Goal: Task Accomplishment & Management: Manage account settings

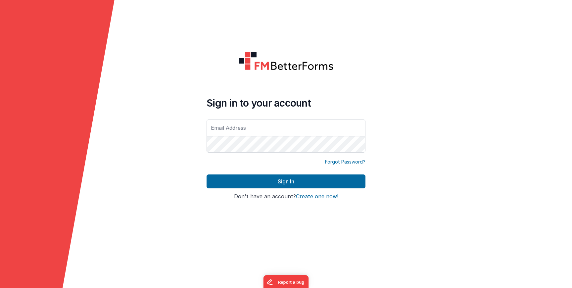
click at [228, 118] on div "Sign in to your account" at bounding box center [285, 125] width 159 height 57
drag, startPoint x: 234, startPoint y: 123, endPoint x: 239, endPoint y: 128, distance: 6.8
click at [234, 123] on input "text" at bounding box center [285, 127] width 159 height 17
type input "[PERSON_NAME][EMAIL_ADDRESS][DOMAIN_NAME]"
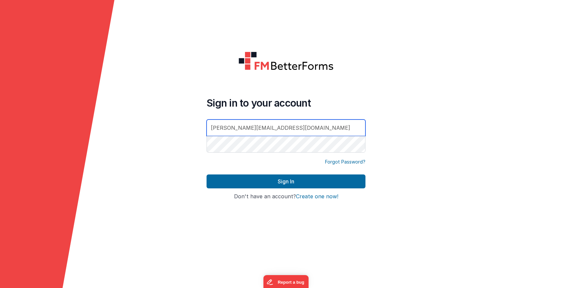
click at [206, 174] on button "Sign In" at bounding box center [285, 181] width 159 height 14
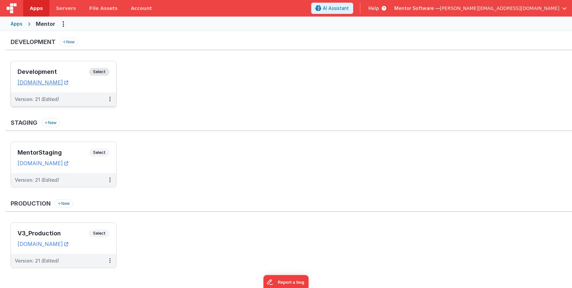
click at [106, 69] on span "Select" at bounding box center [99, 72] width 21 height 8
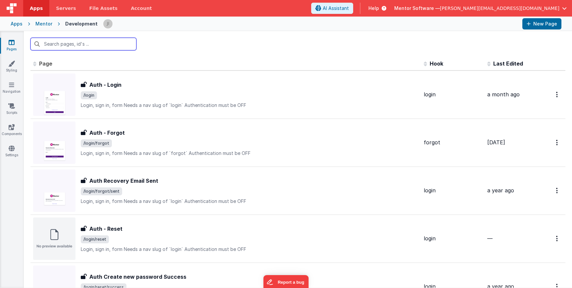
click at [107, 49] on input "text" at bounding box center [83, 44] width 106 height 13
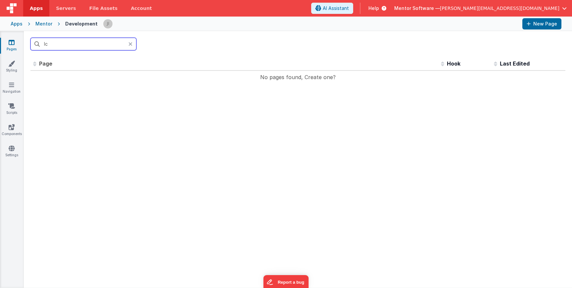
type input "l"
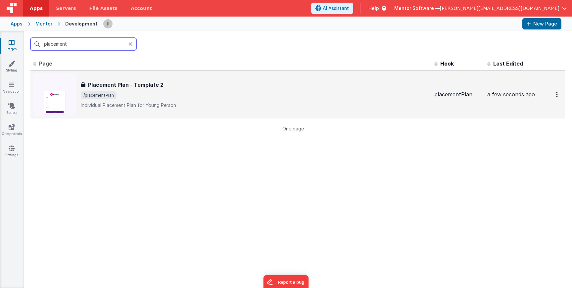
type input "placement"
click at [211, 90] on div "Placement Plan - Template 2 Placement Plan - Template 2 /placementPlan Individu…" at bounding box center [255, 95] width 348 height 28
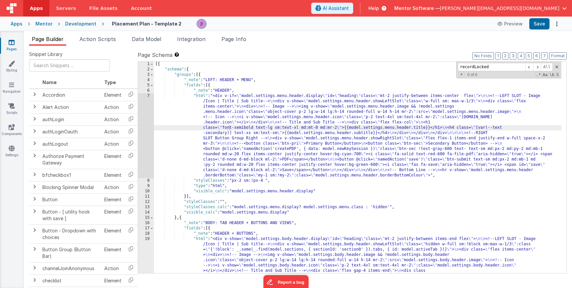
scroll to position [243, 0]
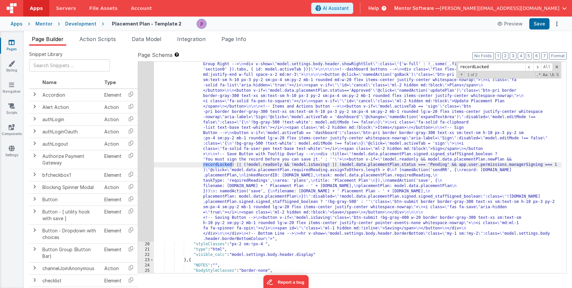
type input "recordLocked"
click at [203, 165] on div ""html" : "<div v-show= \" model.settings.body.header.display \" id= \" heading …" at bounding box center [357, 225] width 407 height 465
click at [535, 67] on span at bounding box center [537, 67] width 8 height 8
click at [536, 67] on span at bounding box center [537, 67] width 8 height 8
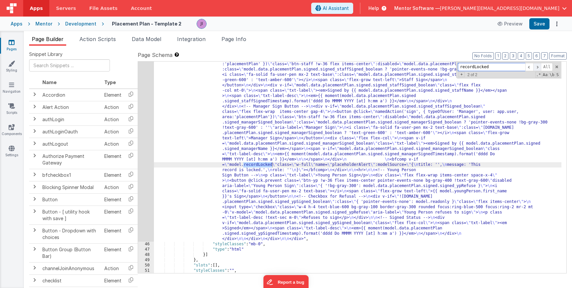
click at [536, 67] on span at bounding box center [537, 67] width 8 height 8
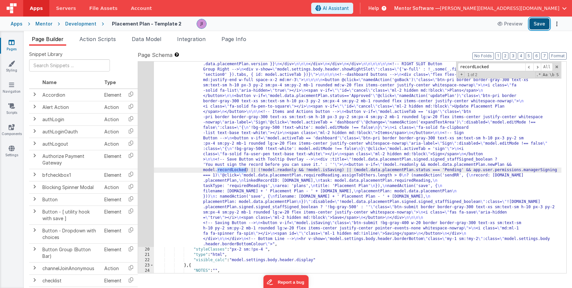
click at [540, 26] on button "Save" at bounding box center [539, 23] width 20 height 11
click at [257, 175] on div ""html" : "<div v-show= \" model.settings.body.header.display \" id= \" heading …" at bounding box center [357, 230] width 407 height 465
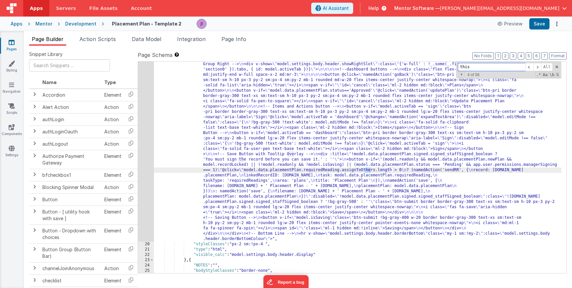
scroll to position [1731, 0]
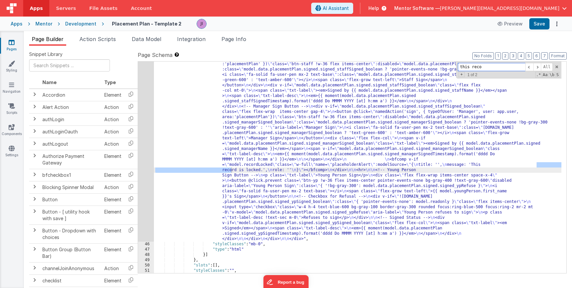
type input "this reco"
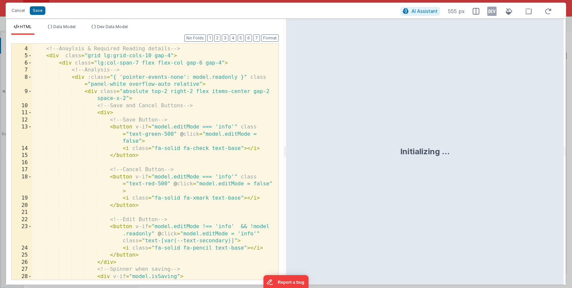
scroll to position [20, 0]
click at [143, 181] on div "<!-- Anaylsis & Required Reading details --> < div class = "grid lg:grid-cols-1…" at bounding box center [152, 166] width 241 height 257
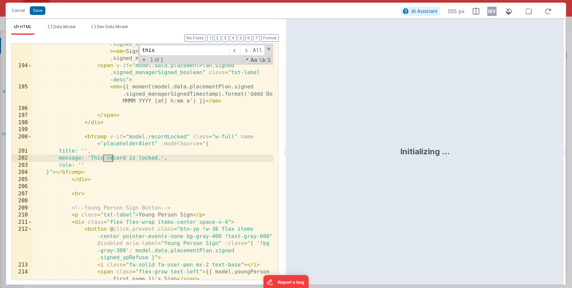
scroll to position [2357, 0]
type input "this rec"
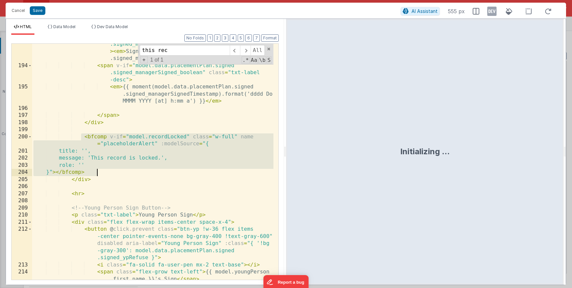
drag, startPoint x: 106, startPoint y: 153, endPoint x: 111, endPoint y: 170, distance: 18.5
click at [111, 170] on div "< span v-if = "model.data.placementPlan.signed .signed_managerSigned_boolean" c…" at bounding box center [152, 170] width 241 height 272
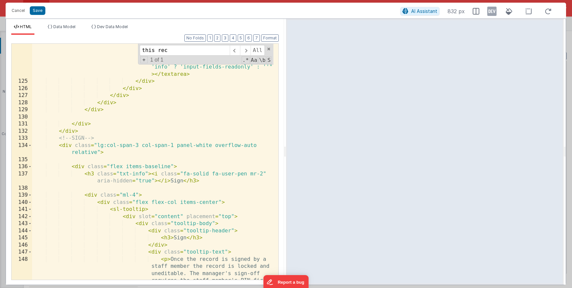
scroll to position [1563, 0]
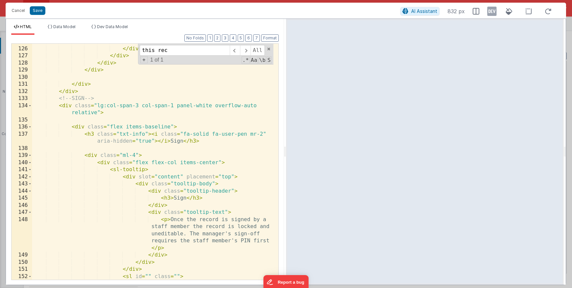
click at [236, 142] on div "</ div > </ div > </ div > </ div > </ div > </ div > </ div > <!-- SIGN --> < …" at bounding box center [152, 163] width 241 height 250
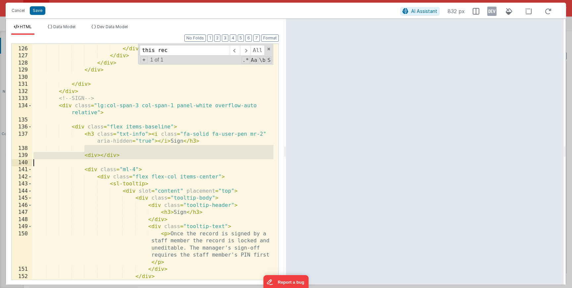
drag, startPoint x: 129, startPoint y: 151, endPoint x: 121, endPoint y: 161, distance: 13.0
click at [121, 161] on div "</ div > </ div > </ div > </ div > </ div > </ div > </ div > <!-- SIGN --> < …" at bounding box center [152, 163] width 241 height 250
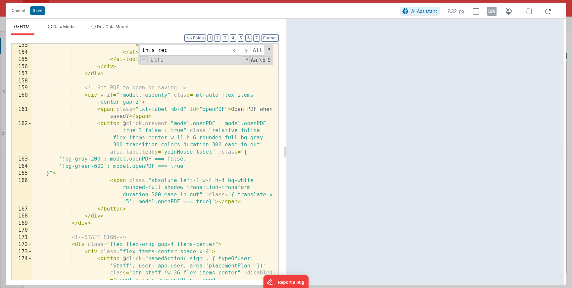
scroll to position [1801, 0]
click at [96, 223] on div "< i class = "fas fa-question-circle" > </ i > </ sl > </ sl-tooltip > </ div > …" at bounding box center [152, 192] width 241 height 300
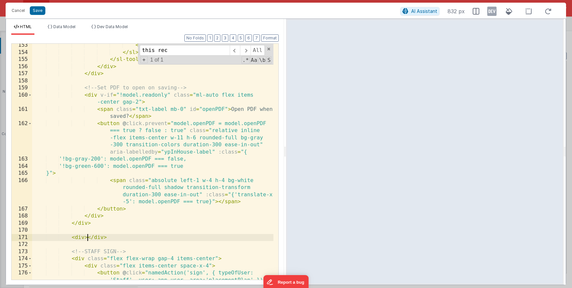
paste textarea
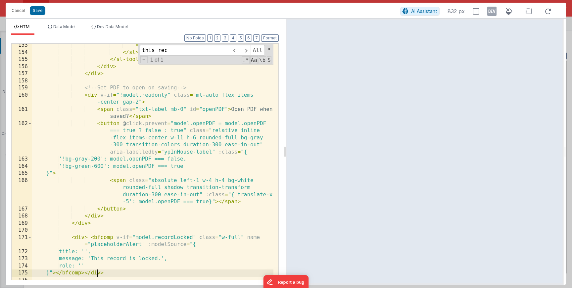
click at [135, 239] on div "< i class = "fas fa-question-circle" > </ i > </ sl > </ sl-tooltip > </ div > …" at bounding box center [152, 167] width 241 height 250
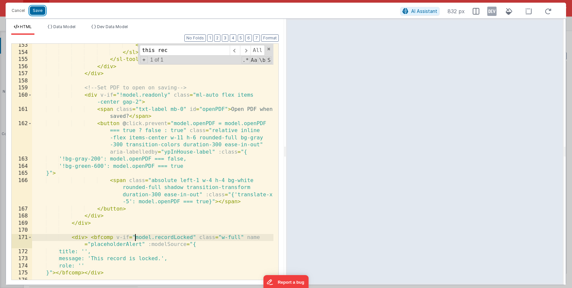
click at [38, 13] on button "Save" at bounding box center [38, 10] width 16 height 9
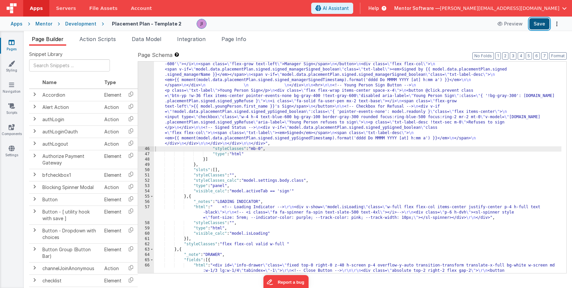
click at [547, 22] on button "Save" at bounding box center [539, 23] width 20 height 11
click at [152, 40] on span "Data Model" at bounding box center [146, 39] width 29 height 7
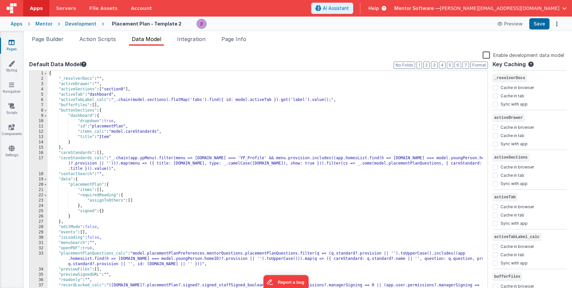
click at [134, 134] on div "{ "_resolverDocs" : "" , "activeDrawer" : "" , "activeSections" : [ "section0" …" at bounding box center [265, 187] width 435 height 233
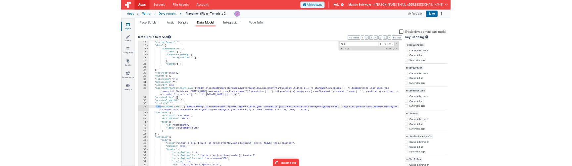
scroll to position [100, 0]
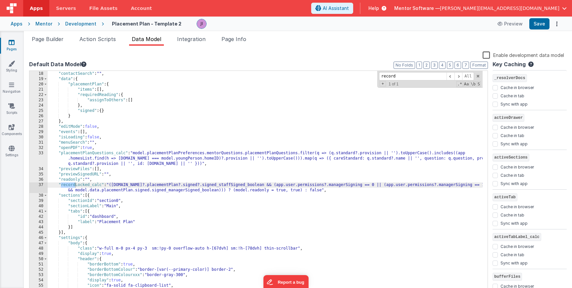
type input "record"
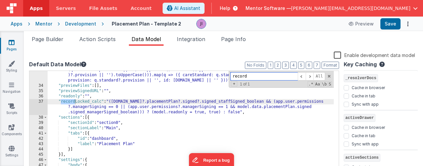
scroll to position [200, 0]
click at [71, 106] on div ""placementPlanQuestions_calc" : "model.placementPlanPreferences.mentorQuestions…" at bounding box center [191, 125] width 286 height 127
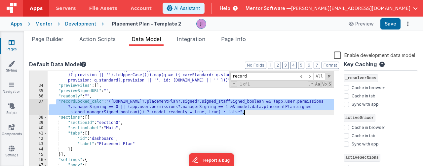
drag, startPoint x: 57, startPoint y: 101, endPoint x: 266, endPoint y: 111, distance: 209.0
click at [266, 111] on div ""placementPlanQuestions_calc" : "model.placementPlanPreferences.mentorQuestions…" at bounding box center [191, 125] width 286 height 127
click at [53, 42] on span "Page Builder" at bounding box center [48, 39] width 32 height 7
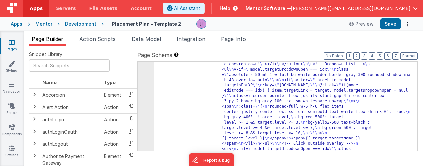
drag, startPoint x: 206, startPoint y: 121, endPoint x: 219, endPoint y: 123, distance: 13.8
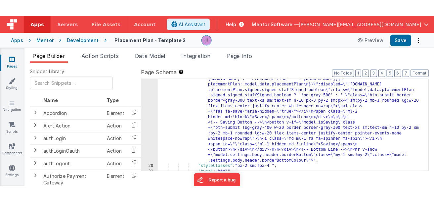
scroll to position [0, 0]
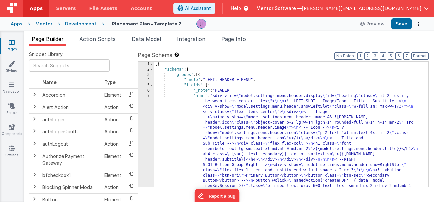
click at [331, 161] on div "[{ "schema" : { "groups" : [{ "_note" : "LEFT: HEADER + MENU" , "fields" : [{ "…" at bounding box center [289, 196] width 270 height 268
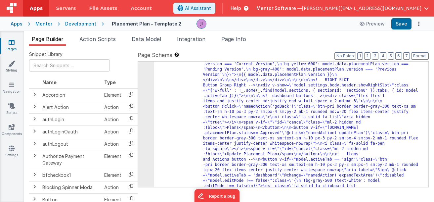
scroll to position [357, 0]
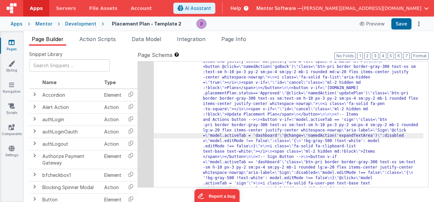
click at [147, 121] on div "19" at bounding box center [146, 133] width 16 height 402
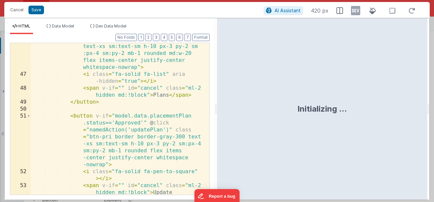
scroll to position [576, 0]
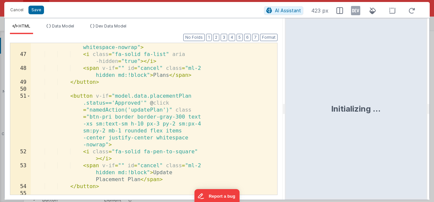
drag, startPoint x: 278, startPoint y: 99, endPoint x: 297, endPoint y: 98, distance: 19.9
click at [289, 98] on html "Cancel Save AI Assistant 423 px HTML Data Model Dev Data Model Format 7 6 5 4 3…" at bounding box center [217, 101] width 434 height 202
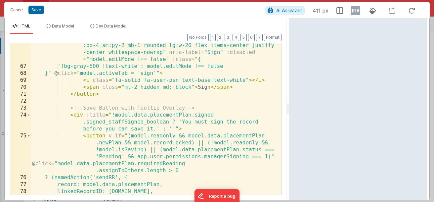
scroll to position [655, 0]
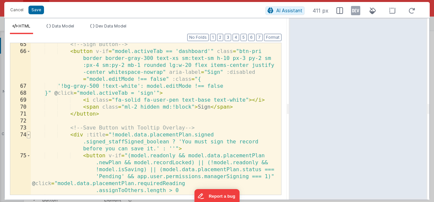
click at [29, 134] on span at bounding box center [29, 134] width 4 height 7
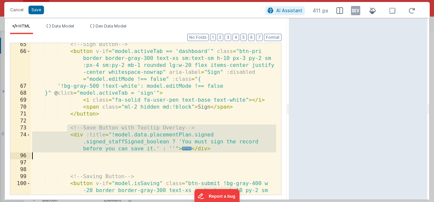
drag, startPoint x: 67, startPoint y: 130, endPoint x: 235, endPoint y: 153, distance: 169.0
click at [234, 153] on div "<!-- Sign Button --> < button v-if = "model.activeTab == 'dashboard'" class = "…" at bounding box center [153, 134] width 245 height 186
click at [180, 146] on div "<!-- Sign Button --> < button v-if = "model.activeTab == 'dashboard'" class = "…" at bounding box center [153, 134] width 245 height 186
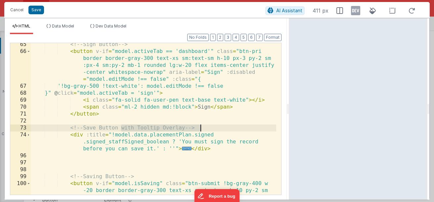
drag, startPoint x: 153, startPoint y: 129, endPoint x: 206, endPoint y: 129, distance: 53.3
click at [206, 128] on div "<!-- Sign Button --> < button v-if = "model.activeTab == 'dashboard'" class = "…" at bounding box center [153, 134] width 245 height 186
click at [219, 140] on div "<!-- Sign Button --> < button v-if = "model.activeTab == 'dashboard'" class = "…" at bounding box center [153, 134] width 245 height 186
drag, startPoint x: 125, startPoint y: 128, endPoint x: 191, endPoint y: 128, distance: 66.5
click at [191, 128] on div "<!-- Sign Button --> < button v-if = "model.activeTab == 'dashboard'" class = "…" at bounding box center [153, 134] width 245 height 186
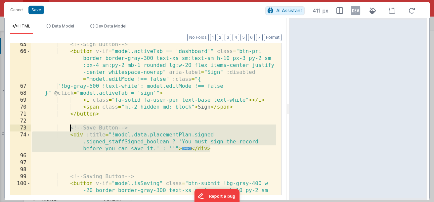
drag, startPoint x: 200, startPoint y: 147, endPoint x: 68, endPoint y: 128, distance: 132.6
click at [68, 128] on div "<!-- Sign Button --> < button v-if = "model.activeTab == 'dashboard'" class = "…" at bounding box center [153, 134] width 245 height 186
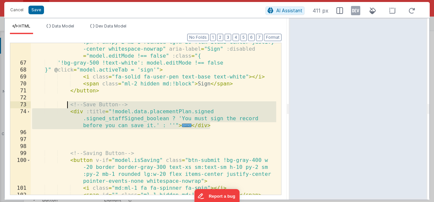
scroll to position [658, 0]
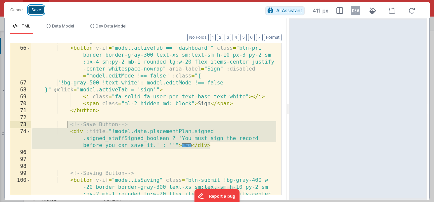
click at [37, 10] on button "Save" at bounding box center [36, 10] width 16 height 9
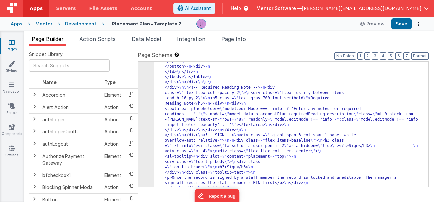
scroll to position [2356, 0]
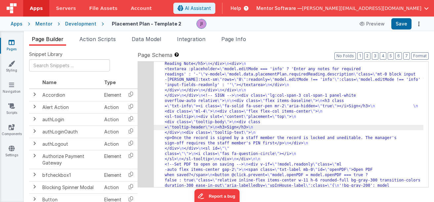
click at [149, 128] on div "45" at bounding box center [146, 26] width 16 height 863
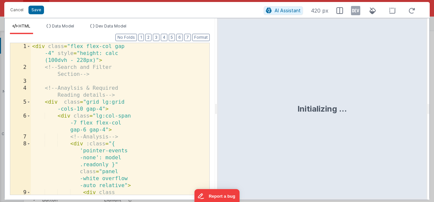
scroll to position [2632, 0]
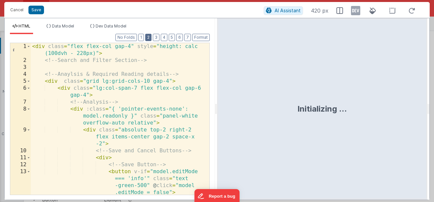
click at [151, 40] on button "2" at bounding box center [148, 37] width 6 height 7
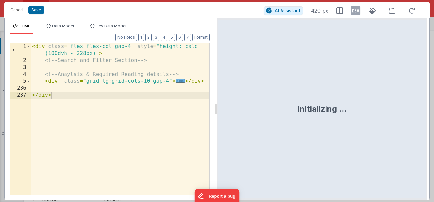
click at [178, 83] on span "..." at bounding box center [181, 81] width 10 height 4
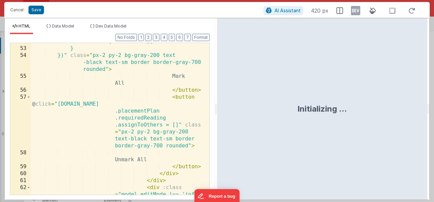
scroll to position [1171, 0]
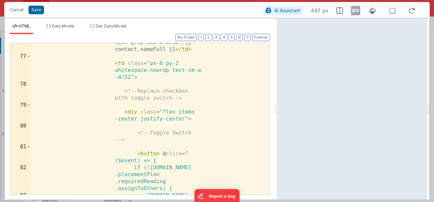
drag, startPoint x: 216, startPoint y: 105, endPoint x: 277, endPoint y: 105, distance: 60.9
click at [277, 105] on html "Cancel Save AI Assistant 447 px HTML Data Model Dev Data Model Format 7 6 5 4 3…" at bounding box center [217, 101] width 434 height 202
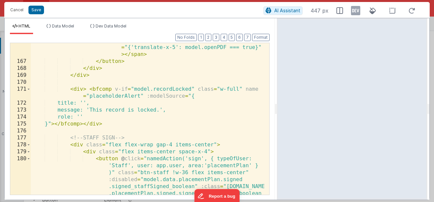
scroll to position [1945, 0]
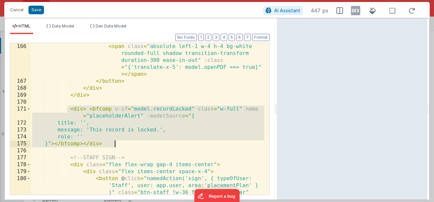
drag, startPoint x: 94, startPoint y: 119, endPoint x: 128, endPoint y: 143, distance: 42.1
click at [128, 143] on div "< span class = "absolute left-1 w-4 h-4 bg-white rounded-full shadow transition…" at bounding box center [148, 164] width 234 height 242
drag, startPoint x: 140, startPoint y: 144, endPoint x: 69, endPoint y: 110, distance: 78.3
click at [69, 110] on div "< span class = "absolute left-1 w-4 h-4 bg-white rounded-full shadow transition…" at bounding box center [148, 164] width 234 height 242
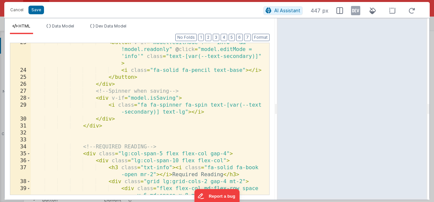
scroll to position [258, 0]
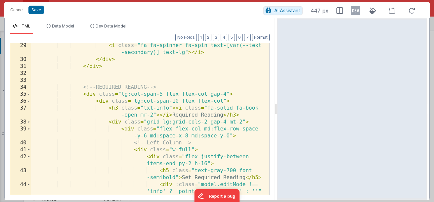
click at [88, 89] on div "< i class = "fa fa-spinner fa-spin text-[var(--text -secondary)] text-lg" > </ …" at bounding box center [148, 135] width 234 height 186
click at [84, 92] on div "< i class = "fa fa-spinner fa-spin text-[var(--text -secondary)] text-lg" > </ …" at bounding box center [148, 135] width 234 height 186
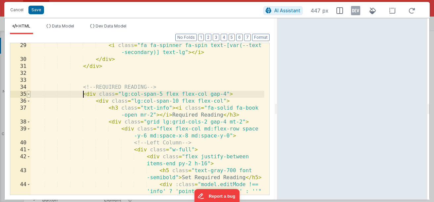
click at [27, 95] on span at bounding box center [29, 94] width 4 height 7
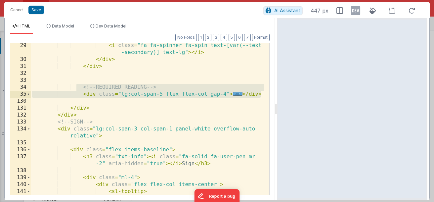
drag, startPoint x: 77, startPoint y: 85, endPoint x: 267, endPoint y: 96, distance: 189.8
click at [267, 96] on div "29 30 31 32 33 34 35 130 131 132 133 134 135 136 137 138 139 140 141 142 143 < …" at bounding box center [140, 119] width 260 height 152
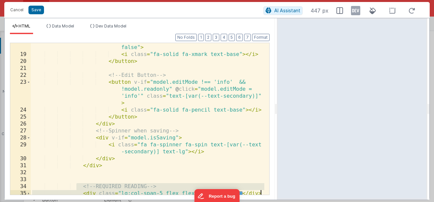
click at [176, 138] on div "< button v-if = "model.editMode === 'info'" class = "text-red-500" @ click = "m…" at bounding box center [148, 119] width 234 height 179
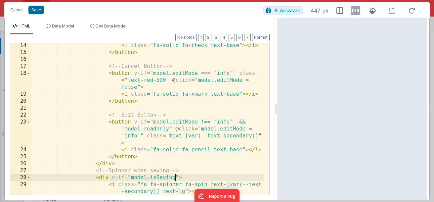
scroll to position [119, 0]
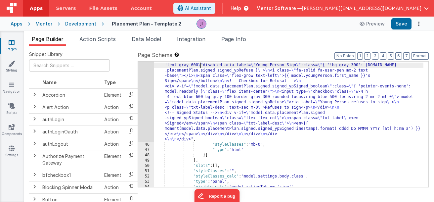
scroll to position [2672, 0]
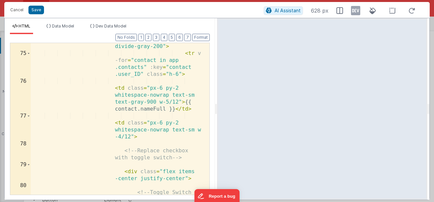
scroll to position [1151, 0]
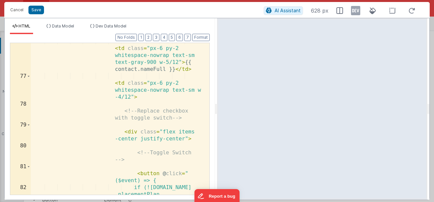
drag, startPoint x: 216, startPoint y: 94, endPoint x: 259, endPoint y: 94, distance: 43.0
click at [255, 93] on html "Cancel Save AI Assistant 628 px HTML Data Model Dev Data Model Format 7 6 5 4 3…" at bounding box center [217, 101] width 434 height 202
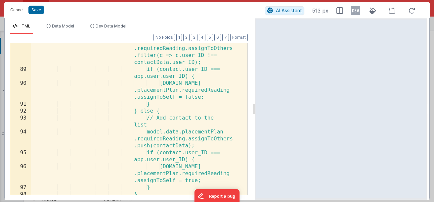
click at [18, 8] on button "Cancel" at bounding box center [17, 9] width 20 height 9
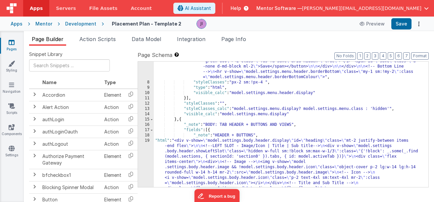
scroll to position [151, 0]
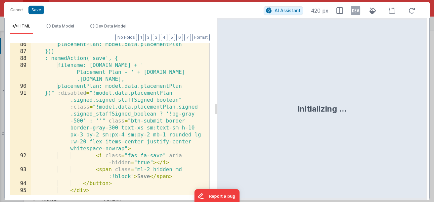
scroll to position [1243, 0]
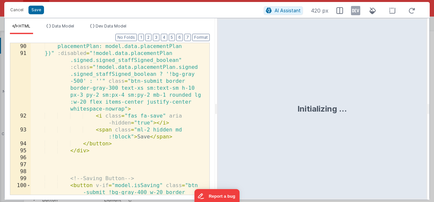
click at [88, 151] on div "placementPlan: model.data.placementPlan })" :disabled = "!model.data.placementP…" at bounding box center [118, 146] width 174 height 207
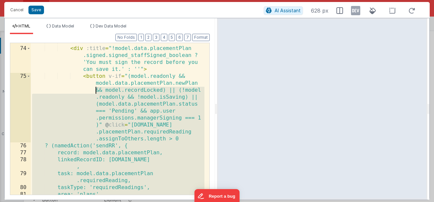
scroll to position [966, 0]
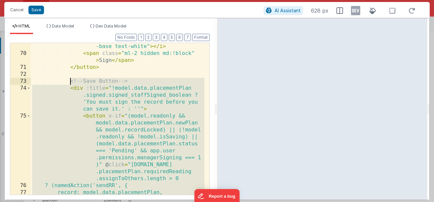
drag, startPoint x: 90, startPoint y: 149, endPoint x: 70, endPoint y: 81, distance: 71.1
click at [70, 81] on div "< i class = "fa-solid fa-user-pen text -base text-white" > </ i > < span class …" at bounding box center [118, 125] width 174 height 179
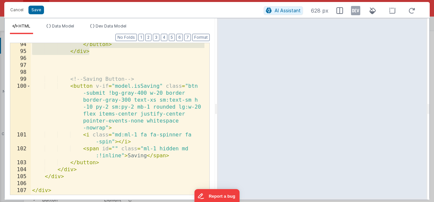
scroll to position [1343, 0]
click at [14, 7] on button "Cancel" at bounding box center [17, 9] width 20 height 9
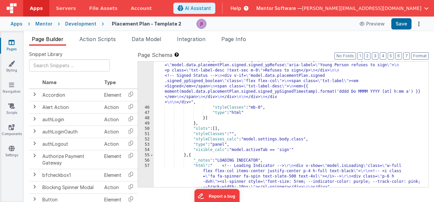
scroll to position [2689, 0]
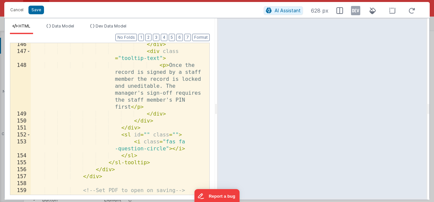
scroll to position [2521, 0]
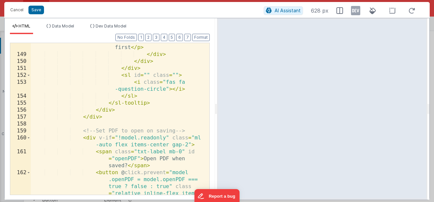
click at [102, 119] on div "< p > Once the record is signed by a staff member the record is locked and uned…" at bounding box center [118, 133] width 174 height 263
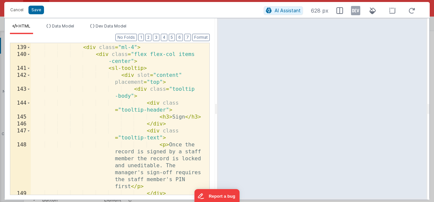
scroll to position [2322, 0]
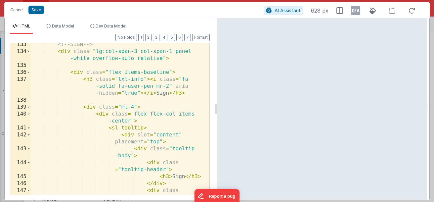
click at [89, 108] on div "<!-- SIGN --> < div class = "lg:col-span-3 col-span-1 panel -white overflow-aut…" at bounding box center [118, 127] width 174 height 172
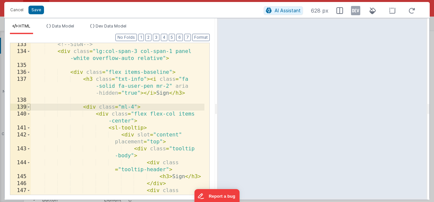
click at [29, 108] on span at bounding box center [29, 107] width 4 height 7
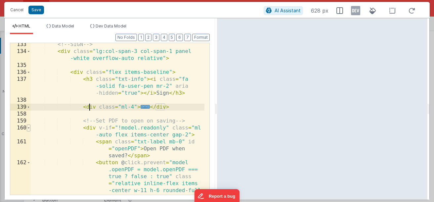
click at [30, 127] on span at bounding box center [29, 127] width 4 height 7
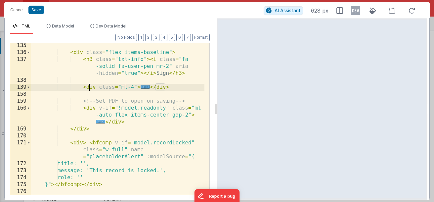
scroll to position [2342, 0]
drag, startPoint x: 114, startPoint y: 86, endPoint x: 173, endPoint y: 86, distance: 59.2
click at [173, 86] on div "< div class = "flex items-baseline" > < h3 class = "txt-info" > < i class = "fa…" at bounding box center [118, 124] width 174 height 165
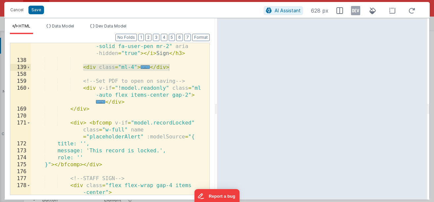
scroll to position [2402, 0]
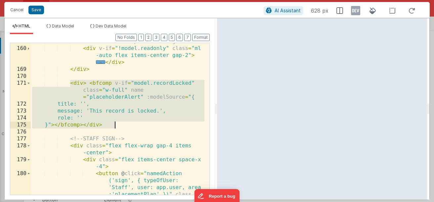
drag, startPoint x: 69, startPoint y: 82, endPoint x: 133, endPoint y: 125, distance: 76.6
click at [133, 125] on div "<!-- Set PDF to open on saving --> < div v-if = "!model.readonly" class = "ml -…" at bounding box center [118, 162] width 174 height 249
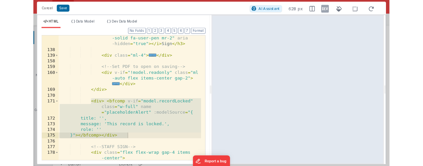
scroll to position [2362, 0]
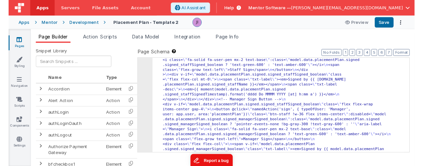
scroll to position [2689, 0]
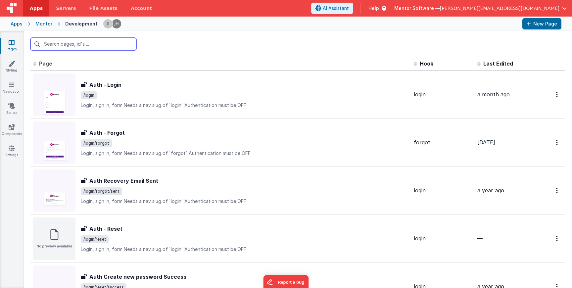
click at [78, 45] on input "text" at bounding box center [83, 44] width 106 height 13
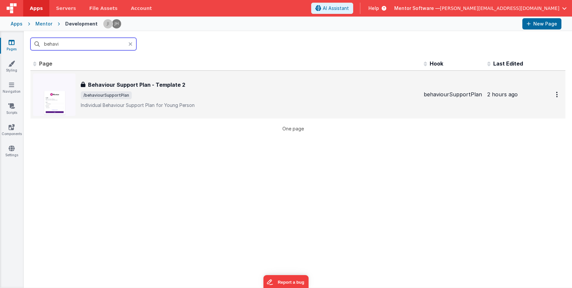
type input "behavi"
click at [153, 100] on div "Behaviour Support Plan - Template 2 Behaviour Support Plan - Template 2 /behavi…" at bounding box center [249, 95] width 337 height 28
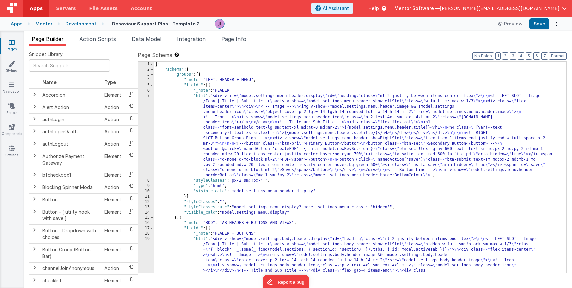
click at [158, 48] on div "Snippet Library Name Type Accordion Element Alert Action Action authLogin Actio…" at bounding box center [298, 172] width 548 height 253
click at [157, 44] on li "Data Model" at bounding box center [146, 40] width 35 height 11
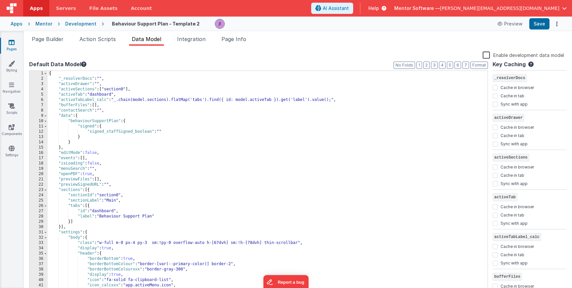
click at [105, 73] on div "{ "_resolverDocs" : "" , "activeDrawer" : "" , "activeSections" : [ "section0" …" at bounding box center [265, 187] width 435 height 233
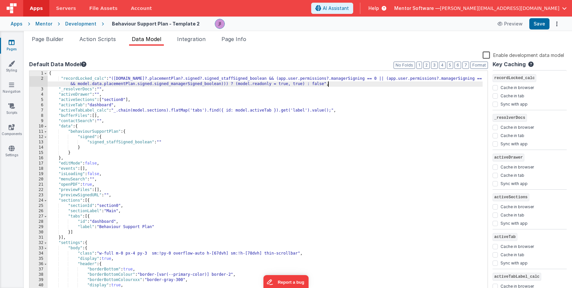
checkbox input "false"
checkbox input "true"
checkbox input "false"
click at [152, 78] on div "{ "recordLocked_calc" : "(model.data?.placementPlan?.signed?.signed_staffSigned…" at bounding box center [265, 187] width 435 height 233
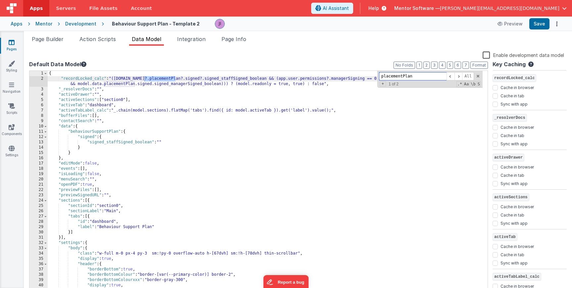
click at [381, 85] on span "+" at bounding box center [382, 83] width 6 height 5
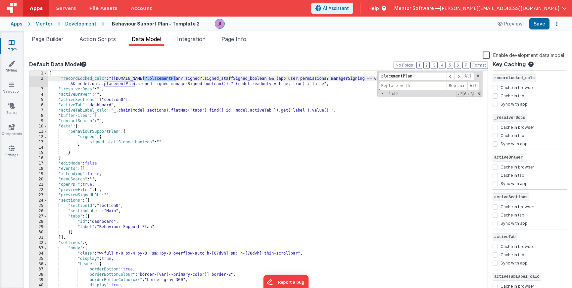
click at [390, 85] on input at bounding box center [412, 86] width 67 height 8
type input "v"
type input "behaviourSupportPlan"
click at [476, 85] on span "All" at bounding box center [473, 86] width 12 height 8
click at [536, 25] on button "Save" at bounding box center [539, 23] width 20 height 11
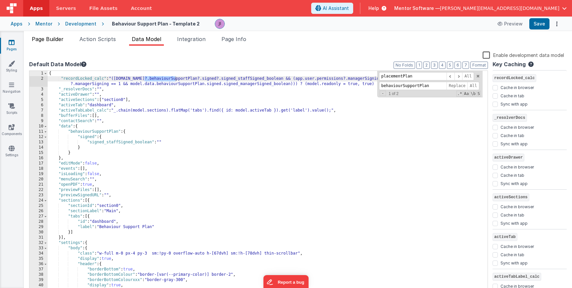
click at [59, 45] on li "Page Builder" at bounding box center [47, 40] width 37 height 11
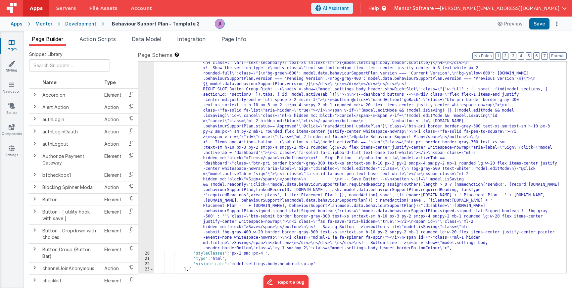
scroll to position [258, 0]
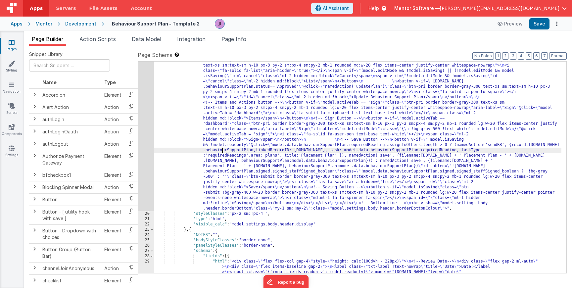
click at [148, 143] on div "19" at bounding box center [146, 94] width 16 height 233
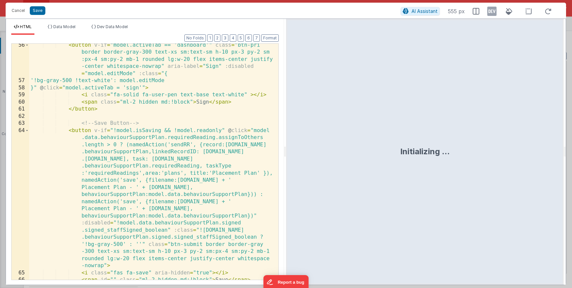
scroll to position [655, 0]
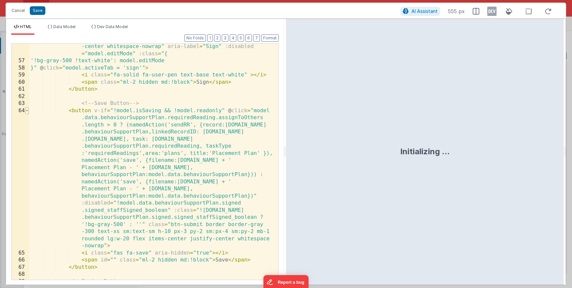
click at [26, 112] on span at bounding box center [27, 110] width 4 height 7
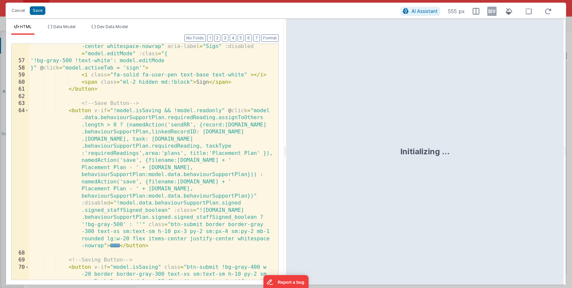
scroll to position [0, 0]
click at [114, 247] on span "..." at bounding box center [115, 245] width 10 height 4
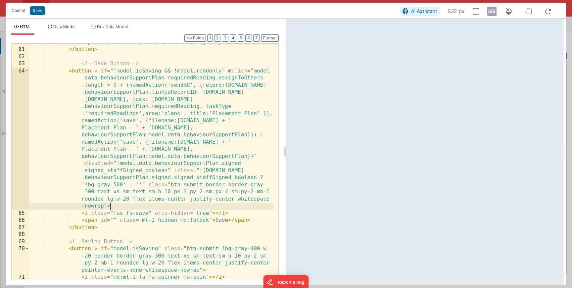
scroll to position [675, 0]
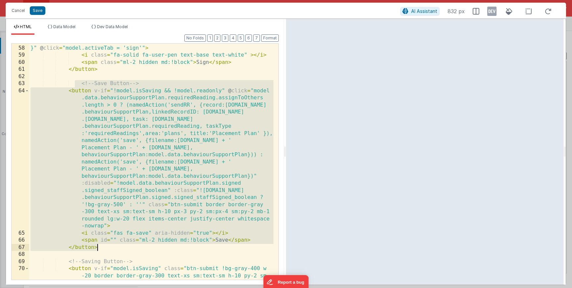
drag, startPoint x: 78, startPoint y: 90, endPoint x: 134, endPoint y: 246, distance: 165.9
click at [133, 247] on div "'!bg-gray-500 !text-white': model.editMode }" @ click = "model.activeTab = 'sig…" at bounding box center [151, 173] width 244 height 272
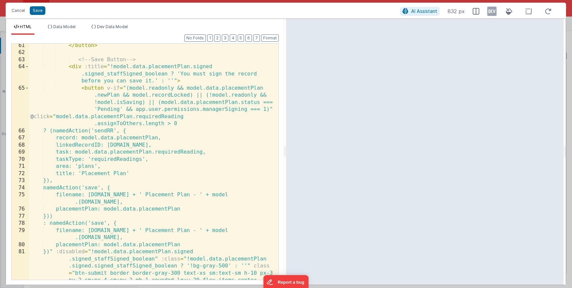
scroll to position [679, 0]
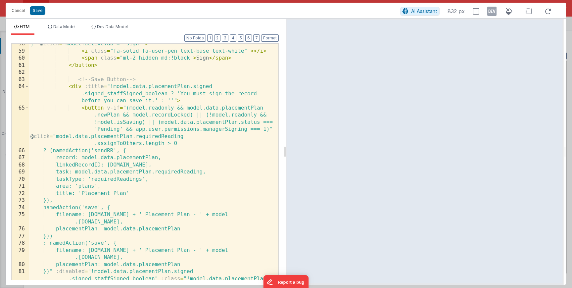
click at [162, 84] on div "}" @ click = "model.activeTab = 'sign'" > < i class = "fa-solid fa-user-pen tex…" at bounding box center [151, 183] width 244 height 286
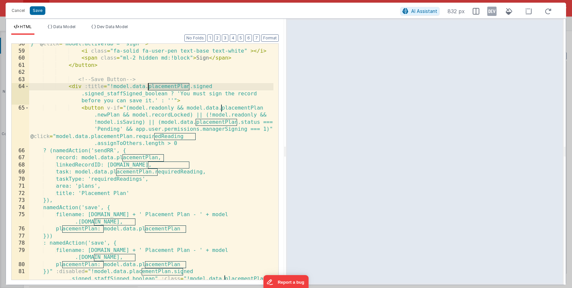
click at [162, 84] on div "}" @ click = "model.activeTab = 'sign'" > < i class = "fa-solid fa-user-pen tex…" at bounding box center [151, 183] width 244 height 286
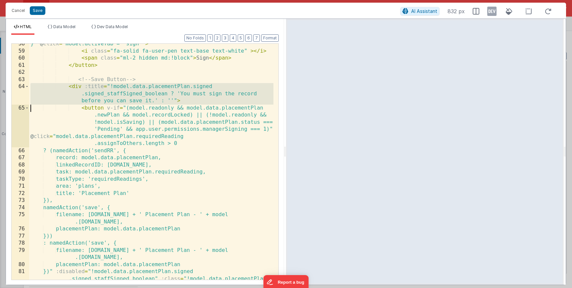
click at [167, 87] on div "}" @ click = "model.activeTab = 'sign'" > < i class = "fa-solid fa-user-pen tex…" at bounding box center [151, 183] width 244 height 286
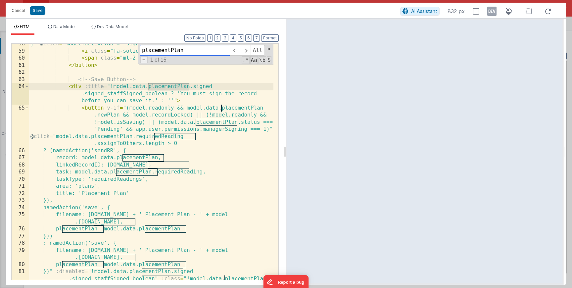
click at [142, 63] on span "+" at bounding box center [143, 59] width 7 height 7
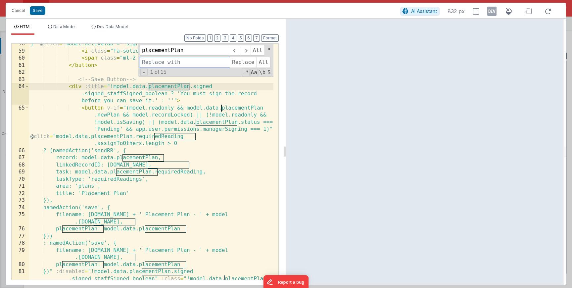
click at [153, 62] on input at bounding box center [185, 62] width 90 height 11
type input "behaviourSupportPlan"
click at [260, 64] on span "All" at bounding box center [263, 62] width 14 height 11
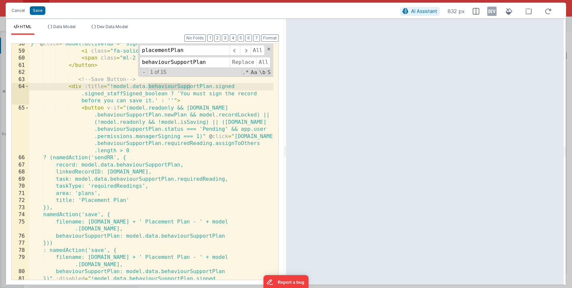
click at [101, 201] on div "}" @ click = "model.activeTab = 'sign'" > < i class = "fa-solid fa-user-pen tex…" at bounding box center [151, 183] width 244 height 286
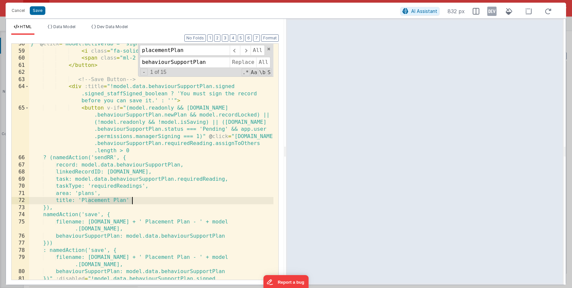
drag, startPoint x: 88, startPoint y: 200, endPoint x: 133, endPoint y: 202, distance: 45.0
click at [133, 202] on div "}" @ click = "model.activeTab = 'sign'" > < i class = "fa-solid fa-user-pen tex…" at bounding box center [151, 183] width 244 height 286
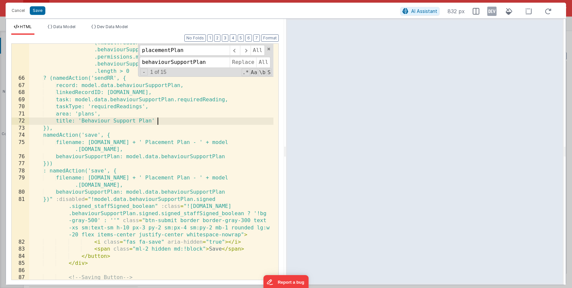
scroll to position [778, 0]
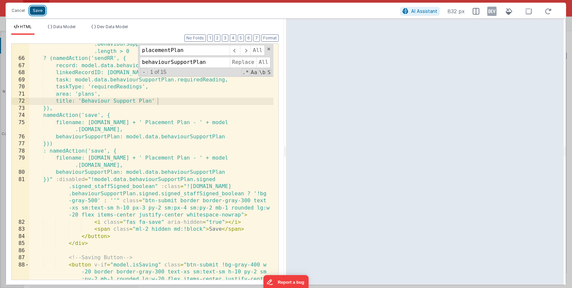
click at [41, 14] on button "Save" at bounding box center [38, 10] width 16 height 9
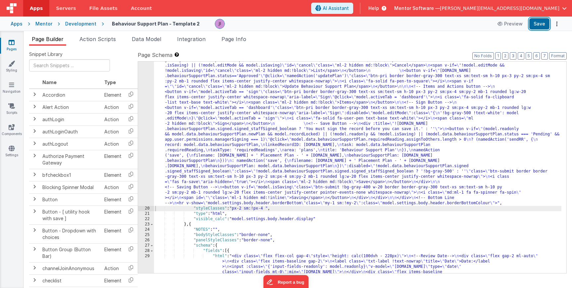
click at [541, 26] on button "Save" at bounding box center [539, 23] width 20 height 11
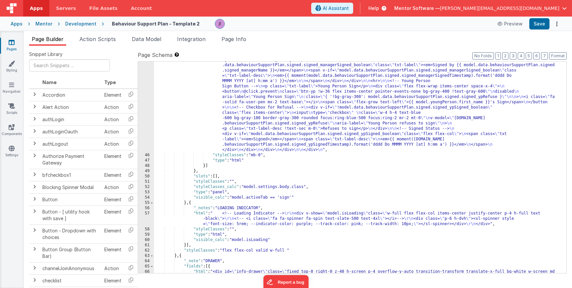
scroll to position [1170, 0]
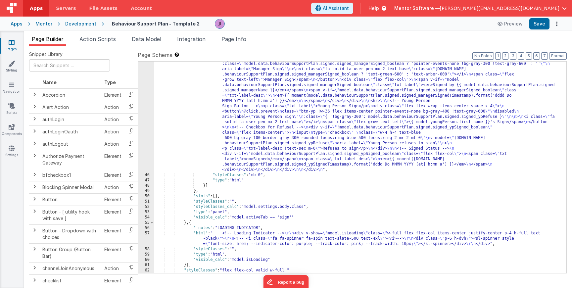
click at [241, 123] on div ""html" : "<div class= \" flex flex-col gap-4 \" style= \" height: calc(100dvh -…" at bounding box center [357, 3] width 407 height 772
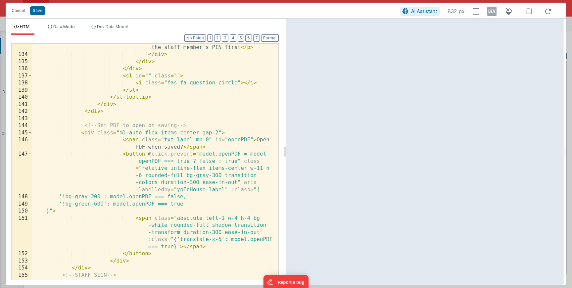
scroll to position [1350, 0]
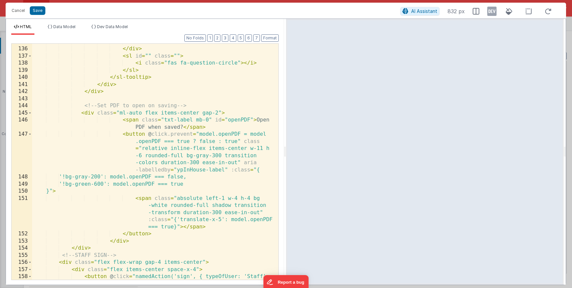
click at [122, 242] on div "</ div > </ div > < sl id = "" class = "" > < i class = "fas fa-question-circle…" at bounding box center [152, 188] width 241 height 300
click at [82, 248] on div "</ div > </ div > < sl id = "" class = "" > < i class = "fas fa-question-circle…" at bounding box center [152, 188] width 241 height 300
click at [106, 250] on div "</ div > </ div > < sl id = "" class = "" > < i class = "fas fa-question-circle…" at bounding box center [152, 188] width 241 height 300
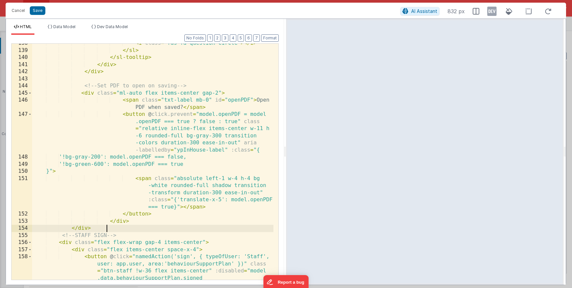
scroll to position [1389, 0]
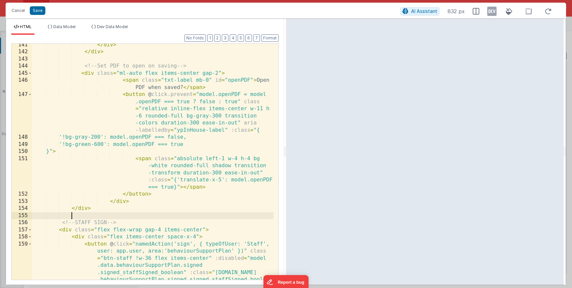
paste textarea
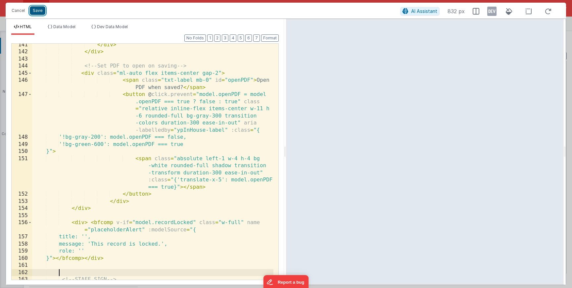
click at [37, 12] on button "Save" at bounding box center [38, 10] width 16 height 9
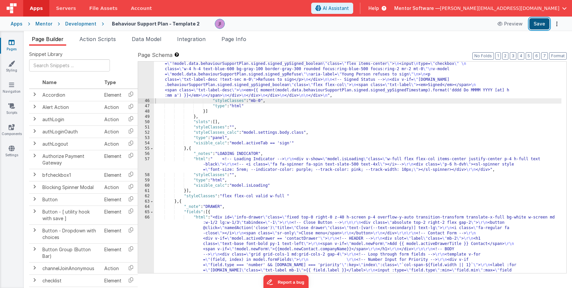
click at [535, 25] on button "Save" at bounding box center [539, 23] width 20 height 11
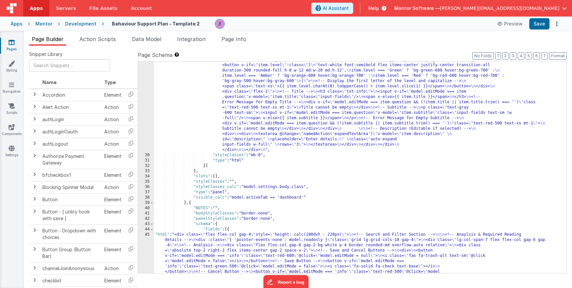
scroll to position [535, 0]
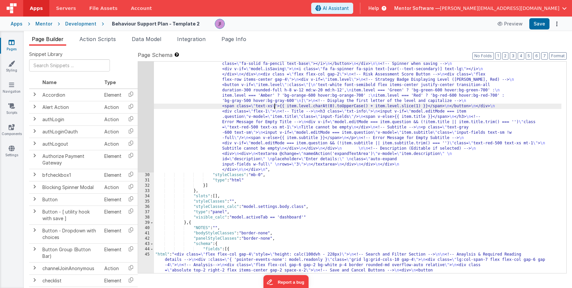
click at [146, 106] on div "29" at bounding box center [146, 75] width 16 height 196
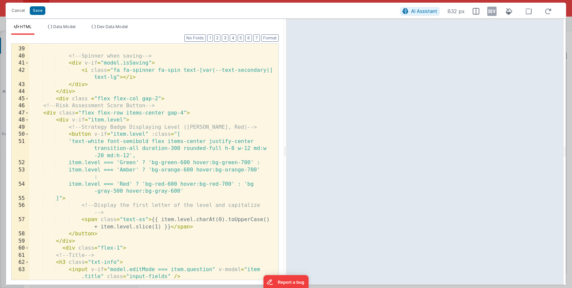
scroll to position [335, 0]
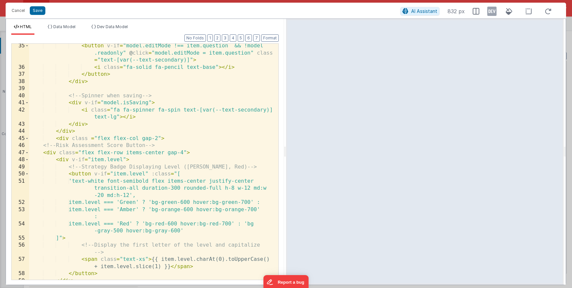
click at [160, 136] on div "< button v-if = "model.editMode !== item.question && !model .readonly" @ click …" at bounding box center [151, 174] width 244 height 264
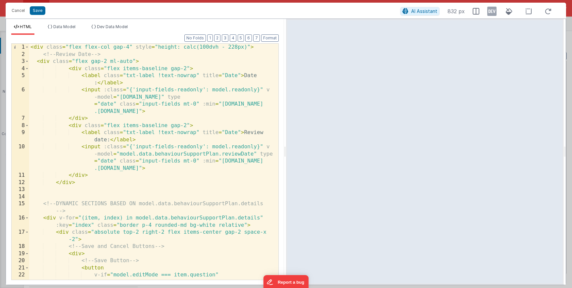
scroll to position [0, 0]
click at [25, 13] on button "Cancel" at bounding box center [18, 10] width 20 height 9
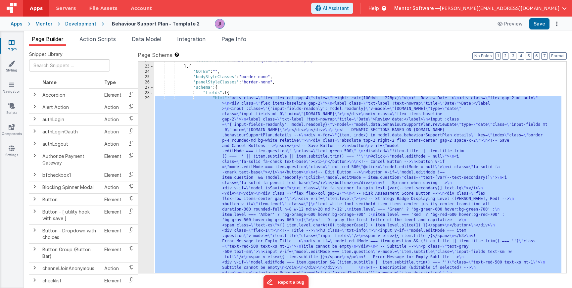
scroll to position [416, 0]
click at [267, 170] on div ""visible_calc" : "model.settings.body.header.display" } , { "NOTES" : "" , "bod…" at bounding box center [357, 265] width 407 height 413
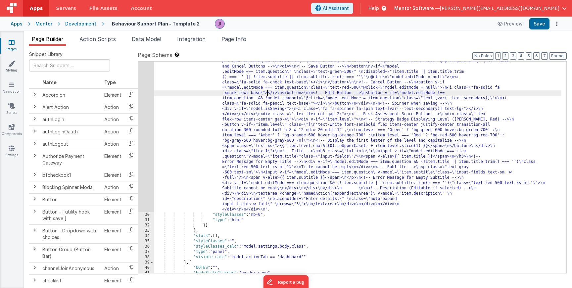
scroll to position [495, 0]
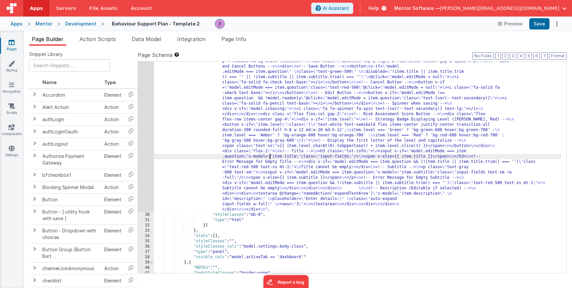
click at [270, 158] on div ""html" : "<div class= \" flex flex-col gap-4 \" style= \" height: calc(100dvh -…" at bounding box center [357, 222] width 407 height 413
click at [138, 156] on div "29" at bounding box center [146, 114] width 16 height 196
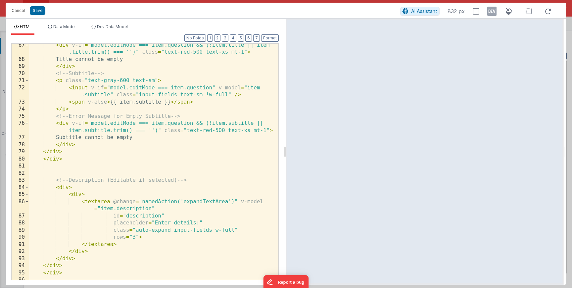
scroll to position [653, 0]
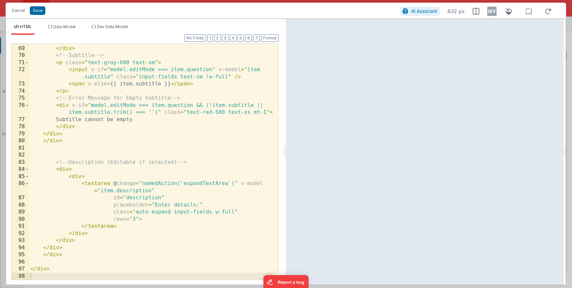
click at [172, 199] on div "Title cannot be empty </ div > <!-- Subtitle --> < p class = "text-gray-600 tex…" at bounding box center [151, 163] width 244 height 250
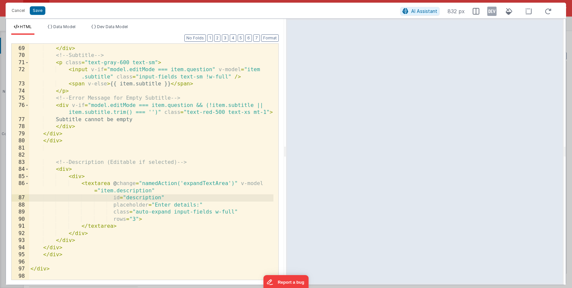
drag, startPoint x: 242, startPoint y: 210, endPoint x: 245, endPoint y: 214, distance: 4.6
click at [242, 210] on div "Title cannot be empty </ div > <!-- Subtitle --> < p class = "text-gray-600 tex…" at bounding box center [151, 163] width 244 height 250
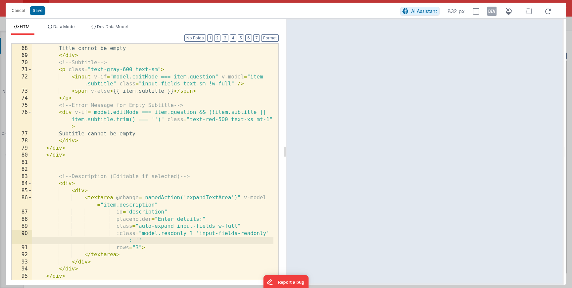
click at [148, 168] on div "< div v-if = "model.editMode === item.question && (!item.title || item .title.t…" at bounding box center [152, 159] width 241 height 257
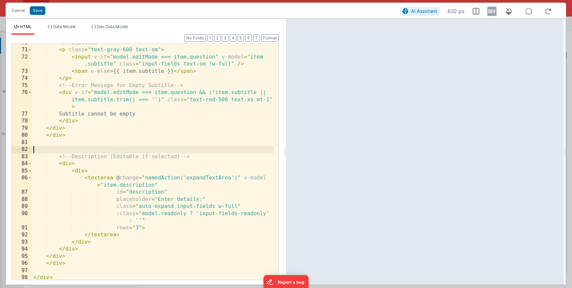
scroll to position [681, 0]
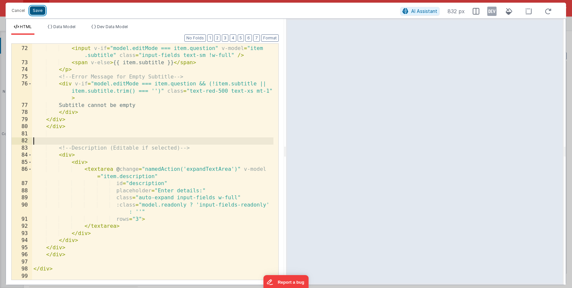
click at [39, 14] on button "Save" at bounding box center [38, 10] width 16 height 9
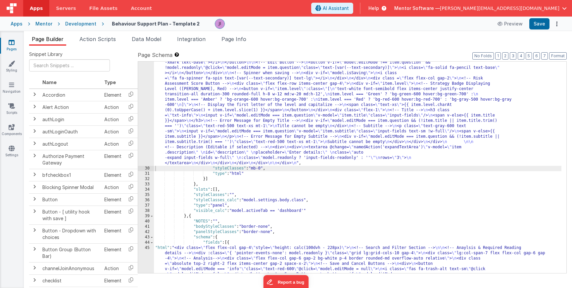
scroll to position [654, 0]
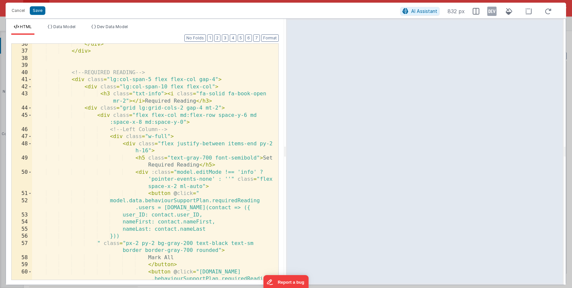
scroll to position [238, 0]
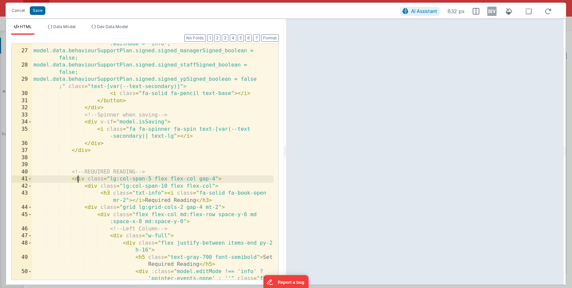
click at [79, 178] on div "< button v-if = "model.editMode !== 'info'" @ click = "model .editMode = 'info'…" at bounding box center [152, 169] width 241 height 272
click at [31, 180] on span at bounding box center [30, 178] width 4 height 7
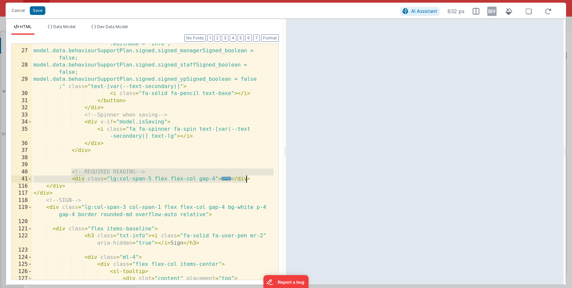
drag, startPoint x: 71, startPoint y: 174, endPoint x: 250, endPoint y: 179, distance: 179.0
click at [250, 179] on div "< button v-if = "model.editMode !== 'info'" @ click = "model .editMode = 'info'…" at bounding box center [152, 161] width 241 height 257
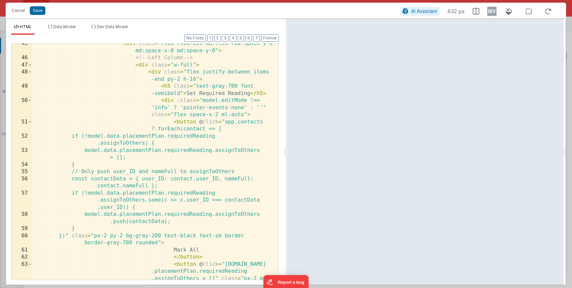
scroll to position [409, 0]
click at [142, 214] on div "< div class = "flex flex-col md:flex-row space-y-6 md:space-x-8 md:space-y-0" >…" at bounding box center [152, 183] width 241 height 286
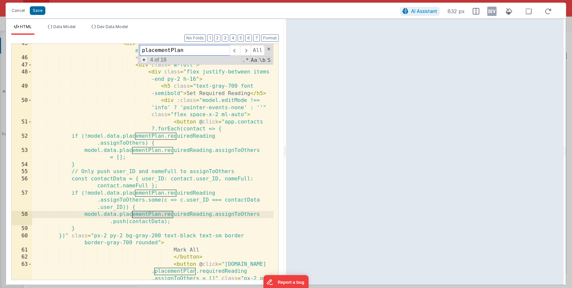
click at [146, 62] on span "+" at bounding box center [143, 59] width 7 height 7
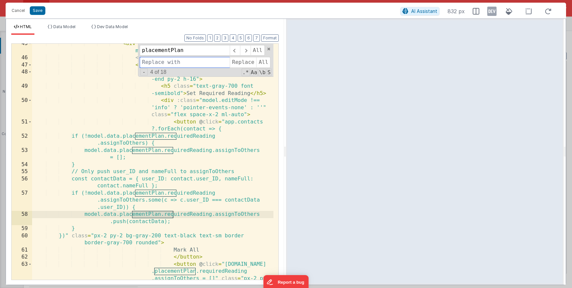
click at [162, 65] on input at bounding box center [185, 62] width 90 height 11
type input "behaviourSupportPlan"
click at [257, 60] on span "All" at bounding box center [263, 62] width 14 height 11
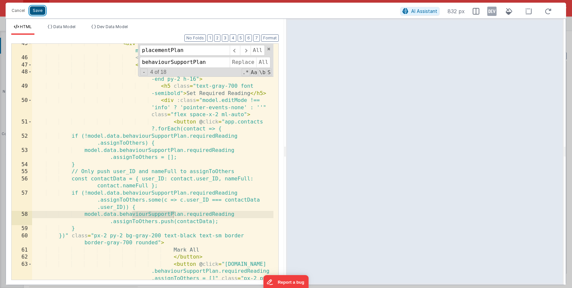
click at [38, 11] on button "Save" at bounding box center [38, 10] width 16 height 9
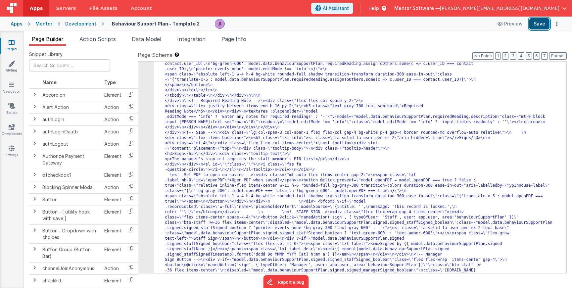
click at [540, 28] on button "Save" at bounding box center [539, 23] width 20 height 11
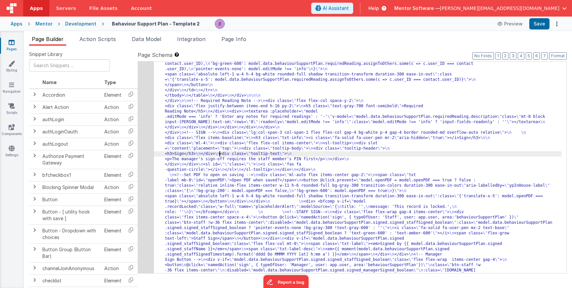
click at [146, 148] on div "45" at bounding box center [146, 77] width 16 height 582
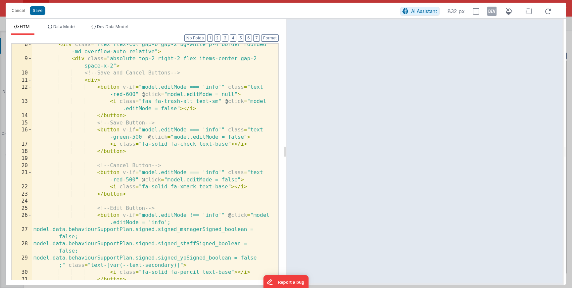
scroll to position [20, 0]
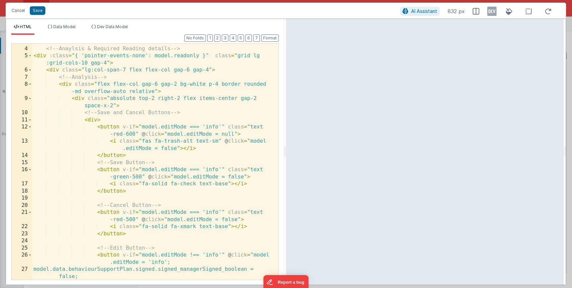
click at [222, 213] on div "<!-- Anaylsis & Required Reading details --> < div :class = "{ 'pointer-events-…" at bounding box center [152, 166] width 241 height 257
click at [220, 256] on div "<!-- Anaylsis & Required Reading details --> < div :class = "{ 'pointer-events-…" at bounding box center [152, 166] width 241 height 257
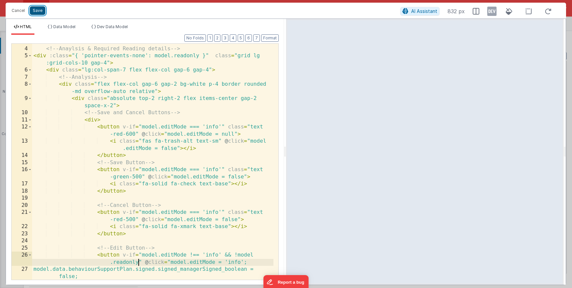
click at [38, 11] on button "Save" at bounding box center [38, 10] width 16 height 9
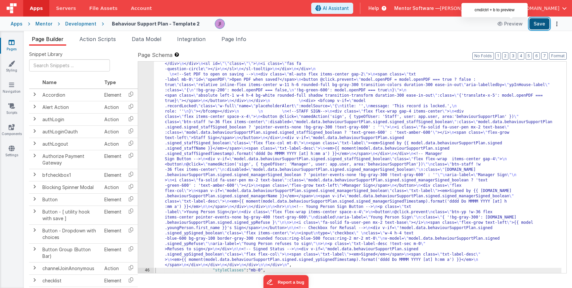
click at [536, 28] on button "Save" at bounding box center [539, 23] width 20 height 11
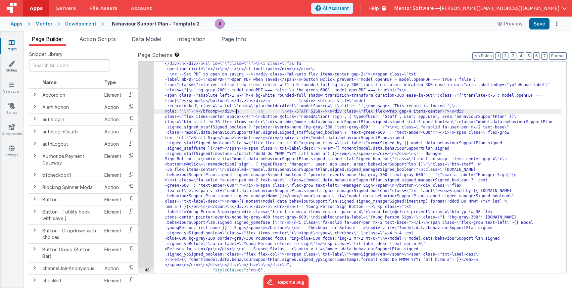
click at [236, 112] on div ""html" : "<div class= \" flex flex-col gap-4 \" style= \" height: calc(100dvh -…" at bounding box center [357, 84] width 407 height 799
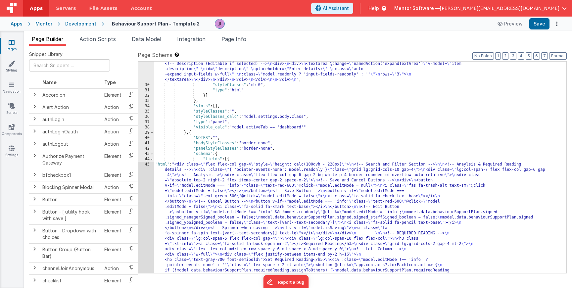
scroll to position [539, 0]
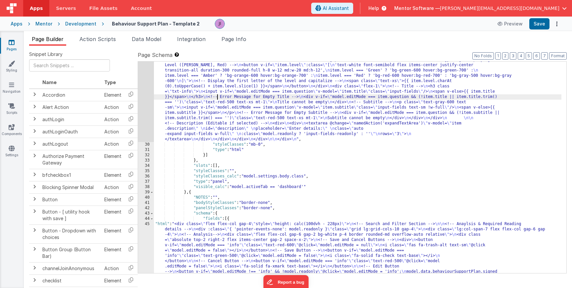
click at [143, 93] on div "29" at bounding box center [146, 57] width 16 height 169
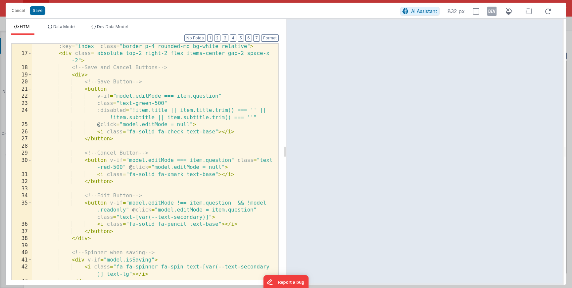
scroll to position [159, 0]
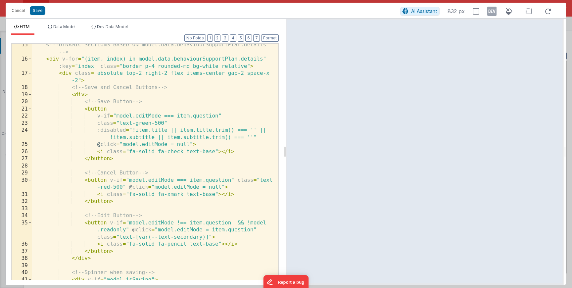
click at [77, 94] on div "<!-- DYNAMIC SECTIONS BASED ON model.data.behaviourSupportPlan.details --> < di…" at bounding box center [152, 173] width 241 height 264
click at [71, 71] on div "<!-- DYNAMIC SECTIONS BASED ON model.data.behaviourSupportPlan.details --> < di…" at bounding box center [152, 173] width 241 height 264
click at [66, 72] on div "<!-- DYNAMIC SECTIONS BASED ON model.data.behaviourSupportPlan.details --> < di…" at bounding box center [152, 173] width 241 height 264
click at [59, 63] on div "<!-- DYNAMIC SECTIONS BASED ON model.data.behaviourSupportPlan.details --> < di…" at bounding box center [152, 173] width 241 height 264
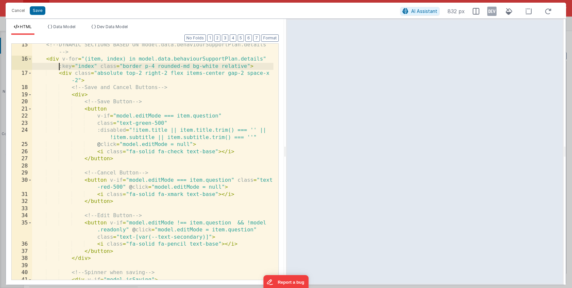
click at [54, 59] on div "<!-- DYNAMIC SECTIONS BASED ON model.data.behaviourSupportPlan.details --> < di…" at bounding box center [152, 173] width 241 height 264
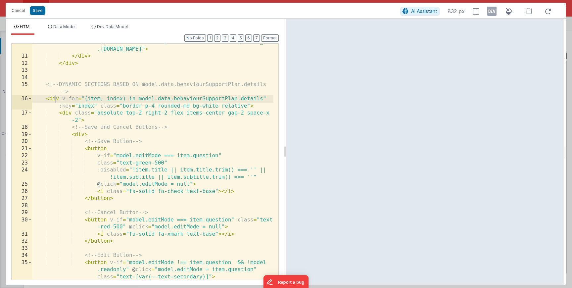
scroll to position [99, 0]
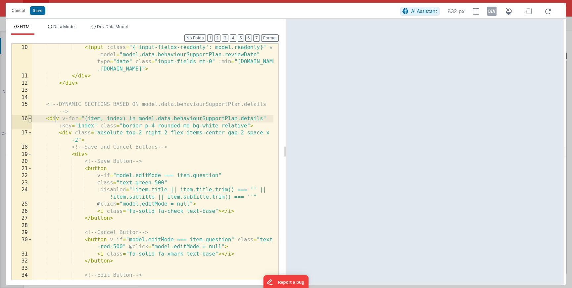
click at [30, 119] on span at bounding box center [30, 118] width 4 height 7
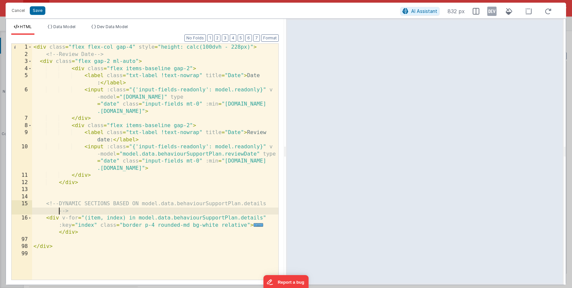
drag, startPoint x: 75, startPoint y: 227, endPoint x: 78, endPoint y: 229, distance: 3.7
click at [79, 230] on div "< div class = "flex flex-col gap-4" style = "height: calc(100dvh - 228px)" > <!…" at bounding box center [155, 169] width 246 height 250
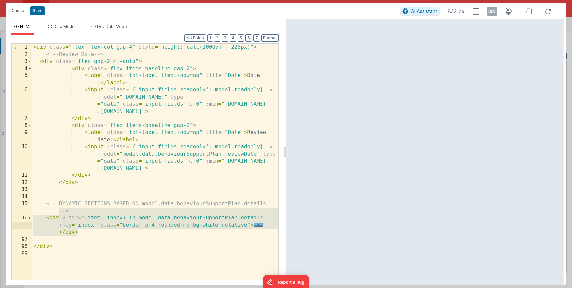
click at [58, 216] on div "< div class = "flex flex-col gap-4" style = "height: calc(100dvh - 228px)" > <!…" at bounding box center [155, 169] width 246 height 250
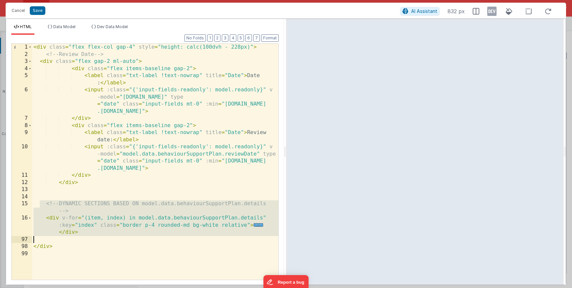
drag, startPoint x: 41, startPoint y: 202, endPoint x: 102, endPoint y: 237, distance: 69.2
click at [102, 237] on div "< div class = "flex flex-col gap-4" style = "height: calc(100dvh - 228px)" > <!…" at bounding box center [155, 169] width 246 height 250
click at [256, 226] on span "..." at bounding box center [258, 225] width 10 height 4
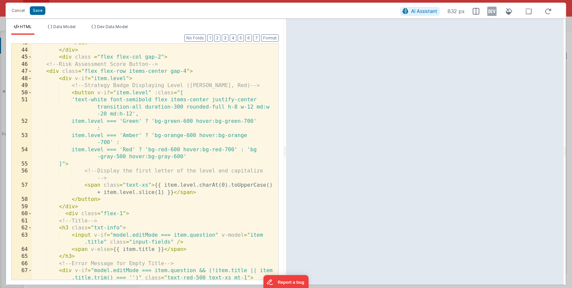
scroll to position [476, 0]
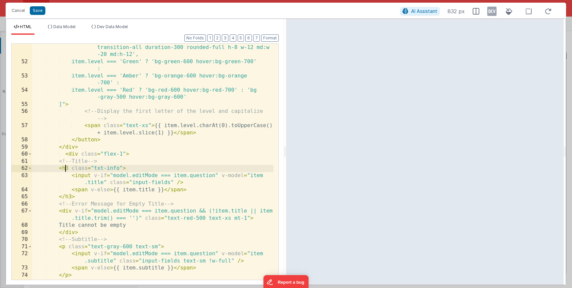
click at [66, 171] on div "'text-white font-semibold flex items-center justify-center transition-all durat…" at bounding box center [152, 169] width 241 height 264
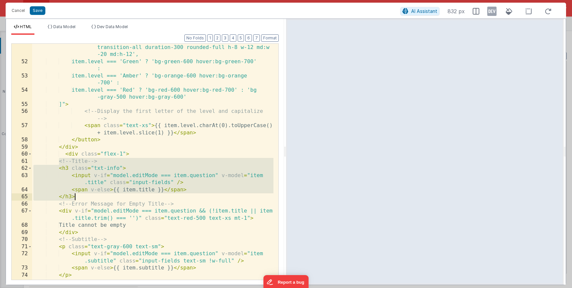
drag, startPoint x: 58, startPoint y: 164, endPoint x: 83, endPoint y: 196, distance: 40.4
click at [83, 196] on div "'text-white font-semibold flex items-center justify-center transition-all durat…" at bounding box center [152, 169] width 241 height 264
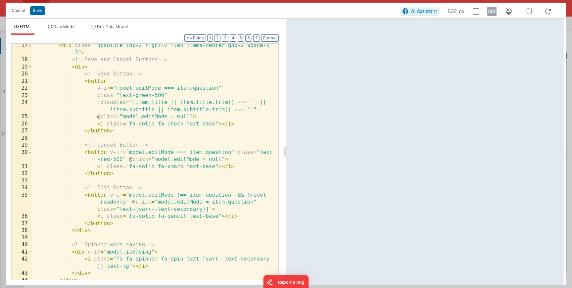
scroll to position [167, 0]
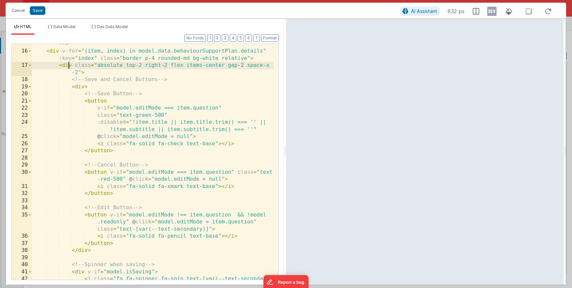
click at [68, 67] on div "<!-- DYNAMIC SECTIONS BASED ON model.data.behaviourSupportPlan.details --> < di…" at bounding box center [152, 165] width 241 height 264
click at [29, 65] on span at bounding box center [30, 65] width 4 height 7
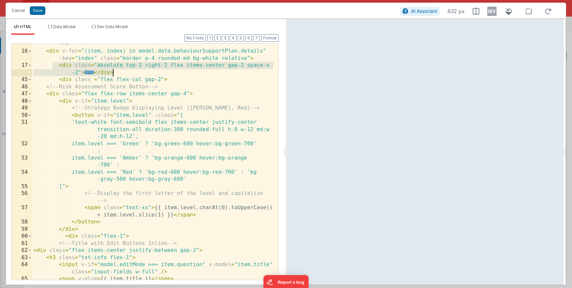
drag, startPoint x: 52, startPoint y: 68, endPoint x: 120, endPoint y: 72, distance: 68.3
click at [120, 72] on div "<!-- DYNAMIC SECTIONS BASED ON model.data.behaviourSupportPlan.details --> < di…" at bounding box center [152, 161] width 241 height 257
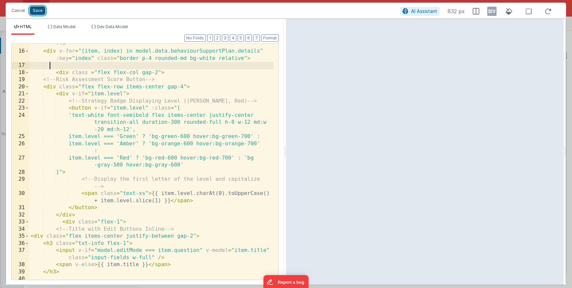
click at [41, 12] on button "Save" at bounding box center [38, 10] width 16 height 9
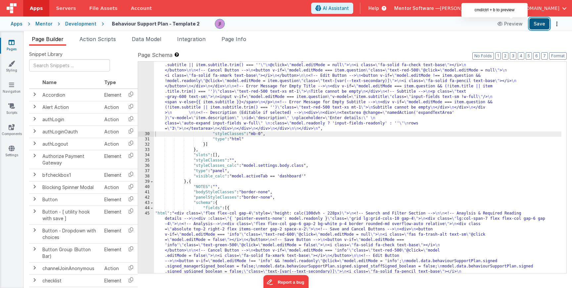
click at [539, 29] on button "Save" at bounding box center [539, 23] width 20 height 11
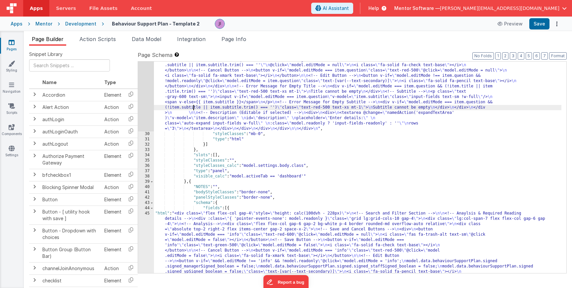
click at [147, 101] on div "29" at bounding box center [146, 52] width 16 height 159
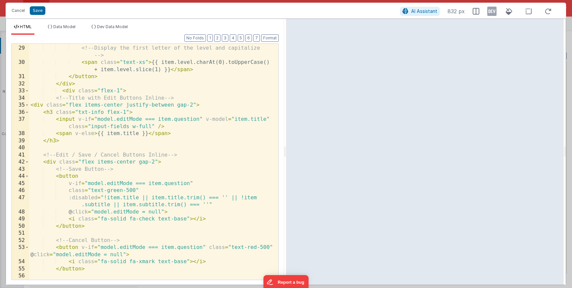
scroll to position [298, 0]
click at [163, 104] on div "]" > <!-- Display the first letter of the level and capitalize --> < span class…" at bounding box center [151, 163] width 244 height 250
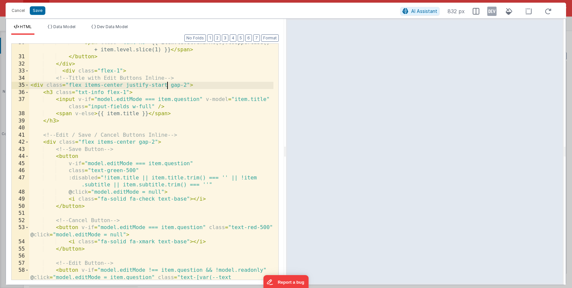
scroll to position [318, 0]
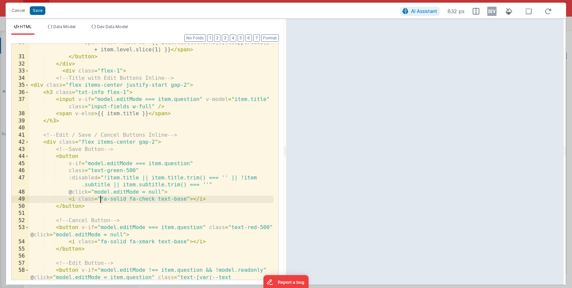
click at [102, 198] on div "< span class = "text-xs" > {{ item.level.charAt(0).toUpperCase() + item.level.s…" at bounding box center [151, 175] width 244 height 272
drag, startPoint x: 123, startPoint y: 200, endPoint x: 101, endPoint y: 200, distance: 22.2
click at [101, 200] on div "< span class = "text-xs" > {{ item.level.charAt(0).toUpperCase() + item.level.s…" at bounding box center [151, 175] width 244 height 272
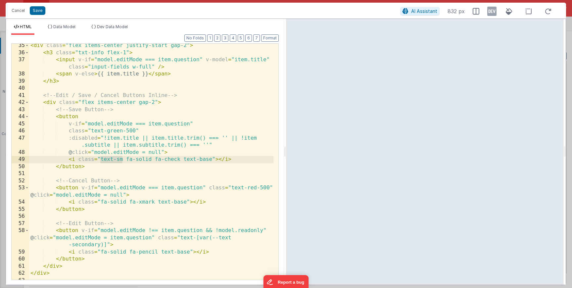
click at [101, 202] on div "< div class = "flex items-center justify-start gap-2" > < h3 class = "txt-info …" at bounding box center [151, 167] width 244 height 250
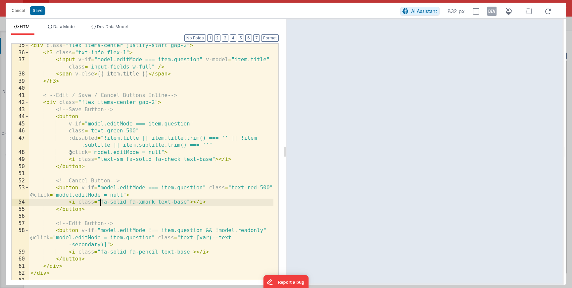
paste textarea
click at [102, 251] on div "< div class = "flex items-center justify-start gap-2" > < h3 class = "txt-info …" at bounding box center [151, 167] width 244 height 250
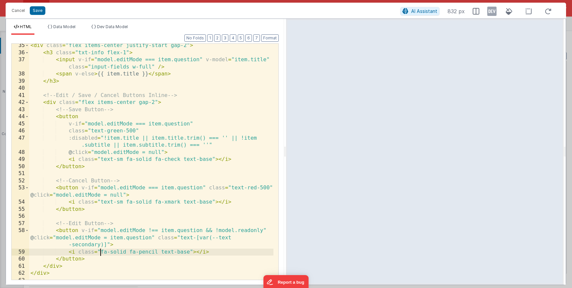
click at [100, 252] on div "< div class = "flex items-center justify-start gap-2" > < h3 class = "txt-info …" at bounding box center [151, 167] width 244 height 250
click at [99, 252] on div "< div class = "flex items-center justify-start gap-2" > < h3 class = "txt-info …" at bounding box center [151, 167] width 244 height 250
click at [100, 253] on div "< div class = "flex items-center justify-start gap-2" > < h3 class = "txt-info …" at bounding box center [151, 167] width 244 height 250
click at [37, 12] on button "Save" at bounding box center [38, 10] width 16 height 9
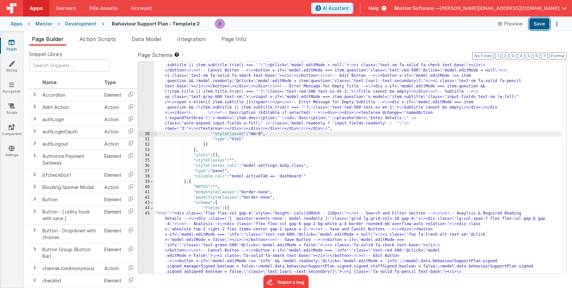
click at [536, 23] on button "Save" at bounding box center [539, 23] width 20 height 11
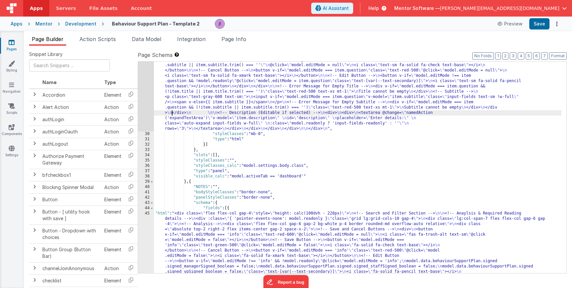
click at [140, 108] on div "29" at bounding box center [146, 52] width 16 height 159
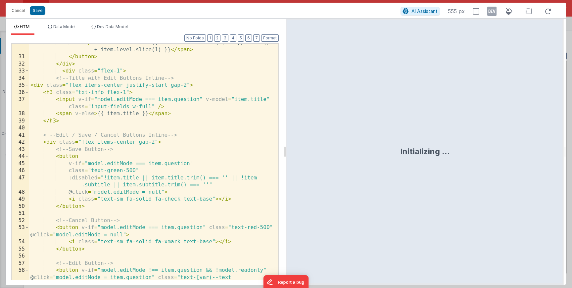
scroll to position [278, 0]
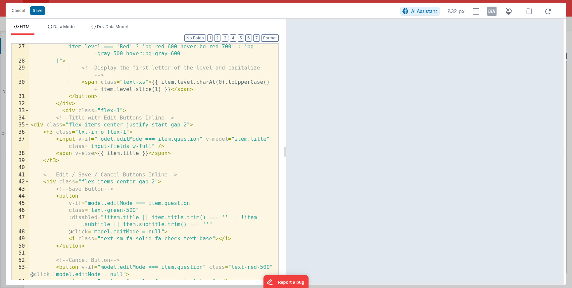
click at [69, 32] on li "Data Model" at bounding box center [61, 29] width 33 height 11
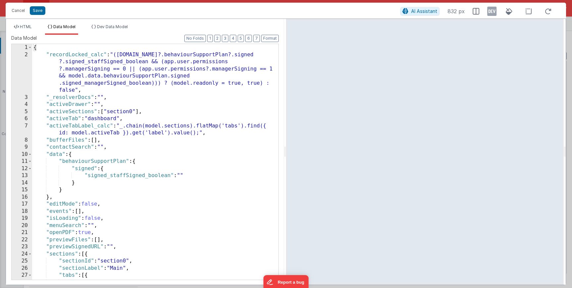
click at [85, 89] on div "{ "recordLocked_calc" : "(model.data?.behaviourSupportPlan?.signed ?.signed_sta…" at bounding box center [152, 169] width 241 height 250
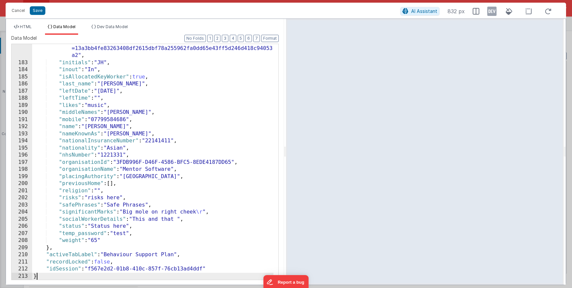
scroll to position [1443, 0]
click at [21, 28] on span "HTML" at bounding box center [26, 26] width 12 height 5
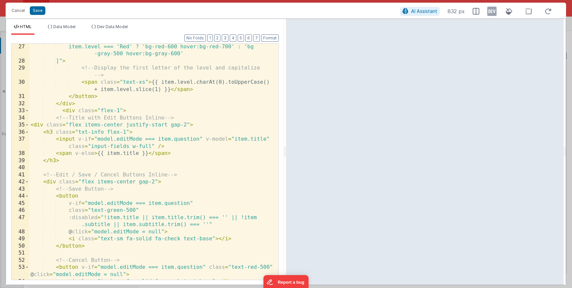
click at [159, 127] on div "item.level === 'Red' ? 'bg-red-600 hover:bg-red-700' : 'bg -gray-500 hover:bg-g…" at bounding box center [151, 171] width 244 height 257
drag, startPoint x: 111, startPoint y: 133, endPoint x: 124, endPoint y: 132, distance: 12.6
click at [124, 132] on div "item.level === 'Red' ? 'bg-red-600 hover:bg-red-700' : 'bg -gray-500 hover:bg-g…" at bounding box center [151, 171] width 244 height 257
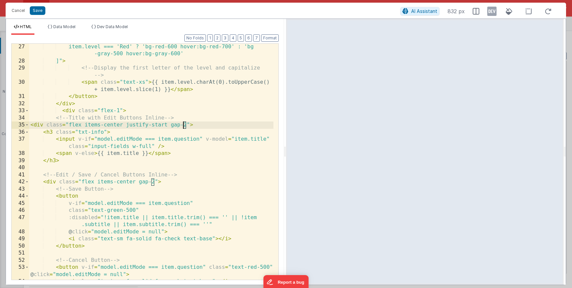
click at [183, 127] on div "item.level === 'Red' ? 'bg-red-600 hover:bg-red-700' : 'bg -gray-500 hover:bg-g…" at bounding box center [151, 171] width 244 height 257
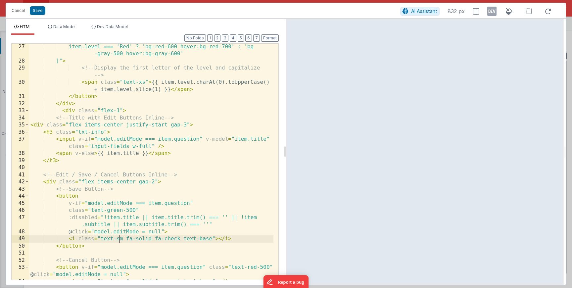
click at [119, 239] on div "item.level === 'Red' ? 'bg-red-600 hover:bg-red-700' : 'bg -gray-500 hover:bg-g…" at bounding box center [151, 171] width 244 height 257
drag, startPoint x: 121, startPoint y: 239, endPoint x: 117, endPoint y: 240, distance: 4.1
click at [117, 240] on div "item.level === 'Red' ? 'bg-red-600 hover:bg-red-700' : 'bg -gray-500 hover:bg-g…" at bounding box center [151, 171] width 244 height 257
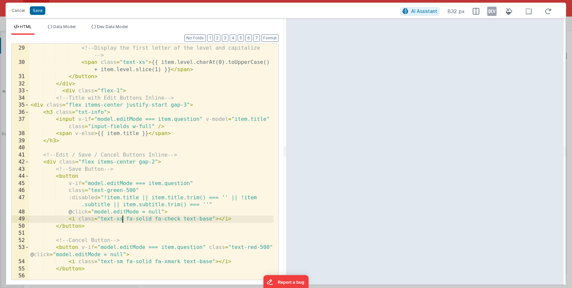
scroll to position [337, 0]
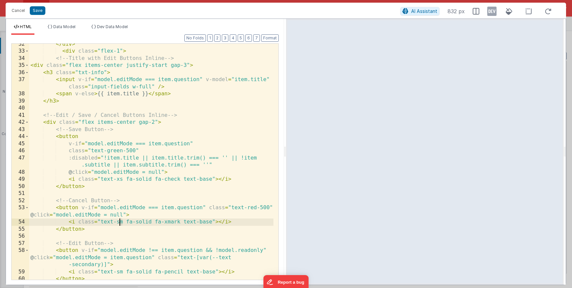
drag, startPoint x: 121, startPoint y: 222, endPoint x: 117, endPoint y: 223, distance: 3.8
click at [117, 223] on div "</ div > < div class = "flex-1" > <!-- Title with Edit Buttons Inline --> < div…" at bounding box center [151, 166] width 244 height 250
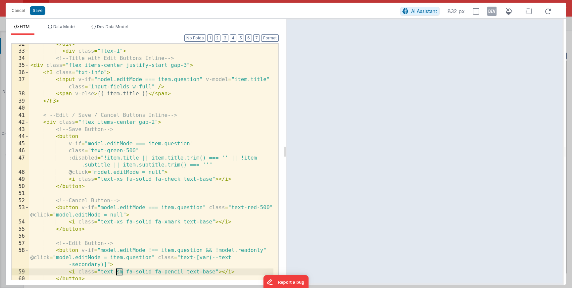
drag, startPoint x: 121, startPoint y: 273, endPoint x: 116, endPoint y: 274, distance: 5.1
click at [116, 274] on div "</ div > < div class = "flex-1" > <!-- Title with Edit Buttons Inline --> < div…" at bounding box center [151, 166] width 244 height 250
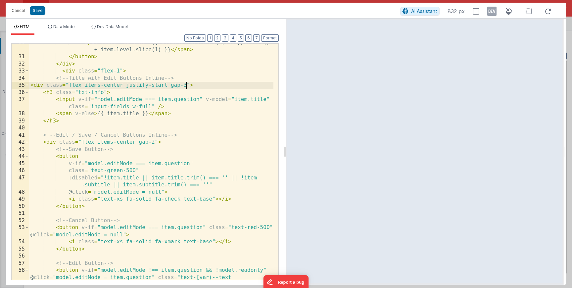
click at [183, 87] on div "< span class = "text-xs" > {{ item.level.charAt(0).toUpperCase() + item.level.s…" at bounding box center [151, 175] width 244 height 272
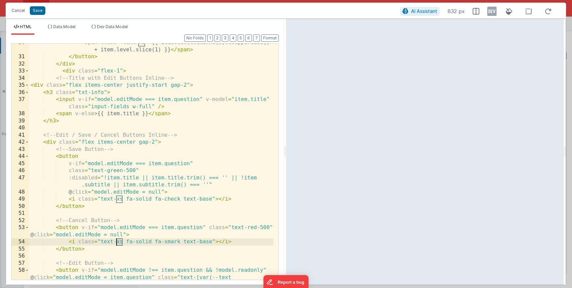
drag, startPoint x: 122, startPoint y: 243, endPoint x: 116, endPoint y: 244, distance: 5.3
click at [116, 244] on div "< span class = "text-xs" > {{ item.level.charAt(0).toUpperCase() + item.level.s…" at bounding box center [151, 175] width 244 height 272
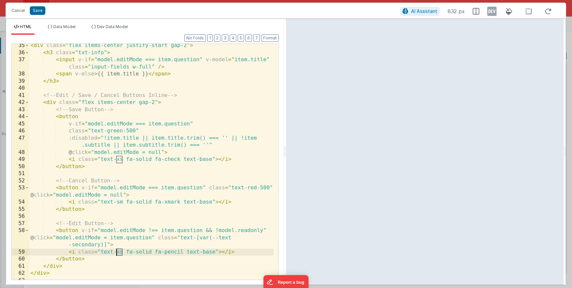
drag, startPoint x: 122, startPoint y: 252, endPoint x: 117, endPoint y: 253, distance: 4.7
click at [117, 253] on div "< div class = "flex items-center justify-start gap-2" > < h3 class = "txt-info"…" at bounding box center [151, 167] width 244 height 250
drag, startPoint x: 122, startPoint y: 251, endPoint x: 116, endPoint y: 253, distance: 6.2
click at [116, 253] on div "< div class = "flex items-center justify-start gap-2" > < h3 class = "txt-info"…" at bounding box center [151, 167] width 244 height 250
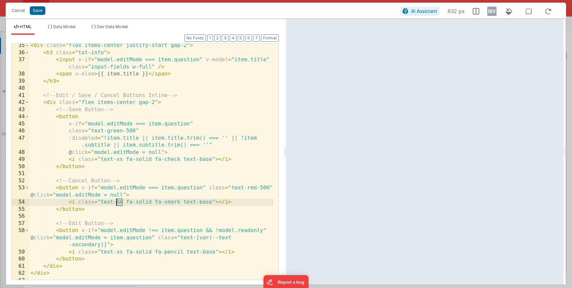
click at [117, 204] on div "< div class = "flex items-center justify-start gap-2" > < h3 class = "txt-info"…" at bounding box center [151, 167] width 244 height 250
click at [68, 29] on li "Data Model" at bounding box center [61, 29] width 33 height 11
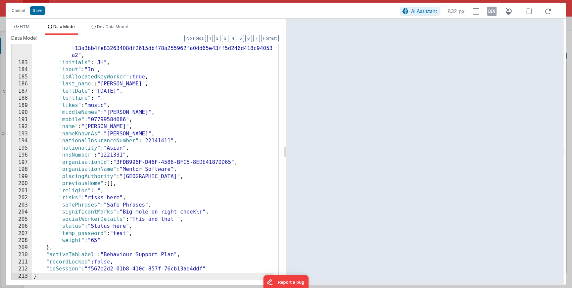
click at [161, 139] on div ""image" : "https://mentorfiles.s3-eu-west-2.amazonaws.com /mentorClients/Mentor…" at bounding box center [152, 148] width 241 height 307
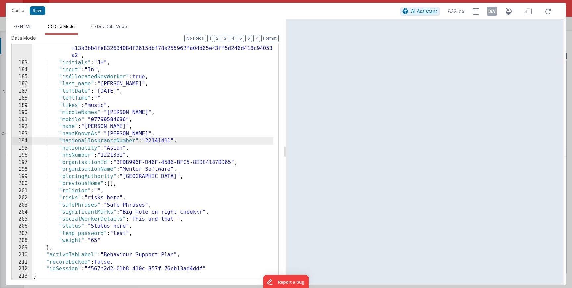
scroll to position [568, 0]
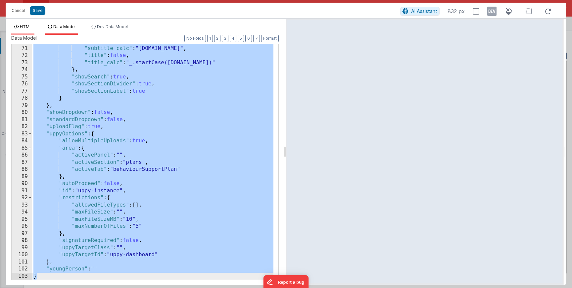
click at [27, 26] on span "HTML" at bounding box center [26, 26] width 12 height 5
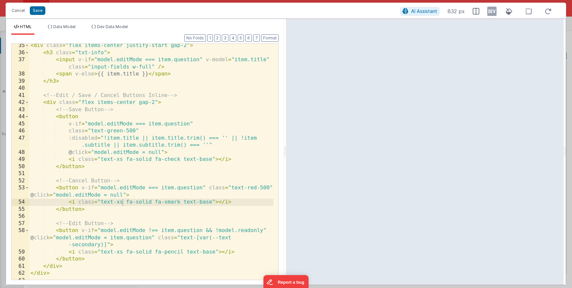
click at [34, 3] on div "Cancel Save AI Assistant 832 px" at bounding box center [286, 11] width 560 height 16
click at [35, 8] on button "Save" at bounding box center [38, 10] width 16 height 9
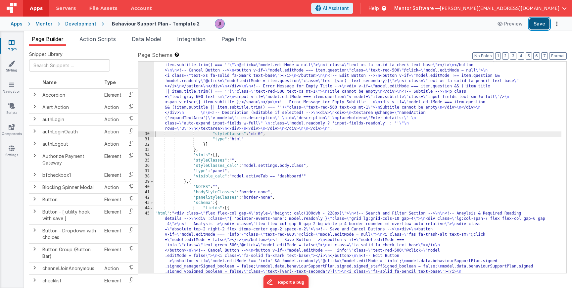
click at [538, 22] on button "Save" at bounding box center [539, 23] width 20 height 11
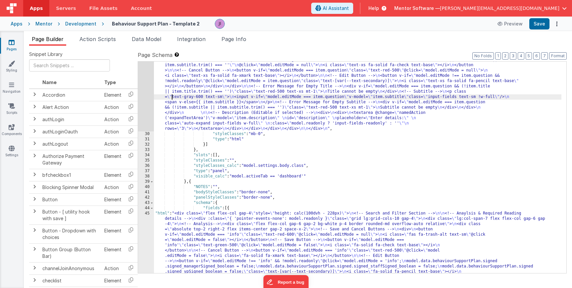
click at [139, 95] on div "29" at bounding box center [146, 52] width 16 height 159
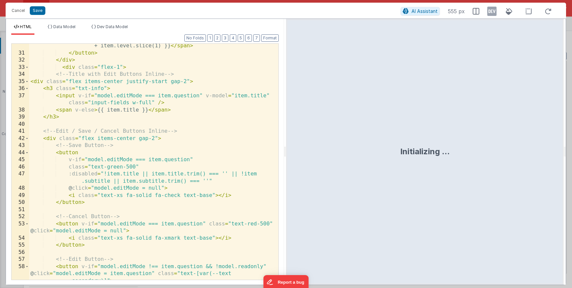
scroll to position [321, 0]
click at [68, 68] on div "< span class = "text-xs" > {{ item.level.charAt(0).toUpperCase() + item.level.s…" at bounding box center [151, 163] width 244 height 257
click at [37, 82] on div "< span class = "text-xs" > {{ item.level.charAt(0).toUpperCase() + item.level.s…" at bounding box center [151, 163] width 244 height 257
click at [26, 82] on span at bounding box center [27, 81] width 4 height 7
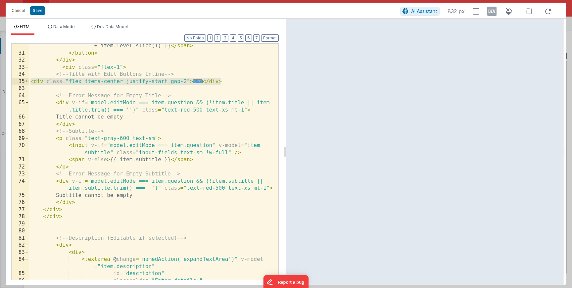
drag, startPoint x: 31, startPoint y: 82, endPoint x: 239, endPoint y: 84, distance: 208.4
click at [239, 84] on div "< span class = "text-xs" > {{ item.level.charAt(0).toUpperCase() + item.level.s…" at bounding box center [151, 163] width 244 height 257
click at [195, 81] on span "..." at bounding box center [198, 81] width 10 height 4
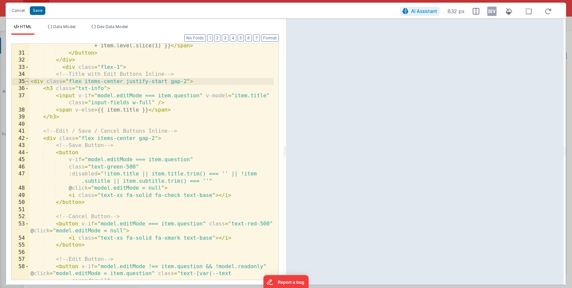
click at [28, 81] on span at bounding box center [27, 81] width 4 height 7
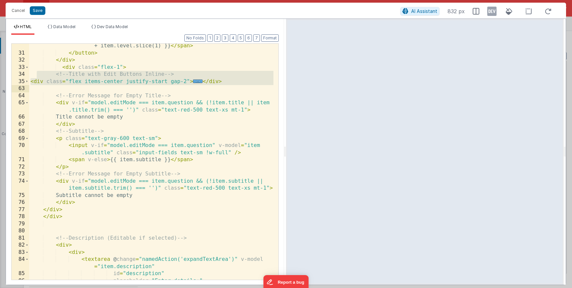
drag, startPoint x: 37, startPoint y: 77, endPoint x: 230, endPoint y: 85, distance: 193.3
click at [230, 85] on div "< span class = "text-xs" > {{ item.level.charAt(0).toUpperCase() + item.level.s…" at bounding box center [151, 163] width 244 height 257
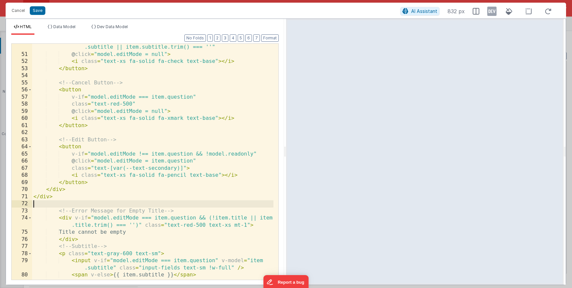
scroll to position [484, 0]
click at [39, 13] on button "Save" at bounding box center [38, 10] width 16 height 9
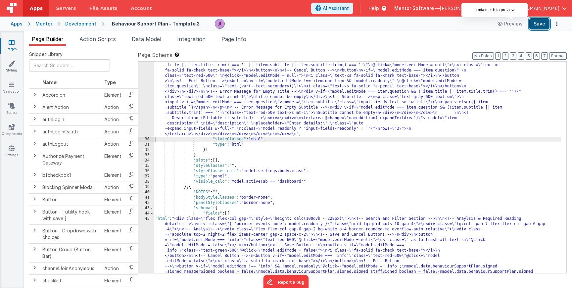
click at [545, 26] on button "Save" at bounding box center [539, 23] width 20 height 11
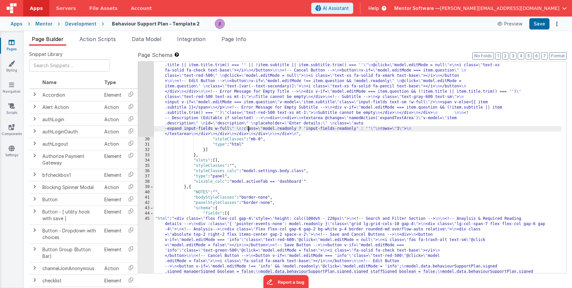
click at [147, 106] on div "29" at bounding box center [146, 55] width 16 height 164
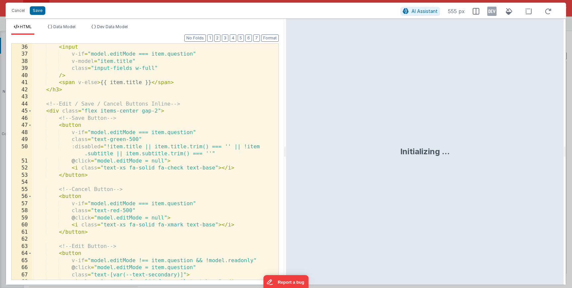
scroll to position [457, 0]
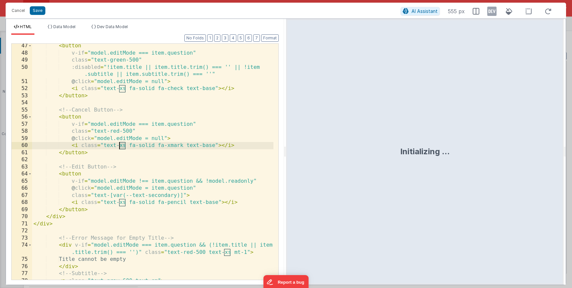
click at [120, 146] on div "< button v-if = "model.editMode === item.question" class = "text-green-500" :di…" at bounding box center [152, 170] width 241 height 257
click at [123, 87] on div "< button v-if = "model.editMode === item.question" class = "text-green-500" :di…" at bounding box center [152, 170] width 241 height 257
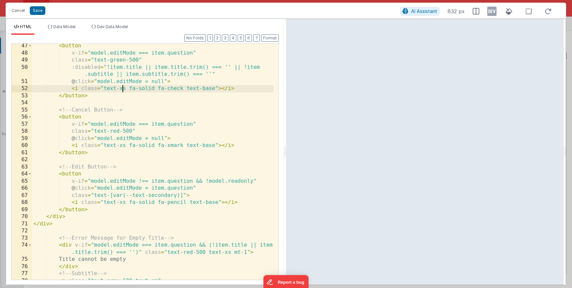
click at [123, 87] on div "< button v-if = "model.editMode === item.question" class = "text-green-500" :di…" at bounding box center [152, 170] width 241 height 257
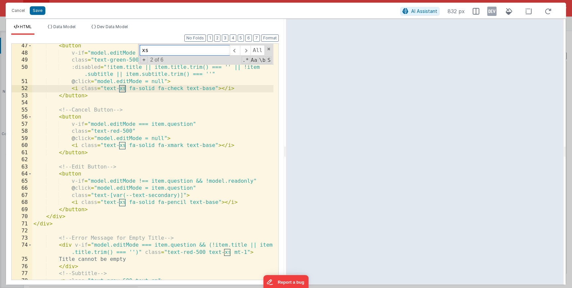
click at [146, 63] on span "+" at bounding box center [143, 59] width 7 height 7
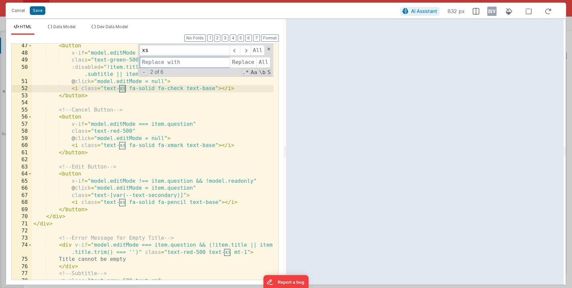
click at [146, 62] on input at bounding box center [185, 62] width 90 height 11
type input "sm"
click at [249, 65] on span "Replace" at bounding box center [243, 62] width 26 height 11
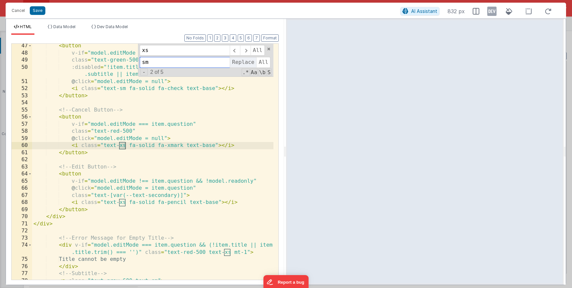
click at [248, 65] on span "Replace" at bounding box center [243, 62] width 26 height 11
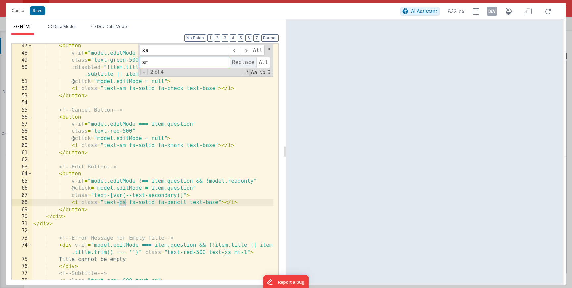
click at [248, 65] on span "Replace" at bounding box center [243, 62] width 26 height 11
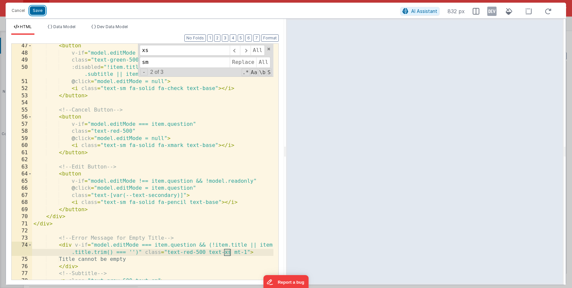
click at [40, 12] on button "Save" at bounding box center [38, 10] width 16 height 9
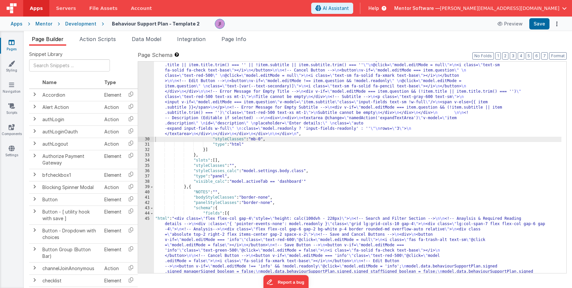
click at [539, 30] on div "Apps Servers File Assets Account Some FUTURE Slot AI Assistant Help Mentor Soft…" at bounding box center [286, 144] width 572 height 288
click at [538, 30] on div "Apps Mentor Development Behaviour Support Plan - Template 2 Preview Save" at bounding box center [286, 24] width 572 height 15
click at [540, 25] on button "Save" at bounding box center [539, 23] width 20 height 11
click at [218, 41] on ul "Page Builder Action Scripts Data Model Integration Page Info" at bounding box center [298, 40] width 548 height 11
click at [242, 43] on li "Page Info" at bounding box center [234, 40] width 30 height 11
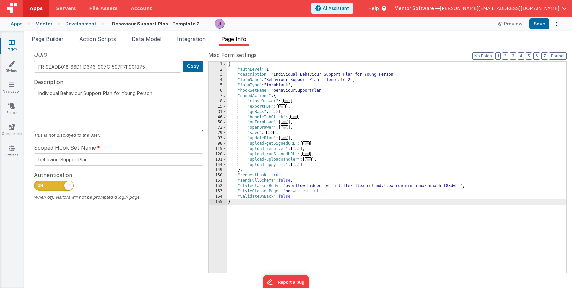
click at [283, 106] on span "..." at bounding box center [281, 106] width 7 height 4
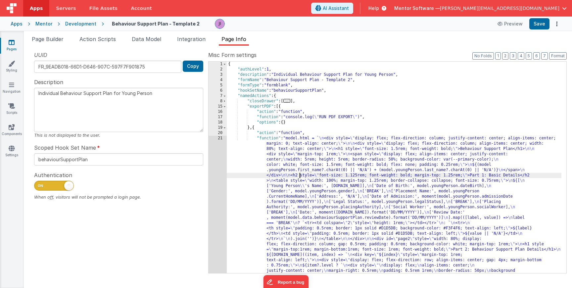
scroll to position [40, 0]
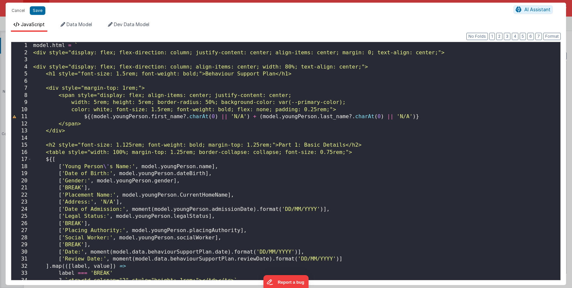
scroll to position [936, 0]
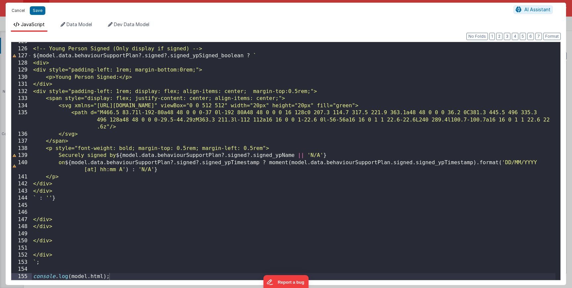
click at [18, 8] on button "Cancel" at bounding box center [18, 10] width 20 height 9
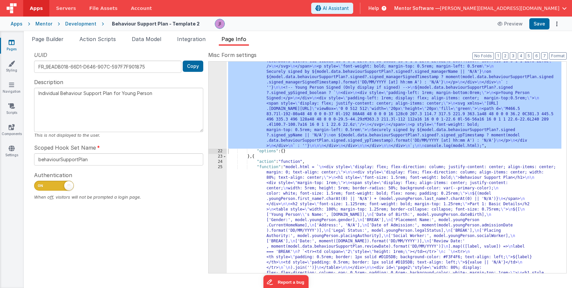
scroll to position [397, 0]
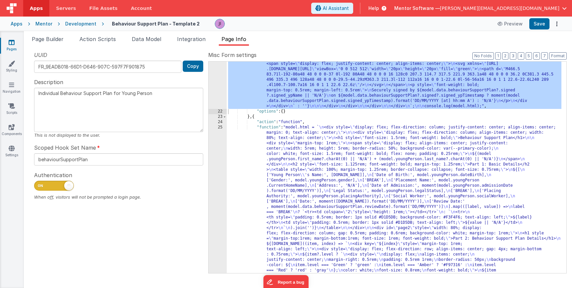
click at [290, 196] on div ""function" : "model.html = ` \n <div style= \" display: flex; flex-direction: c…" at bounding box center [394, 214] width 334 height 952
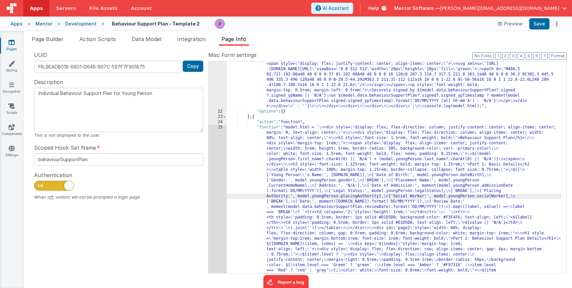
click at [218, 186] on div "21 22 23 24 25 26 27 28 29 30 31 46 50 72 79" at bounding box center [217, 214] width 18 height 952
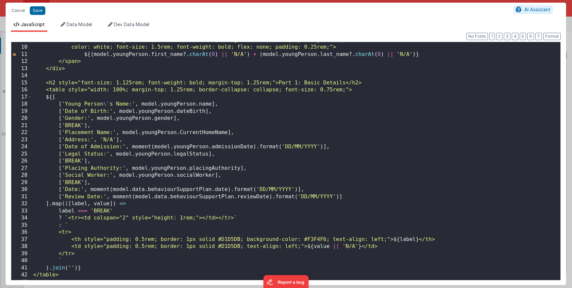
scroll to position [0, 0]
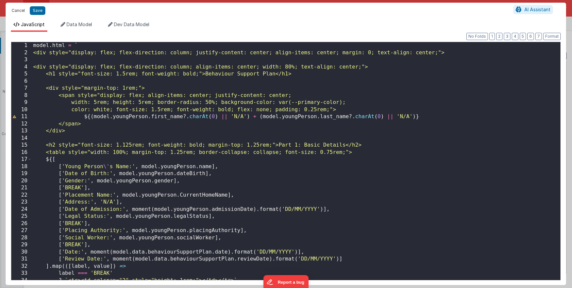
click at [11, 9] on button "Cancel" at bounding box center [18, 10] width 20 height 9
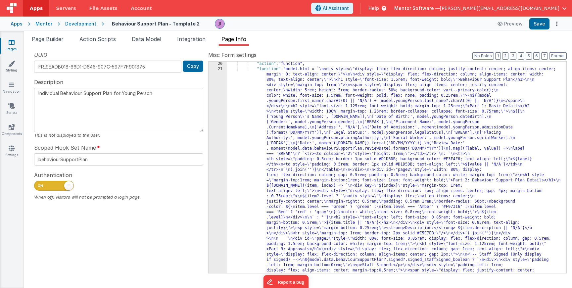
scroll to position [29, 0]
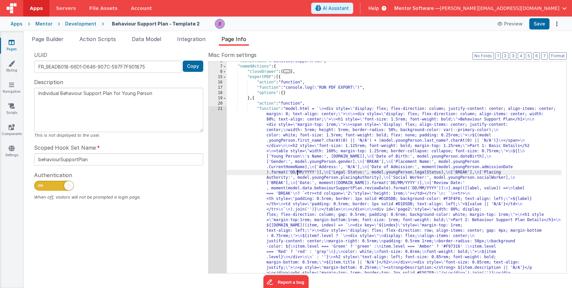
click at [208, 167] on div "UUID FR_9EADB018-66D1-D646-907C-597F7F901875 Copy Description Individual Behavi…" at bounding box center [118, 162] width 179 height 222
click at [215, 168] on div "21" at bounding box center [217, 291] width 18 height 371
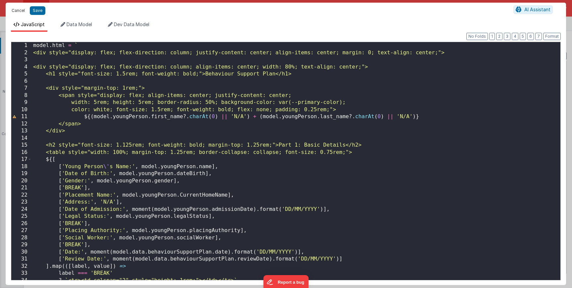
click at [21, 11] on button "Cancel" at bounding box center [18, 10] width 20 height 9
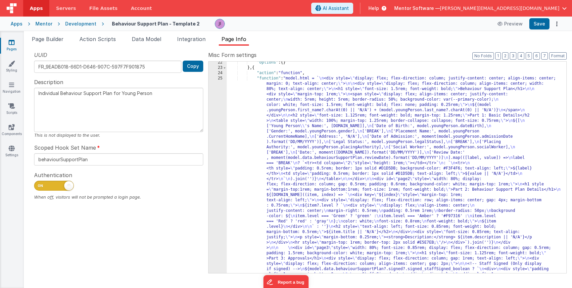
scroll to position [724, 0]
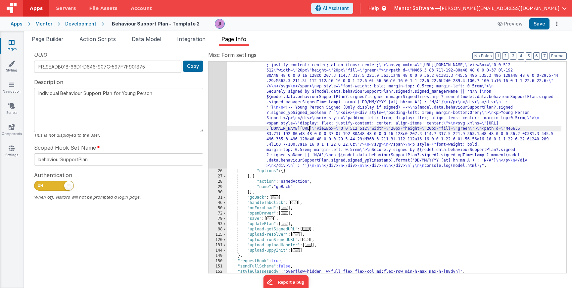
click at [310, 130] on div ""function" : "model.html = ` \n <div style= \" display: flex; flex-direction: c…" at bounding box center [394, 91] width 334 height 587
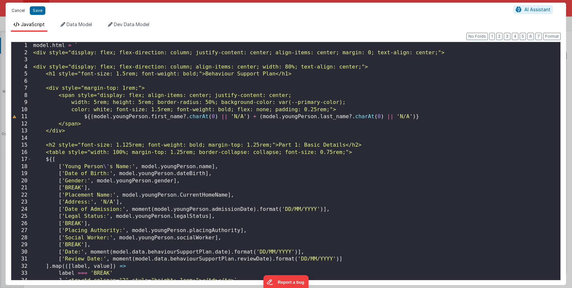
click at [14, 6] on button "Cancel" at bounding box center [18, 10] width 20 height 9
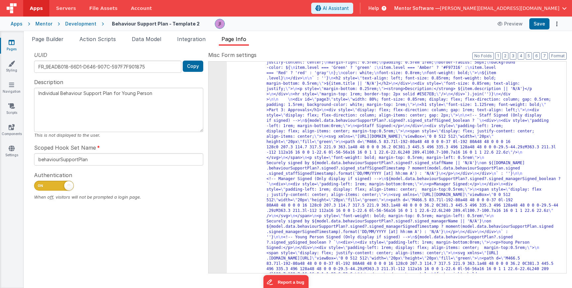
scroll to position [208, 0]
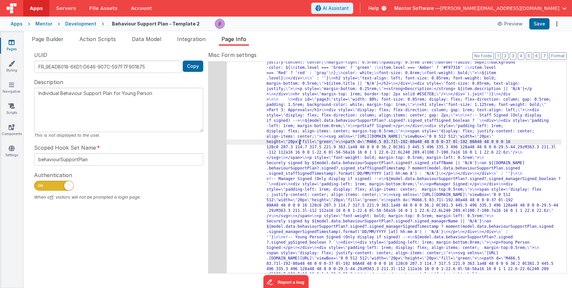
click at [210, 124] on div "21" at bounding box center [217, 113] width 18 height 371
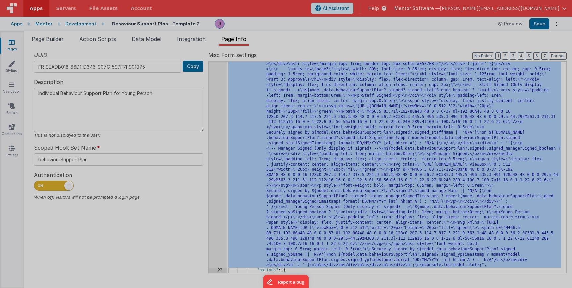
scroll to position [239, 0]
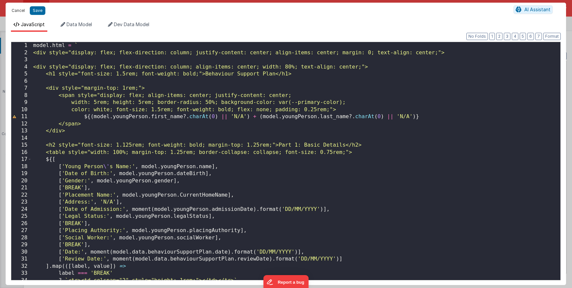
click at [24, 7] on button "Cancel" at bounding box center [18, 10] width 20 height 9
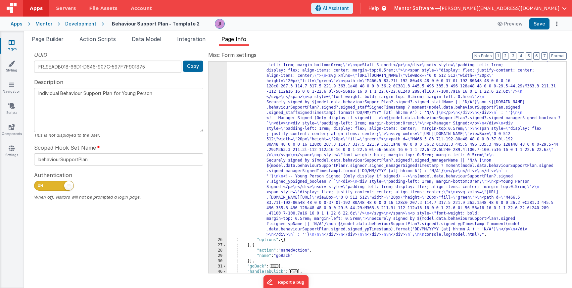
scroll to position [695, 0]
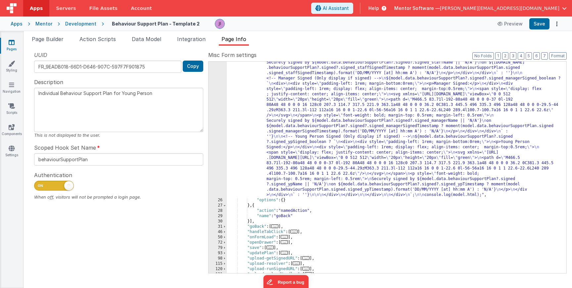
click at [249, 206] on div ""function" : "model.html = ` \n <div style= \" display: flex; flex-direction: c…" at bounding box center [394, 120] width 334 height 587
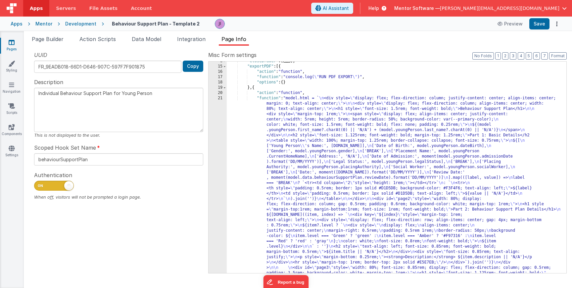
scroll to position [40, 0]
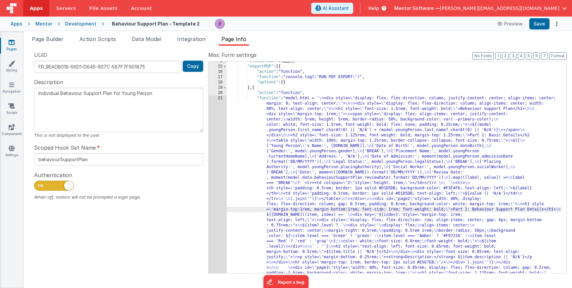
click at [207, 177] on div "UUID FR_9EADB018-66D1-D646-907C-597F7F901875 Copy Description Individual Behavi…" at bounding box center [118, 162] width 179 height 222
click at [211, 177] on div "21" at bounding box center [217, 281] width 18 height 371
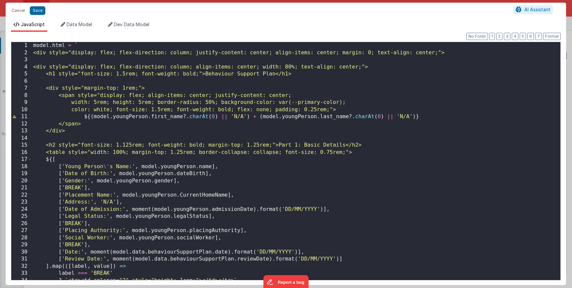
scroll to position [0, 0]
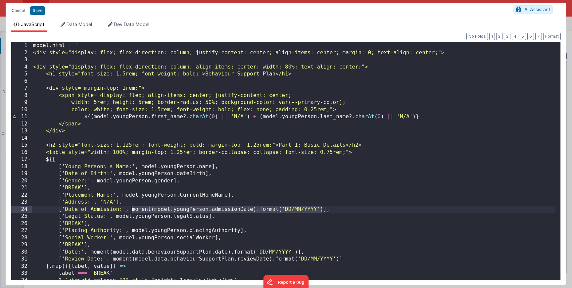
drag, startPoint x: 322, startPoint y: 209, endPoint x: 132, endPoint y: 210, distance: 190.2
click at [132, 210] on div "model . html = ` <div style="display: flex; flex-direction: column; justify-con…" at bounding box center [293, 168] width 523 height 252
click at [118, 174] on div "model . html = ` <div style="display: flex; flex-direction: column; justify-con…" at bounding box center [293, 168] width 523 height 252
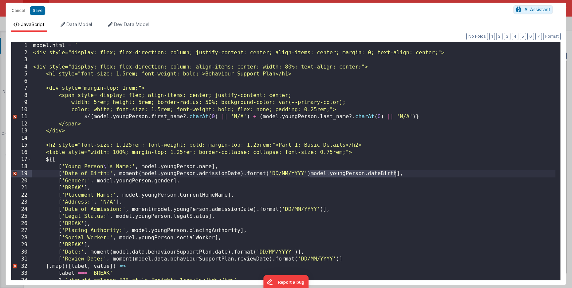
drag, startPoint x: 309, startPoint y: 173, endPoint x: 395, endPoint y: 171, distance: 86.0
click at [396, 171] on div "model . html = ` <div style="display: flex; flex-direction: column; justify-con…" at bounding box center [293, 168] width 523 height 252
drag, startPoint x: 142, startPoint y: 174, endPoint x: 239, endPoint y: 175, distance: 97.3
click at [239, 175] on div "model . html = ` <div style="display: flex; flex-direction: column; justify-con…" at bounding box center [293, 168] width 523 height 252
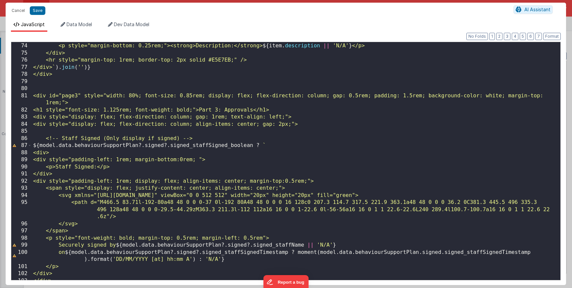
scroll to position [499, 0]
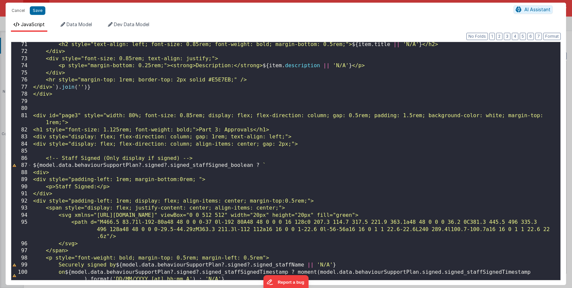
click at [245, 145] on div "<h2 style="text-align: left; font-size: 0.85rem; font-weight: bold; margin-bott…" at bounding box center [293, 167] width 523 height 252
click at [41, 10] on button "Save" at bounding box center [38, 10] width 16 height 9
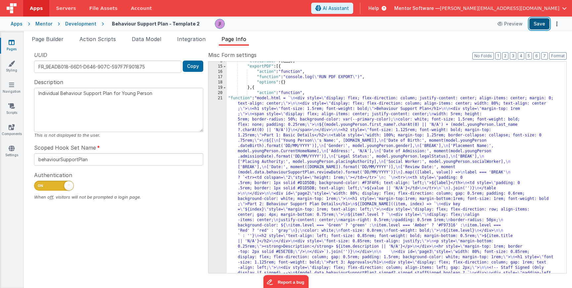
click at [533, 22] on button "Save" at bounding box center [539, 23] width 20 height 11
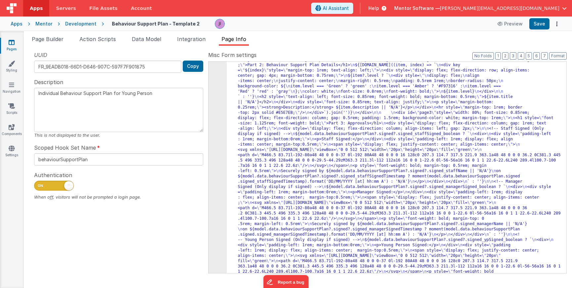
scroll to position [278, 0]
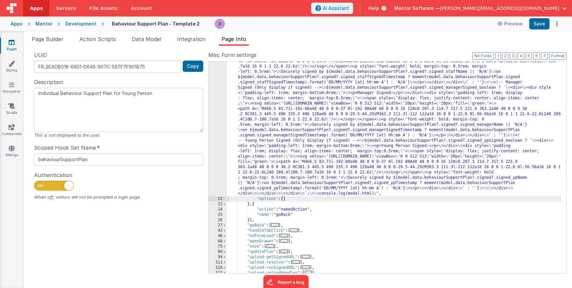
click at [255, 203] on div ""function" : "model.html = ` \n <div style= \" display: flex; flex-direction: c…" at bounding box center [394, 134] width 334 height 555
paste textarea
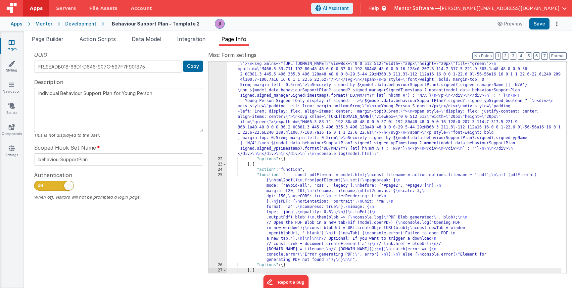
click at [283, 191] on div ""function" : "model.html = ` \n <div style= \" display: flex; flex-direction: c…" at bounding box center [394, 95] width 334 height 555
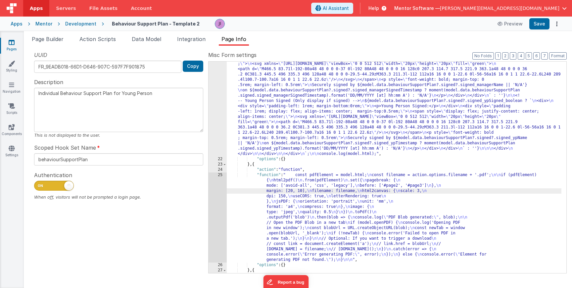
click at [220, 203] on div "25" at bounding box center [217, 217] width 18 height 90
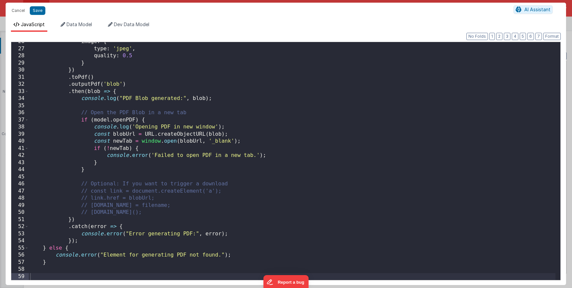
scroll to position [0, 0]
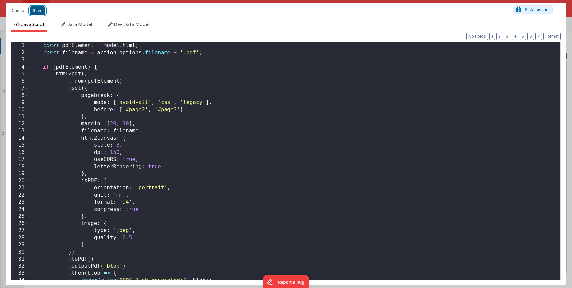
click at [38, 11] on button "Save" at bounding box center [38, 10] width 16 height 9
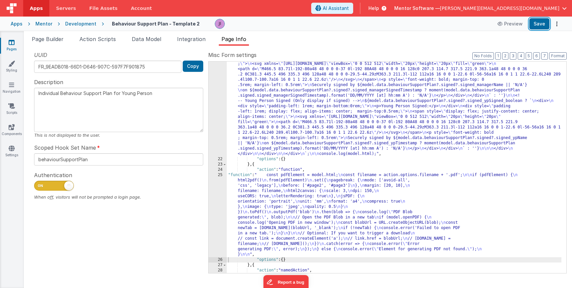
click at [540, 27] on button "Save" at bounding box center [539, 23] width 20 height 11
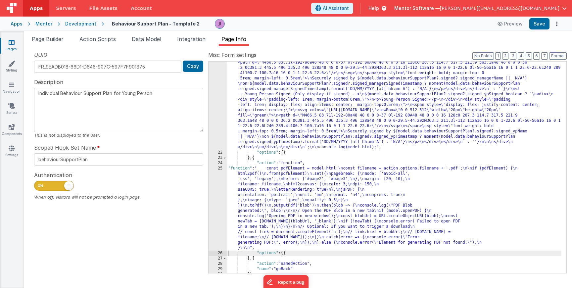
scroll to position [285, 0]
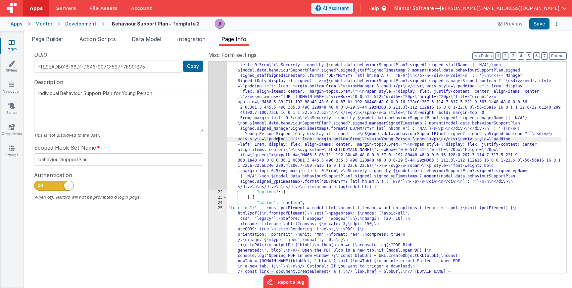
click at [277, 140] on div ""function" : "model.html = ` \n <div style= \" display: flex; flex-direction: c…" at bounding box center [394, 168] width 334 height 635
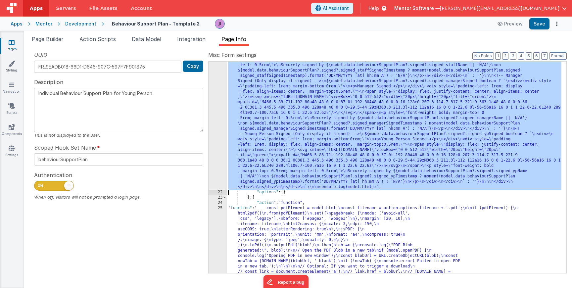
click at [218, 136] on div "21" at bounding box center [217, 20] width 18 height 339
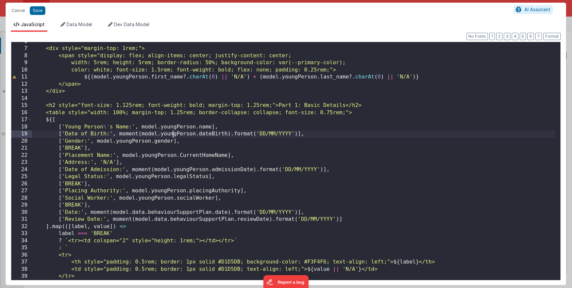
scroll to position [0, 0]
drag, startPoint x: 174, startPoint y: 137, endPoint x: 129, endPoint y: 137, distance: 45.0
click at [173, 137] on div "<div style="margin-top: 1rem;"> <span style="display: flex; align-items: center…" at bounding box center [293, 164] width 523 height 252
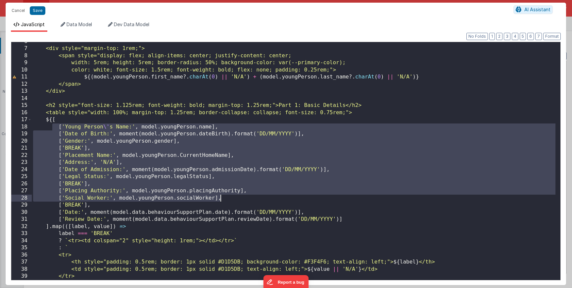
drag, startPoint x: 53, startPoint y: 127, endPoint x: 314, endPoint y: 199, distance: 270.1
click at [314, 199] on div "<div style="margin-top: 1rem;"> <span style="display: flex; align-items: center…" at bounding box center [293, 164] width 523 height 252
click at [33, 11] on button "Save" at bounding box center [38, 10] width 16 height 9
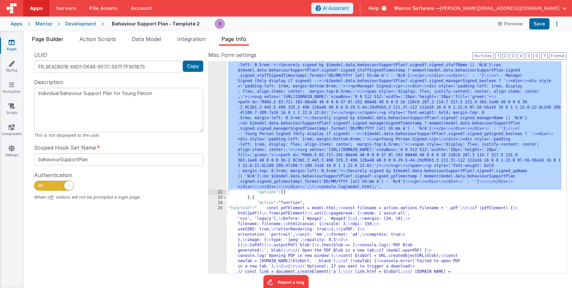
click at [41, 38] on span "Page Builder" at bounding box center [48, 39] width 32 height 7
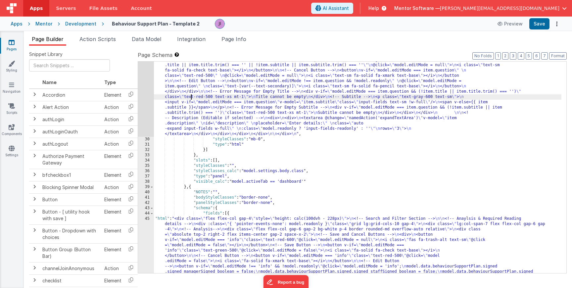
drag, startPoint x: 478, startPoint y: 70, endPoint x: 406, endPoint y: 66, distance: 72.2
click at [406, 66] on div ""html" : "<div class= \" flex flex-col gap-4 \" style= \" height: calc(100dvh -…" at bounding box center [357, 167] width 407 height 211
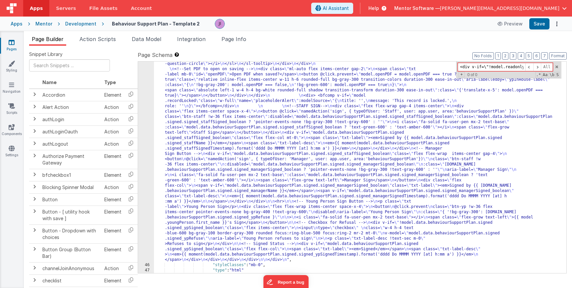
scroll to position [1214, 0]
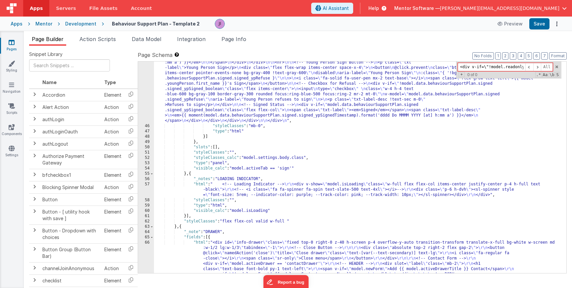
click at [234, 81] on div ""html" : "<div class= \" flex flex-col gap-4 \" style= \" height: calc(100dvh -…" at bounding box center [357, 59] width 407 height 1037
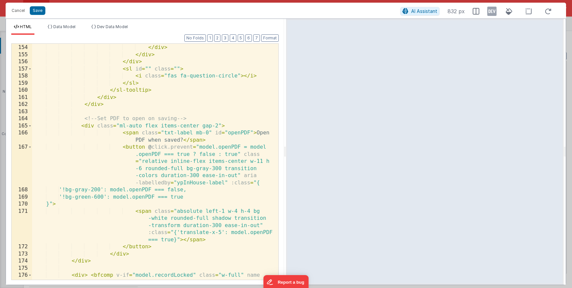
scroll to position [1846, 0]
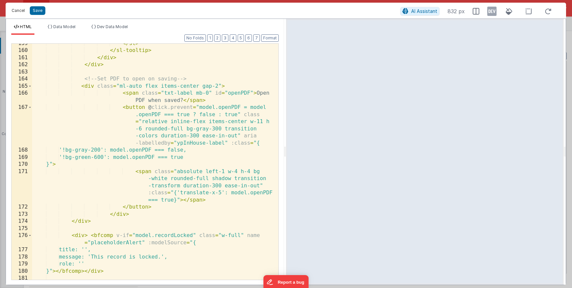
drag, startPoint x: 16, startPoint y: 11, endPoint x: 188, endPoint y: 85, distance: 187.3
click at [16, 11] on button "Cancel" at bounding box center [18, 10] width 20 height 9
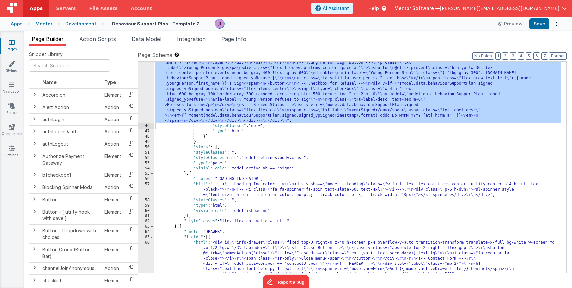
click at [317, 143] on div ""html" : "<div class= \" flex flex-col gap-4 \" style= \" height: calc(100dvh -…" at bounding box center [357, 59] width 407 height 1037
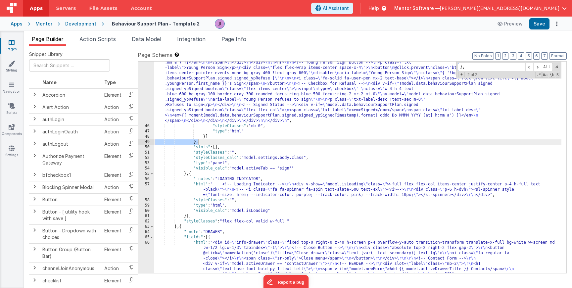
paste input "<div v-if=\"!model.readonly\" class=\"ml-auto flex items"
type input "<div v-if=\"!model.readonly\" class=\"ml-auto flex items"
click at [562, 10] on span "button" at bounding box center [564, 8] width 5 height 5
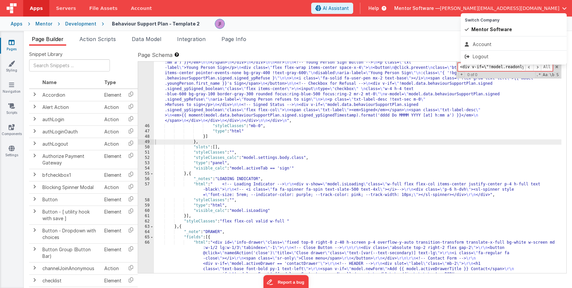
click at [429, 36] on button at bounding box center [286, 144] width 572 height 288
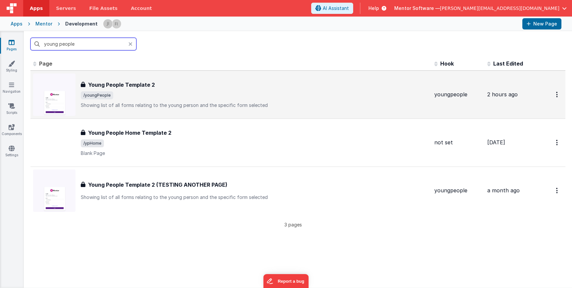
type input "young people"
click at [162, 95] on span "/youngPeople" at bounding box center [255, 95] width 348 height 8
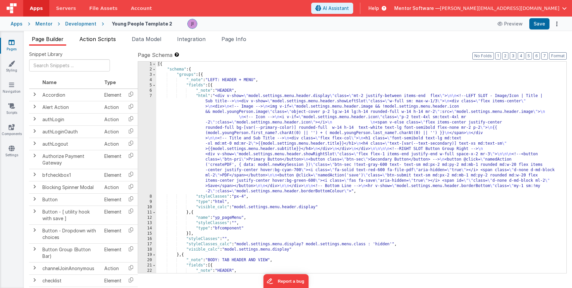
click at [107, 42] on span "Action Scripts" at bounding box center [97, 39] width 36 height 7
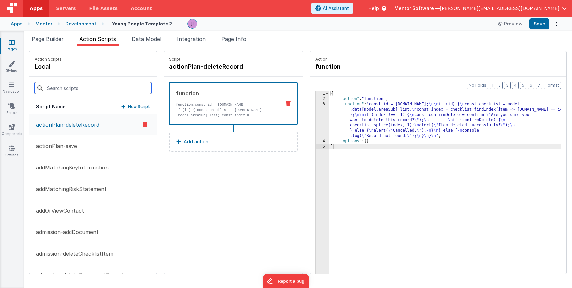
click at [94, 85] on input at bounding box center [93, 88] width 116 height 12
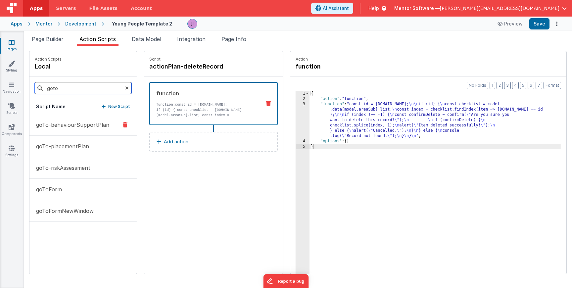
type input "goto"
click at [78, 134] on button "goTo-behaviourSupportPlan" at bounding box center [82, 125] width 107 height 22
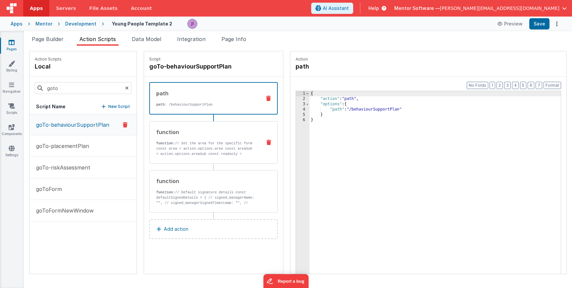
click at [179, 153] on p "const area = action.options.area const areaSub = action.options.areaSub const r…" at bounding box center [206, 154] width 100 height 16
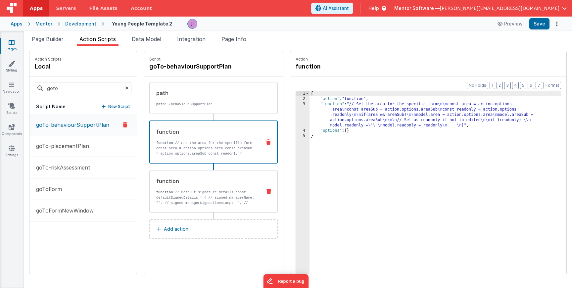
click at [223, 195] on p "function: // Default signature details const defaultSignedDetails = { // signed…" at bounding box center [206, 214] width 100 height 48
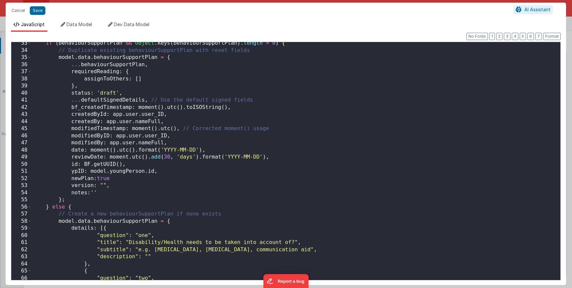
scroll to position [230, 0]
click at [140, 180] on div "if ( behaviourSupportPlan && Object . keys ( behaviourSupportPlan ) . length > …" at bounding box center [293, 167] width 523 height 255
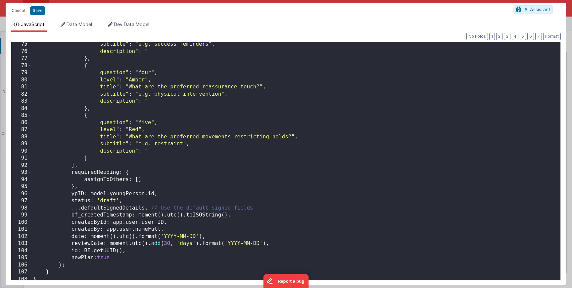
scroll to position [528, 0]
click at [34, 12] on button "Save" at bounding box center [38, 10] width 16 height 9
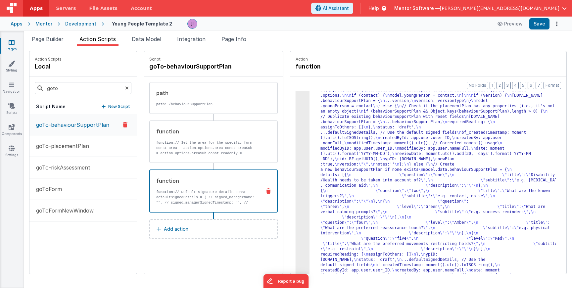
scroll to position [35, 0]
click at [540, 24] on button "Save" at bounding box center [539, 23] width 20 height 11
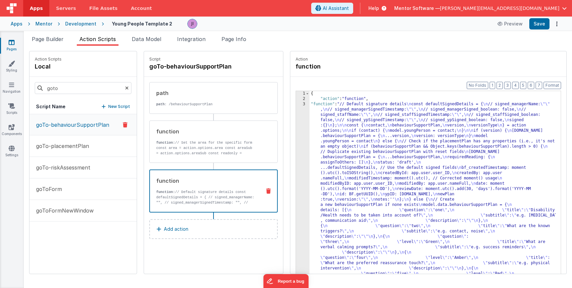
scroll to position [0, 0]
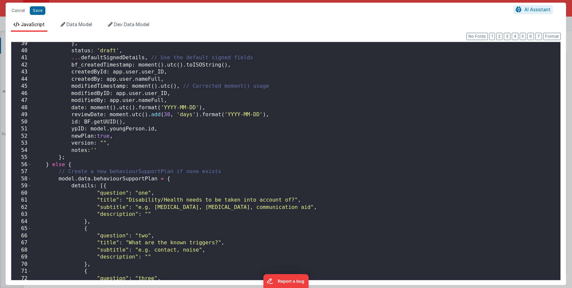
scroll to position [272, 0]
drag, startPoint x: 41, startPoint y: 14, endPoint x: 58, endPoint y: 19, distance: 17.2
click at [42, 15] on button "Save" at bounding box center [38, 10] width 16 height 9
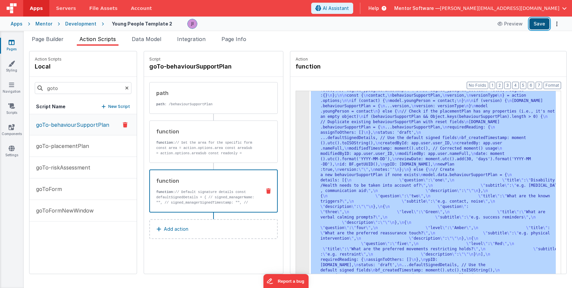
click at [544, 21] on button "Save" at bounding box center [539, 23] width 20 height 11
click at [62, 41] on span "Page Builder" at bounding box center [48, 39] width 32 height 7
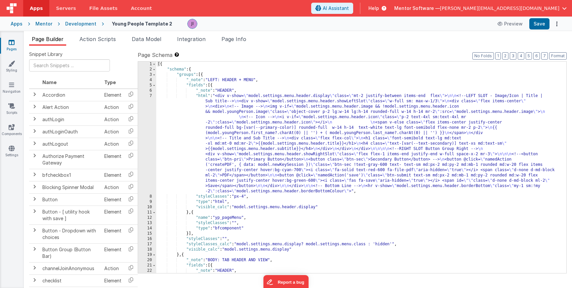
click at [12, 38] on div "Pages Styling Navigation Scripts Components Settings" at bounding box center [12, 159] width 24 height 257
click at [8, 44] on link "Pages" at bounding box center [12, 45] width 24 height 13
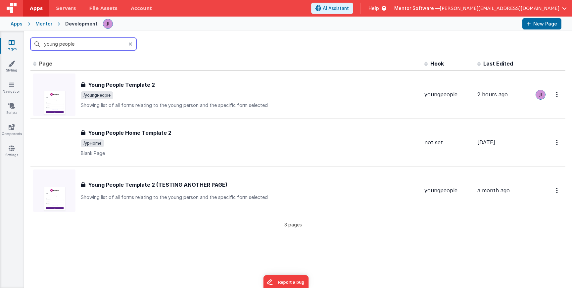
click at [45, 45] on input "young people" at bounding box center [83, 44] width 106 height 13
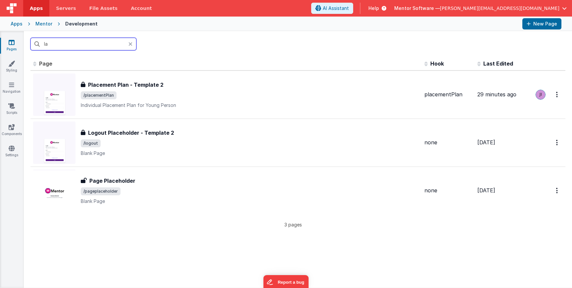
type input "l"
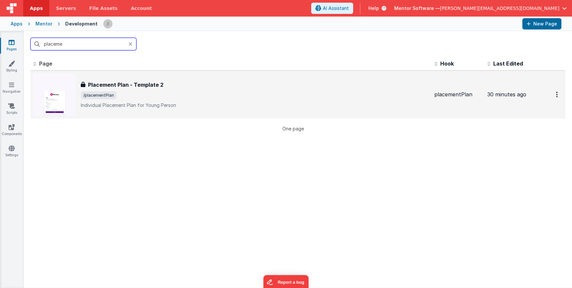
type input "placeme"
click at [177, 95] on span "/placementPlan" at bounding box center [255, 95] width 348 height 8
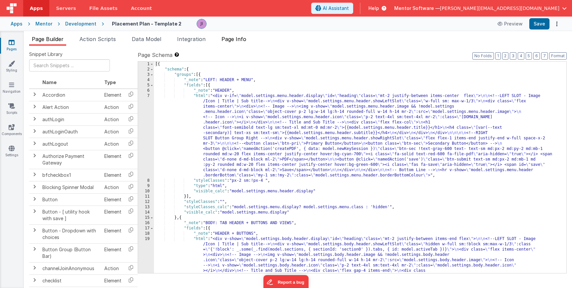
click at [241, 37] on span "Page Info" at bounding box center [233, 39] width 25 height 7
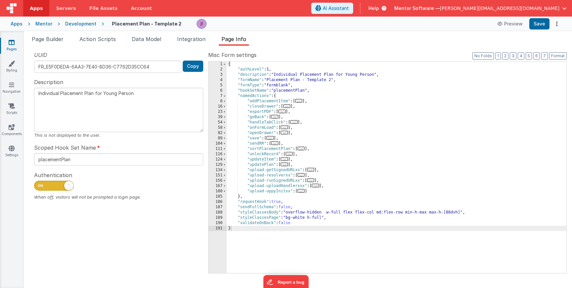
click at [285, 110] on span "..." at bounding box center [281, 111] width 7 height 4
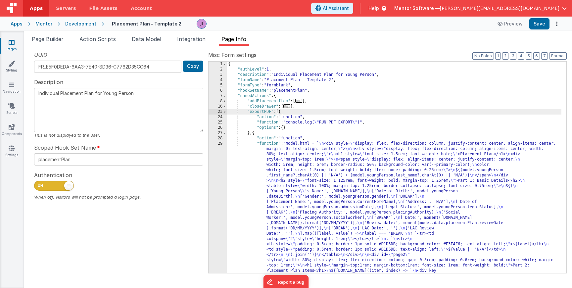
scroll to position [40, 0]
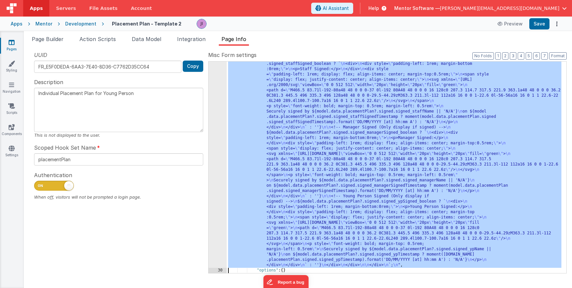
click at [217, 170] on div "29 30 31 32 33 34 35 36 37 38 39 54 58" at bounding box center [217, 170] width 18 height 630
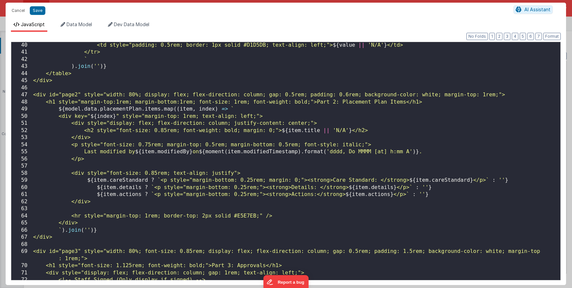
scroll to position [0, 0]
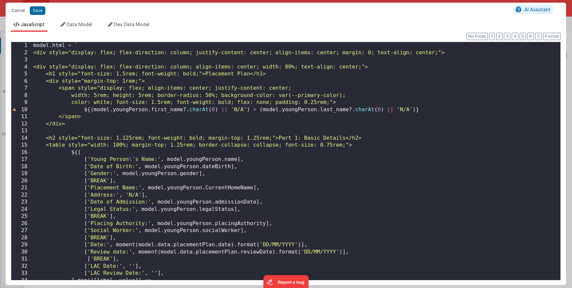
click at [20, 12] on button "Cancel" at bounding box center [18, 10] width 20 height 9
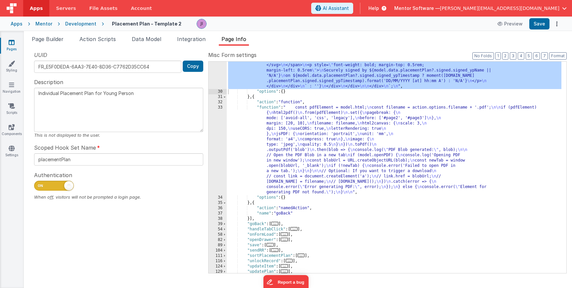
scroll to position [465, 0]
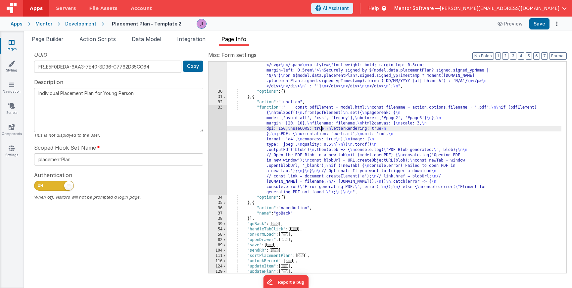
scroll to position [346, 0]
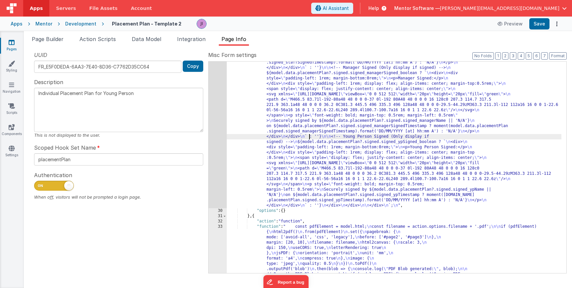
click at [310, 138] on div ""function" : "model.html = ` \n <div style= \" display: flex; flex-direction: c…" at bounding box center [394, 152] width 334 height 714
click at [221, 136] on div "29" at bounding box center [217, 1] width 18 height 413
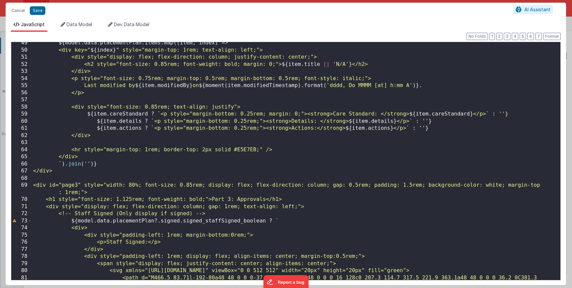
scroll to position [344, 0]
click at [299, 206] on div "${ model . data . placementPlan . items . map (( item , index ) => ` <div key="…" at bounding box center [293, 172] width 523 height 266
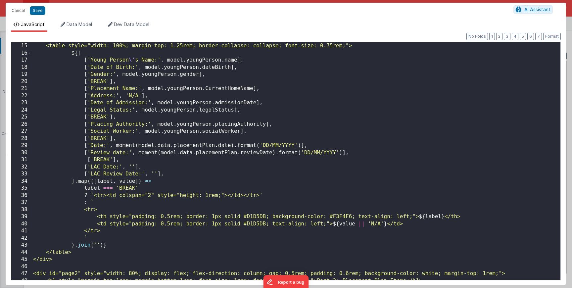
scroll to position [60, 0]
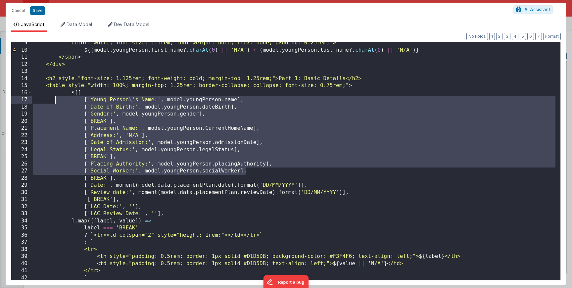
drag, startPoint x: 256, startPoint y: 171, endPoint x: 56, endPoint y: 99, distance: 212.4
click at [56, 99] on div "color: white; font-size: 1.5rem; font-weight: bold; flex: none; padding: 0.25re…" at bounding box center [293, 165] width 523 height 252
click at [38, 16] on div "Cancel Save AI Assistant" at bounding box center [286, 11] width 560 height 16
click at [39, 12] on button "Save" at bounding box center [38, 10] width 16 height 9
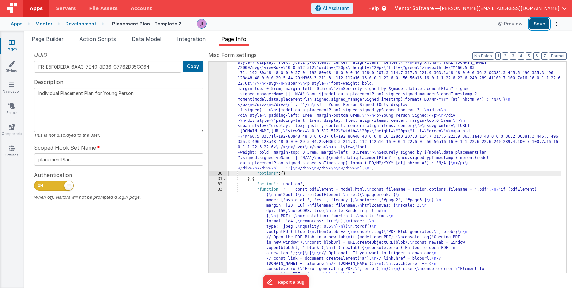
drag, startPoint x: 542, startPoint y: 23, endPoint x: 539, endPoint y: 26, distance: 4.2
click at [542, 23] on button "Save" at bounding box center [539, 23] width 20 height 11
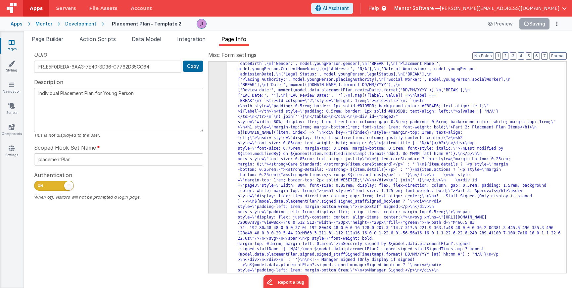
scroll to position [88, 0]
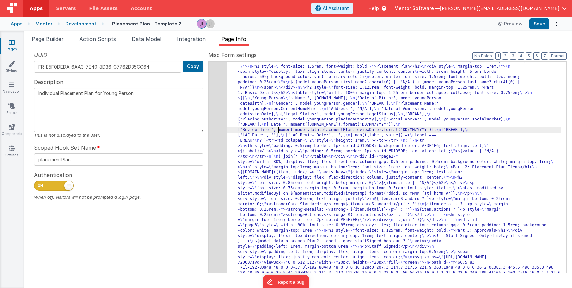
click at [213, 135] on div "29" at bounding box center [217, 241] width 18 height 376
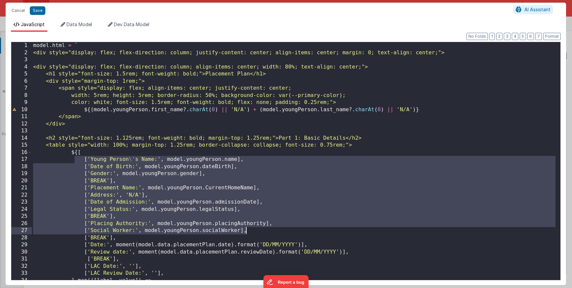
drag, startPoint x: 75, startPoint y: 162, endPoint x: 286, endPoint y: 232, distance: 222.8
click at [286, 232] on div "model . html = ` <div style="display: flex; flex-direction: column; justify-con…" at bounding box center [293, 168] width 523 height 252
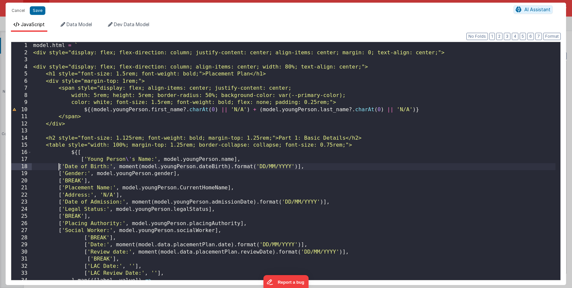
click at [59, 167] on div "model . html = ` <div style="display: flex; flex-direction: column; justify-con…" at bounding box center [293, 168] width 523 height 252
click at [552, 35] on button "Format" at bounding box center [552, 36] width 18 height 7
click at [72, 167] on div "model . html = ` <div style="display: flex; flex-direction: column; justify-con…" at bounding box center [293, 168] width 523 height 252
click at [59, 174] on div "model . html = ` <div style="display: flex; flex-direction: column; justify-con…" at bounding box center [293, 168] width 523 height 252
click at [59, 179] on div "model . html = ` <div style="display: flex; flex-direction: column; justify-con…" at bounding box center [293, 168] width 523 height 252
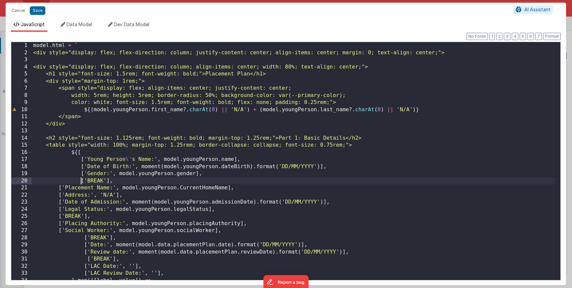
click at [59, 188] on div "model . html = ` <div style="display: flex; flex-direction: column; justify-con…" at bounding box center [293, 168] width 523 height 252
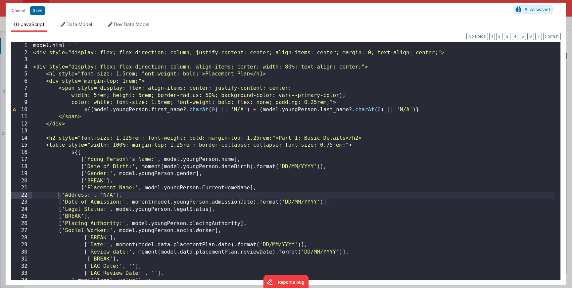
click at [59, 194] on div "model . html = ` <div style="display: flex; flex-direction: column; justify-con…" at bounding box center [293, 168] width 523 height 252
click at [57, 205] on div "model . html = ` <div style="display: flex; flex-direction: column; justify-con…" at bounding box center [293, 168] width 523 height 252
click at [59, 209] on div "model . html = ` <div style="display: flex; flex-direction: column; justify-con…" at bounding box center [293, 168] width 523 height 252
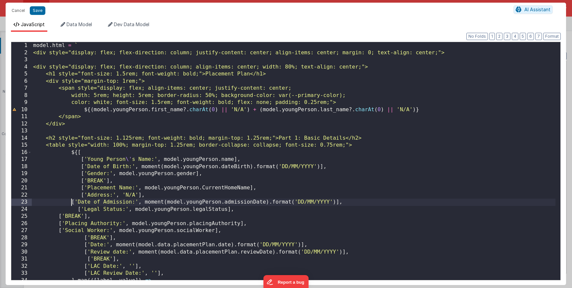
click at [72, 204] on div "model . html = ` <div style="display: flex; flex-direction: column; justify-con…" at bounding box center [293, 168] width 523 height 252
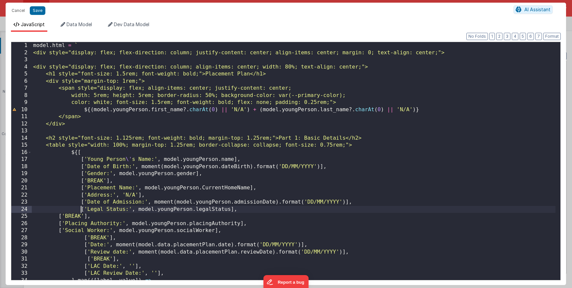
click at [76, 209] on div "model . html = ` <div style="display: flex; flex-direction: column; justify-con…" at bounding box center [293, 168] width 523 height 252
click at [58, 216] on div "model . html = ` <div style="display: flex; flex-direction: column; justify-con…" at bounding box center [293, 168] width 523 height 252
click at [59, 223] on div "model . html = ` <div style="display: flex; flex-direction: column; justify-con…" at bounding box center [293, 168] width 523 height 252
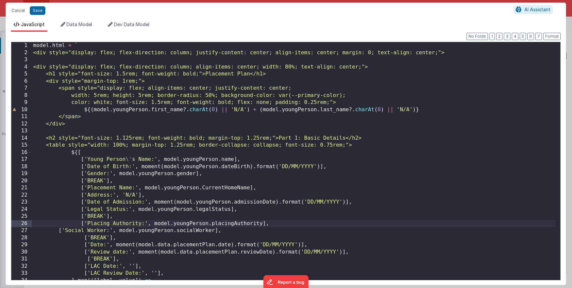
click at [58, 231] on div "model . html = ` <div style="display: flex; flex-direction: column; justify-con…" at bounding box center [293, 168] width 523 height 252
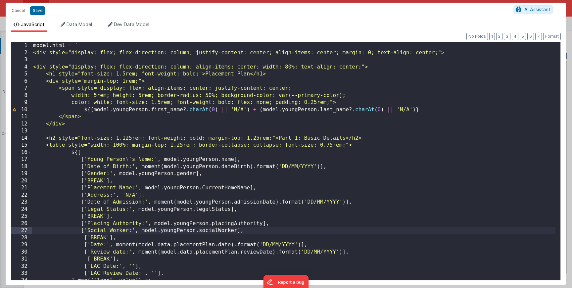
scroll to position [20, 0]
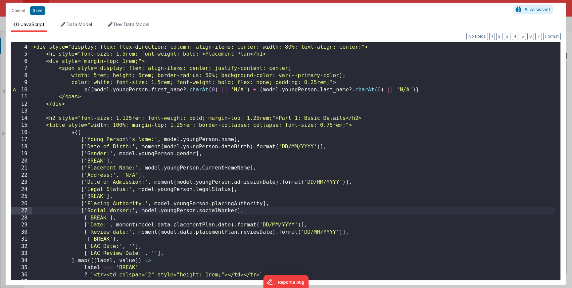
click at [84, 220] on div "<div style="display: flex; flex-direction: column; align-items: center; width: …" at bounding box center [293, 162] width 523 height 252
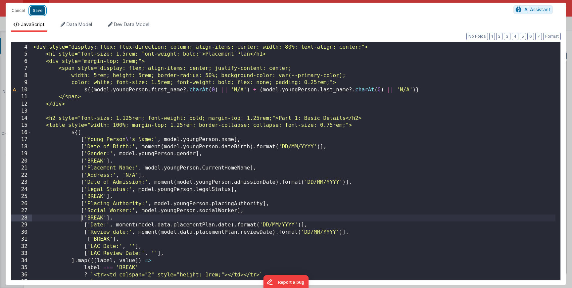
click at [32, 9] on button "Save" at bounding box center [38, 10] width 16 height 9
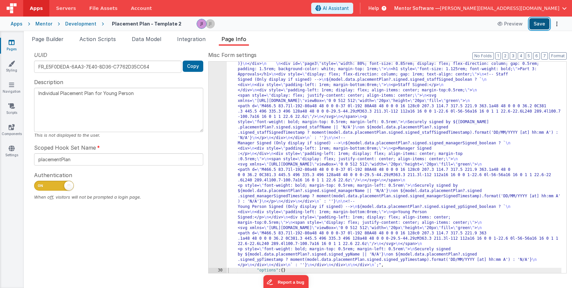
click at [538, 18] on button "Save" at bounding box center [539, 23] width 20 height 11
click at [152, 39] on span "Data Model" at bounding box center [146, 39] width 29 height 7
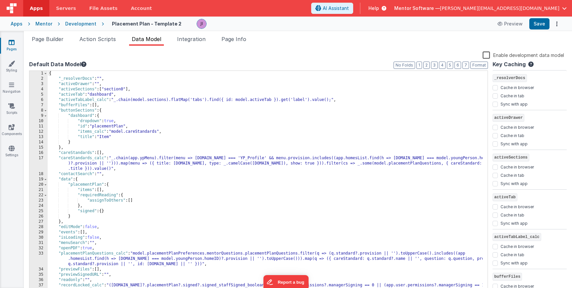
click at [93, 118] on div "{ "_resolverDocs" : "" , "activeDrawer" : "" , "activeSections" : [ "section0" …" at bounding box center [265, 187] width 435 height 233
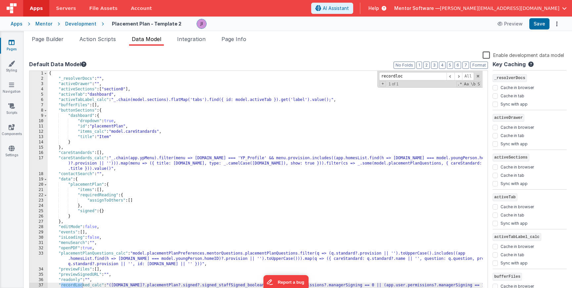
scroll to position [40, 0]
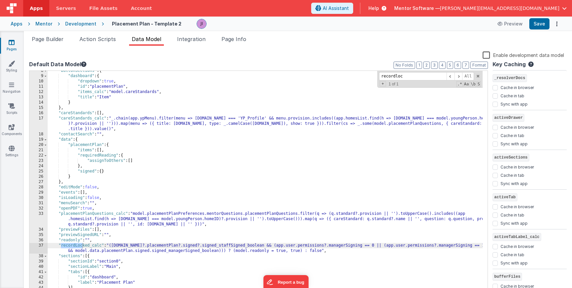
type input "recordloc"
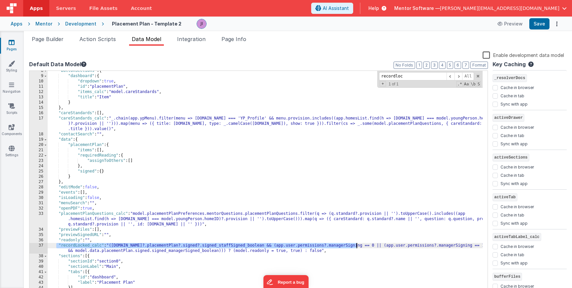
drag, startPoint x: 56, startPoint y: 247, endPoint x: 355, endPoint y: 248, distance: 299.0
click at [355, 248] on div ""buttonSections" : { "dashboard" : { "dropdown" : true , "id" : "placementPlan"…" at bounding box center [265, 184] width 435 height 233
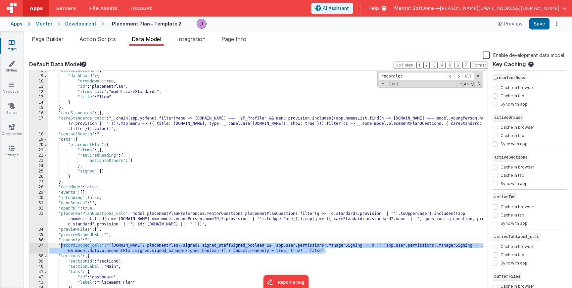
drag, startPoint x: 353, startPoint y: 252, endPoint x: 57, endPoint y: 244, distance: 295.5
click at [56, 244] on div ""buttonSections" : { "dashboard" : { "dropdown" : true , "id" : "placementPlan"…" at bounding box center [265, 184] width 435 height 233
click at [45, 41] on span "Page Builder" at bounding box center [48, 39] width 32 height 7
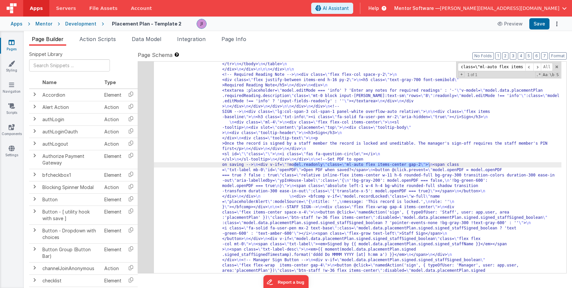
scroll to position [1588, 0]
type input "<div v-if=\"!model.readonly\" class=\"ml-auto flex items"
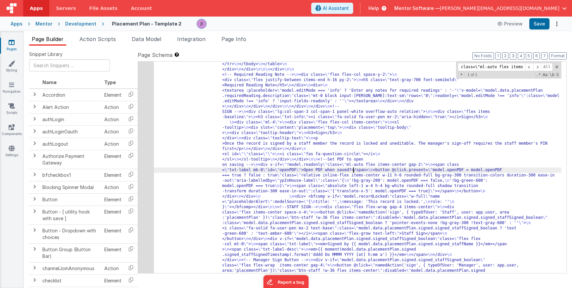
scroll to position [0, 0]
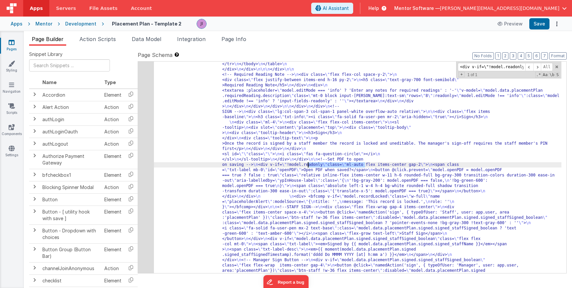
drag, startPoint x: 365, startPoint y: 165, endPoint x: 308, endPoint y: 165, distance: 56.9
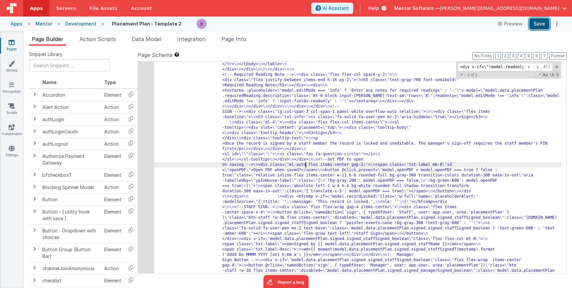
click at [540, 25] on button "Save" at bounding box center [539, 23] width 20 height 11
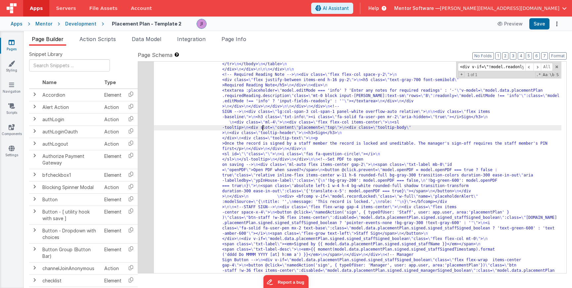
scroll to position [1254, 0]
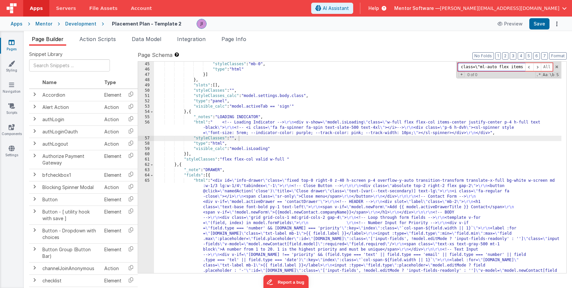
scroll to position [0, 0]
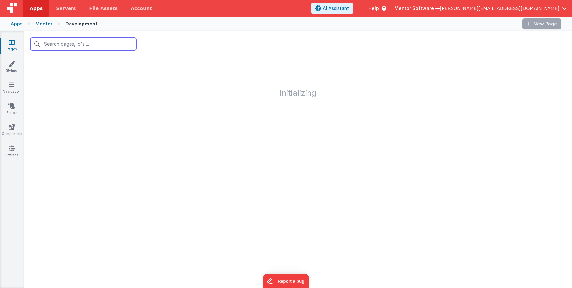
click at [77, 43] on input "text" at bounding box center [83, 44] width 106 height 13
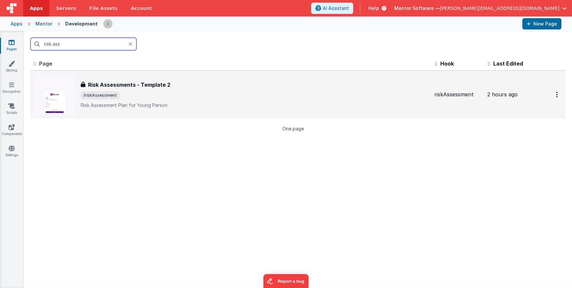
type input "risk ass"
click at [243, 98] on span "/riskAssessment" at bounding box center [255, 95] width 348 height 8
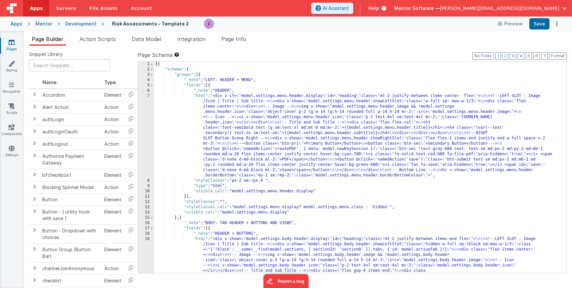
click at [240, 38] on span "Page Info" at bounding box center [233, 39] width 25 height 7
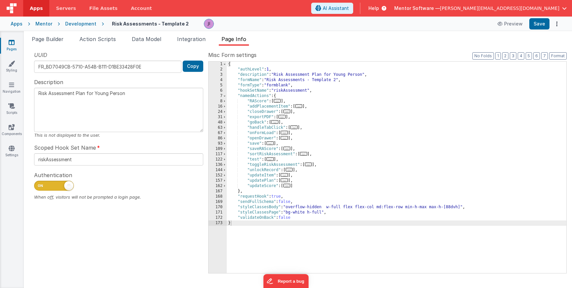
click at [283, 117] on span "..." at bounding box center [281, 117] width 7 height 4
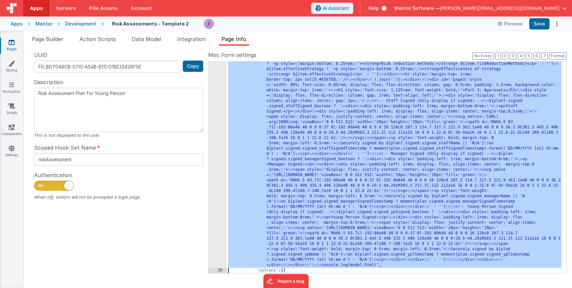
scroll to position [318, 0]
click at [222, 145] on div "38" at bounding box center [217, 51] width 18 height 434
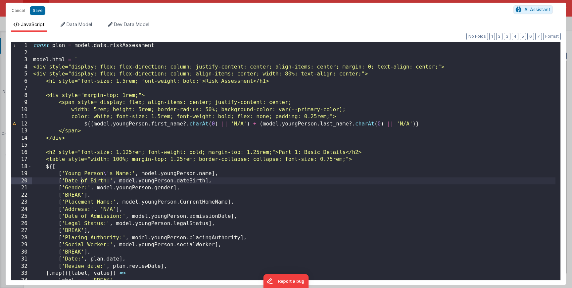
click at [80, 177] on div "const plan = model . data . riskAssessment model . html = ` <div style="display…" at bounding box center [293, 168] width 523 height 252
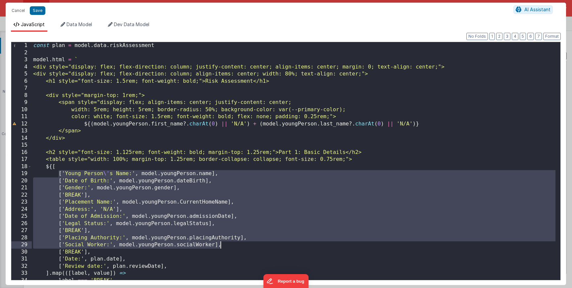
drag, startPoint x: 57, startPoint y: 174, endPoint x: 239, endPoint y: 246, distance: 195.8
click at [239, 246] on div "const plan = model . data . riskAssessment model . html = ` <div style="display…" at bounding box center [293, 168] width 523 height 252
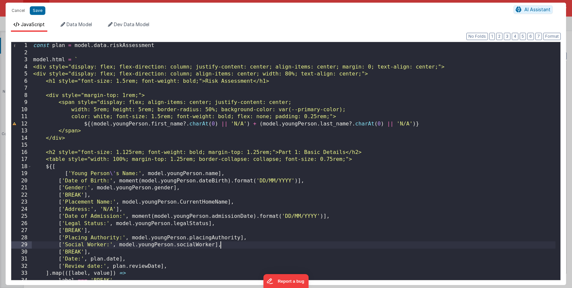
click at [134, 217] on div "const plan = model . data . riskAssessment model . html = ` <div style="display…" at bounding box center [293, 168] width 523 height 252
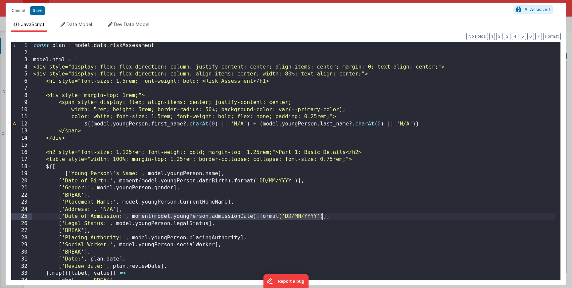
drag, startPoint x: 132, startPoint y: 217, endPoint x: 322, endPoint y: 217, distance: 190.5
click at [322, 217] on div "const plan = model . data . riskAssessment model . html = ` <div style="display…" at bounding box center [293, 168] width 523 height 252
click at [112, 268] on div "const plan = model . data . riskAssessment model . html = ` <div style="display…" at bounding box center [293, 168] width 523 height 252
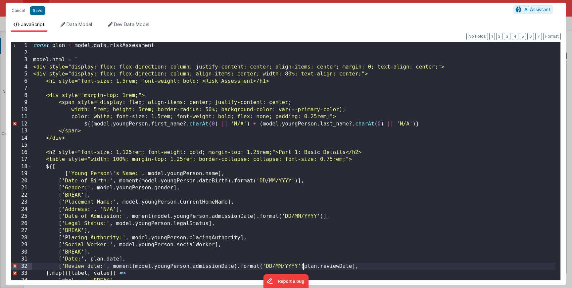
click at [89, 261] on div "const plan = model . data . riskAssessment model . html = ` <div style="display…" at bounding box center [293, 168] width 523 height 252
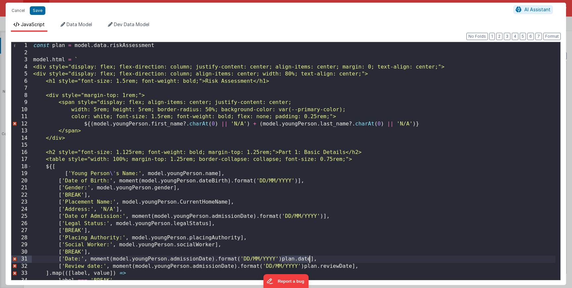
drag, startPoint x: 282, startPoint y: 261, endPoint x: 309, endPoint y: 261, distance: 27.1
click at [309, 261] on div "const plan = model . data . riskAssessment model . html = ` <div style="display…" at bounding box center [293, 168] width 523 height 252
drag, startPoint x: 114, startPoint y: 260, endPoint x: 212, endPoint y: 262, distance: 98.6
click at [212, 262] on div "const plan = model . data . riskAssessment model . html = ` <div style="display…" at bounding box center [293, 168] width 523 height 252
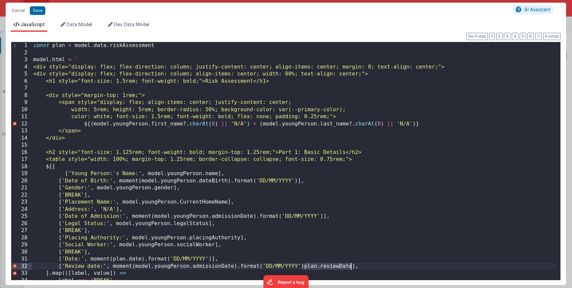
drag, startPoint x: 303, startPoint y: 268, endPoint x: 352, endPoint y: 267, distance: 48.3
click at [352, 267] on div "const plan = model . data . riskAssessment model . html = ` <div style="display…" at bounding box center [293, 168] width 523 height 252
drag, startPoint x: 134, startPoint y: 266, endPoint x: 234, endPoint y: 267, distance: 99.2
click at [234, 267] on div "const plan = model . data . riskAssessment model . html = ` <div style="display…" at bounding box center [293, 168] width 523 height 252
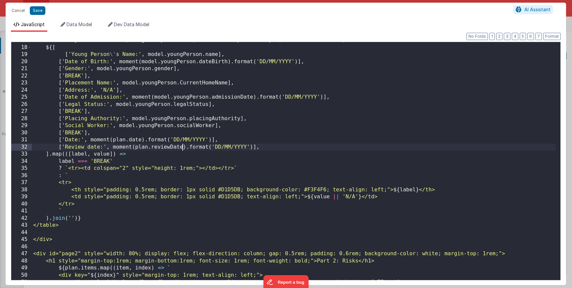
scroll to position [119, 0]
click at [35, 14] on button "Save" at bounding box center [38, 10] width 16 height 9
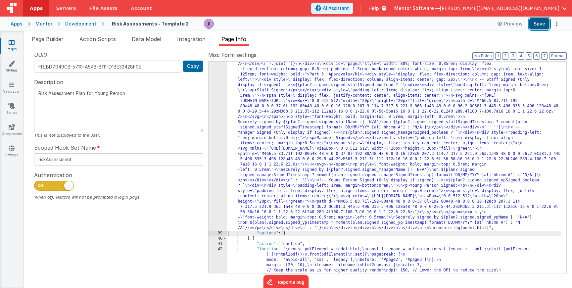
click at [543, 25] on button "Save" at bounding box center [539, 23] width 20 height 11
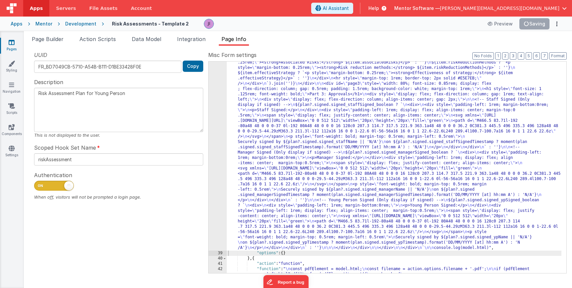
scroll to position [219, 0]
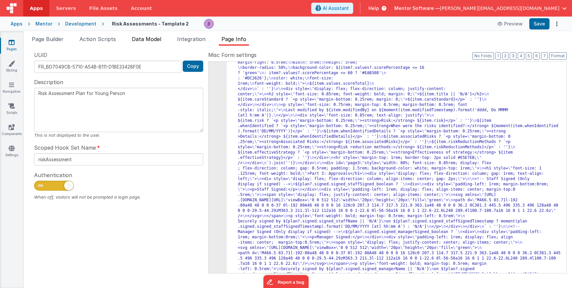
click at [134, 40] on span "Data Model" at bounding box center [146, 39] width 29 height 7
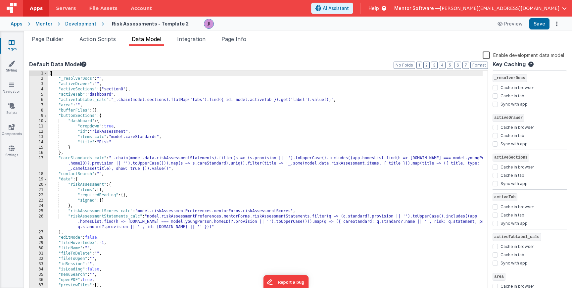
click at [78, 74] on div "{ "_resolverDocs" : "" , "activeDrawer" : "" , "activeSections" : [ "section0" …" at bounding box center [265, 187] width 435 height 233
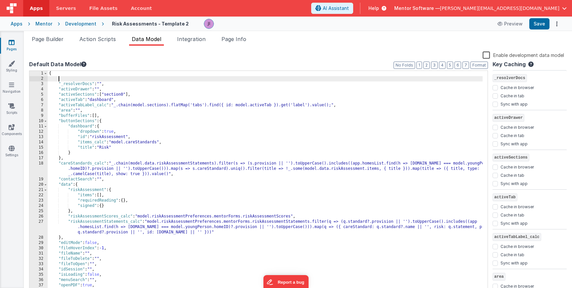
checkbox input "false"
checkbox input "true"
checkbox input "false"
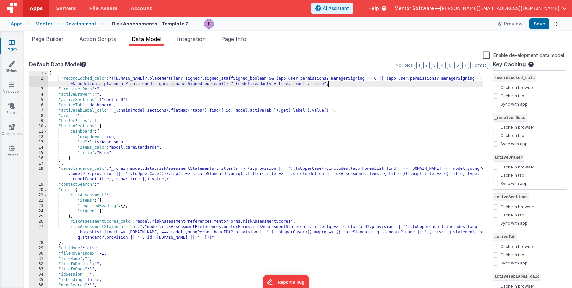
click at [164, 79] on div "{ "recordLocked_calc" : "([DOMAIN_NAME]?.placementPlan?.signed?.signed_staffSig…" at bounding box center [265, 187] width 435 height 233
click at [383, 85] on span "+" at bounding box center [382, 83] width 6 height 5
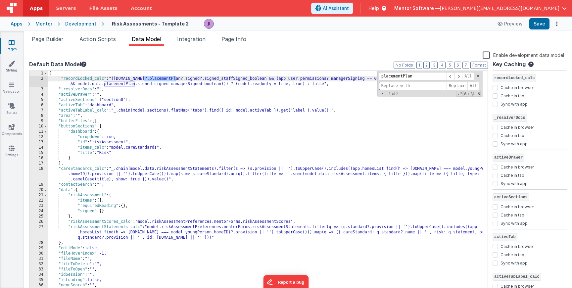
click at [383, 85] on input at bounding box center [412, 86] width 67 height 8
type input "riskAssessment"
click at [470, 85] on span "All" at bounding box center [473, 86] width 12 height 8
click at [539, 25] on button "Save" at bounding box center [539, 23] width 20 height 11
click at [53, 40] on span "Page Builder" at bounding box center [48, 39] width 32 height 7
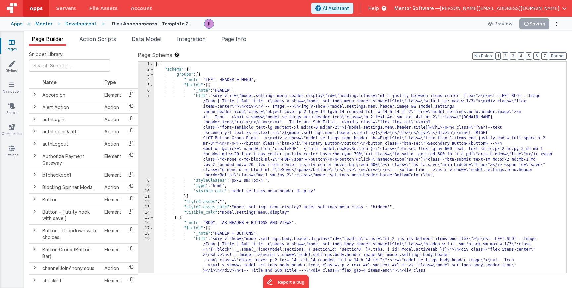
click at [242, 135] on div "[{ "schema" : { "groups" : [{ "_note" : "LEFT: HEADER + MENU" , "fields" : [{ "…" at bounding box center [357, 284] width 407 height 444
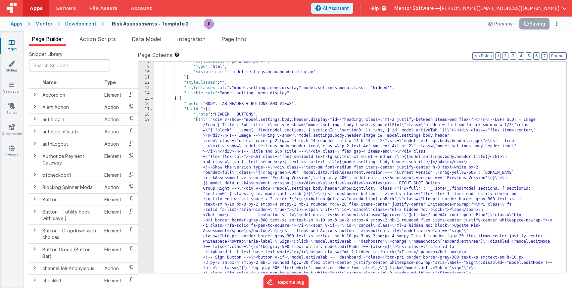
scroll to position [159, 0]
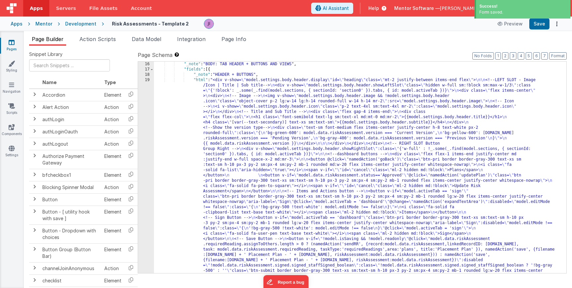
click at [241, 174] on div ""_note" : "BODY: TAB HEADER + BUTTONS AND VIEWS" , "fields" : [{ "_note" : "HEA…" at bounding box center [357, 284] width 407 height 444
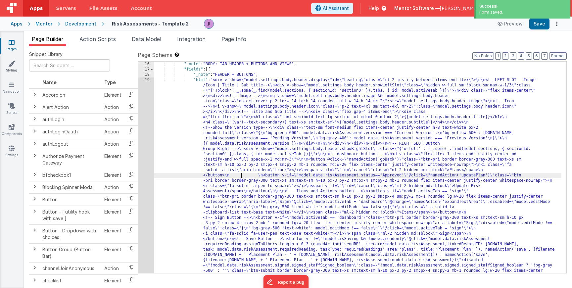
click at [143, 159] on div "16 17 18 19" at bounding box center [146, 284] width 16 height 444
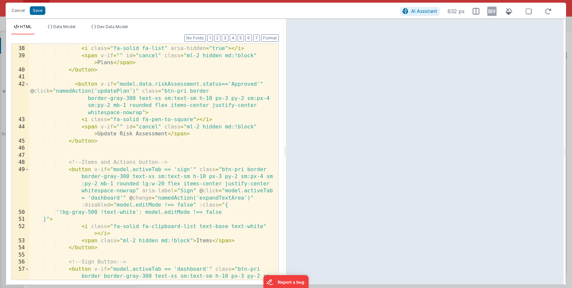
scroll to position [496, 0]
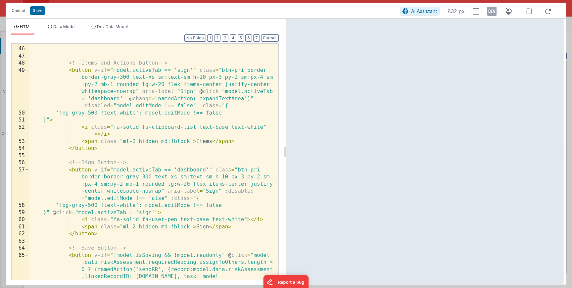
click at [156, 165] on div "</ button > <!-- Items and Actions button --> < button v-if = "model.activeTab …" at bounding box center [151, 223] width 244 height 371
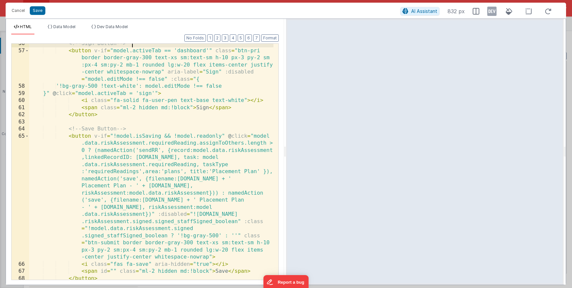
scroll to position [655, 0]
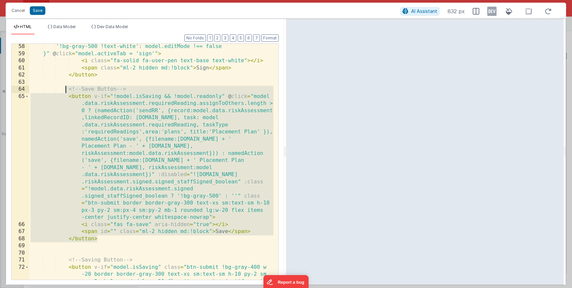
drag, startPoint x: 120, startPoint y: 238, endPoint x: 66, endPoint y: 89, distance: 158.6
click at [66, 89] on div "'!bg-gray-500 !text-white': model.editMode !== false }" @ click = "model.active…" at bounding box center [151, 179] width 244 height 272
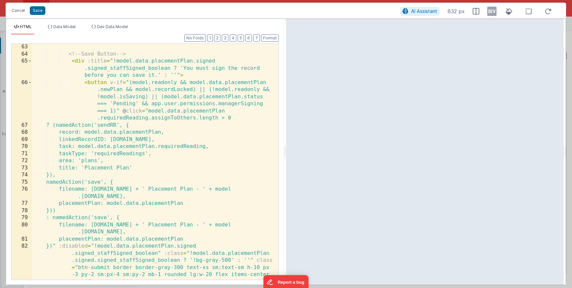
scroll to position [684, 0]
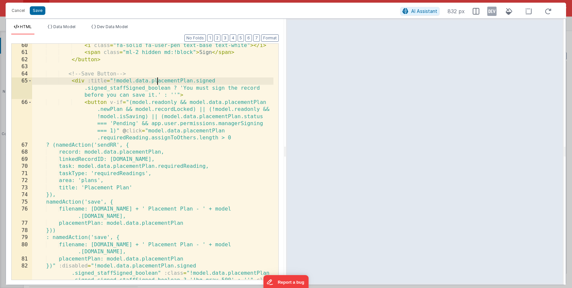
click at [158, 83] on div "< i class = "fa-solid fa-user-pen text-base text-white" > </ i > < span class =…" at bounding box center [152, 185] width 241 height 286
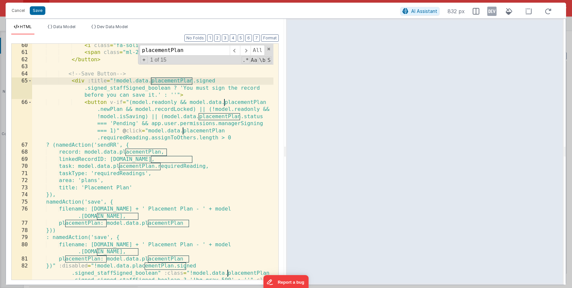
type input "R"
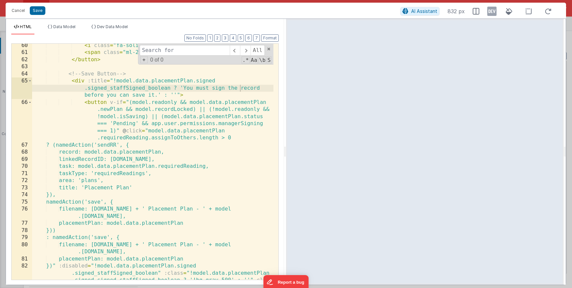
click at [181, 80] on div "< i class = "fa-solid fa-user-pen text-base text-white" > </ i > < span class =…" at bounding box center [152, 185] width 241 height 286
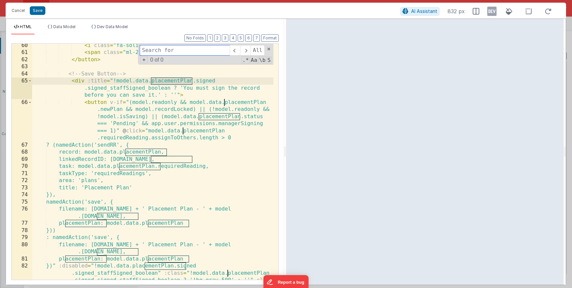
type input "placementPlan"
click at [145, 60] on span "+" at bounding box center [143, 59] width 7 height 7
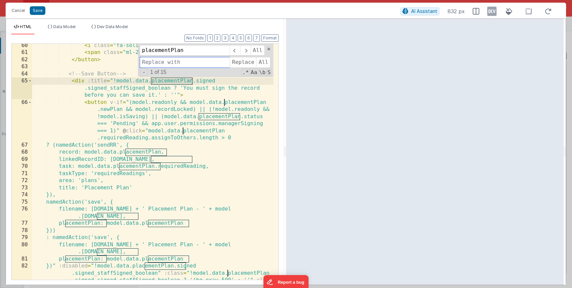
click at [162, 63] on input at bounding box center [185, 62] width 90 height 11
type input "R"
type input "riskAssessment"
click at [263, 63] on span "All" at bounding box center [263, 62] width 14 height 11
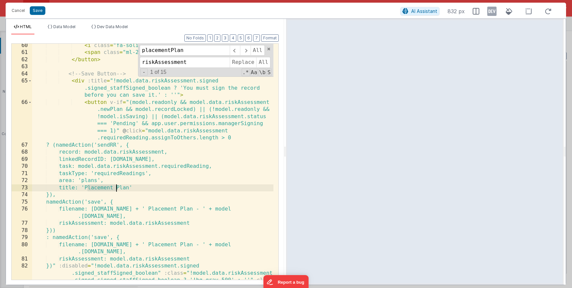
drag, startPoint x: 89, startPoint y: 188, endPoint x: 128, endPoint y: 188, distance: 39.7
click at [128, 188] on div "< i class = "fa-solid fa-user-pen text-base text-white" > </ i > < span class =…" at bounding box center [152, 185] width 241 height 286
click at [131, 188] on div "< i class = "fa-solid fa-user-pen text-base text-white" > </ i > < span class =…" at bounding box center [152, 185] width 241 height 286
drag, startPoint x: 135, startPoint y: 188, endPoint x: 91, endPoint y: 186, distance: 44.7
click at [91, 186] on div "< i class = "fa-solid fa-user-pen text-base text-white" > </ i > < span class =…" at bounding box center [152, 185] width 241 height 286
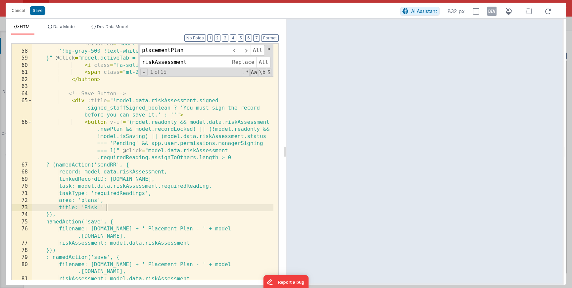
scroll to position [665, 0]
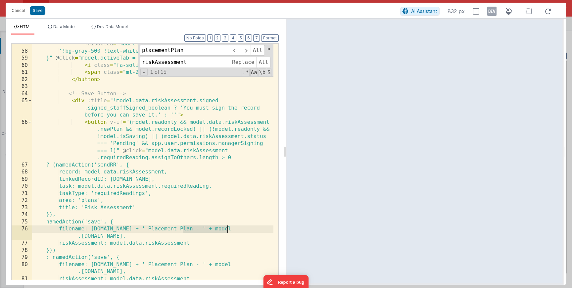
drag, startPoint x: 183, startPoint y: 229, endPoint x: 227, endPoint y: 229, distance: 44.0
click at [227, 229] on div "< button v-if = "model.activeTab == 'dashboard'" class = "btn-pri border border…" at bounding box center [152, 169] width 241 height 314
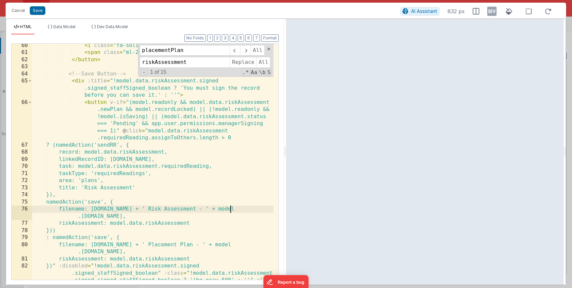
scroll to position [684, 0]
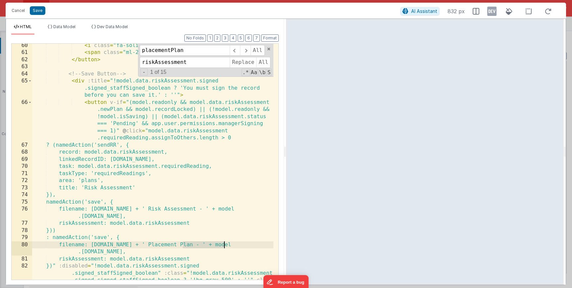
drag, startPoint x: 182, startPoint y: 245, endPoint x: 219, endPoint y: 246, distance: 37.1
click at [227, 245] on div "< i class = "fa-solid fa-user-pen text-base text-white" > </ i > < span class =…" at bounding box center [152, 185] width 241 height 286
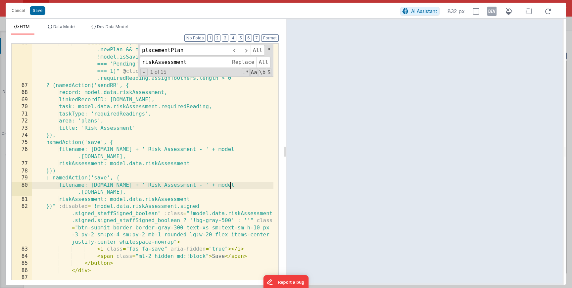
scroll to position [764, 0]
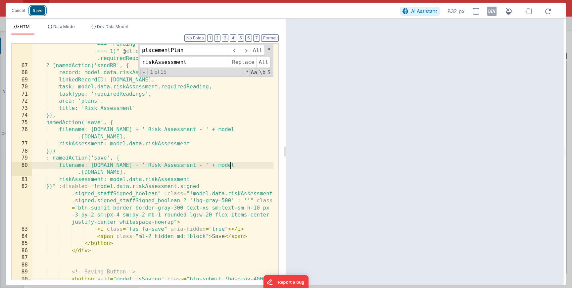
click at [38, 13] on button "Save" at bounding box center [38, 10] width 16 height 9
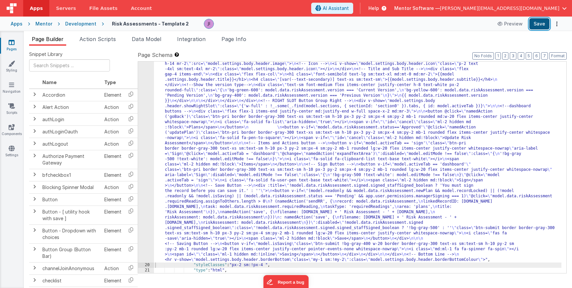
click at [545, 23] on button "Save" at bounding box center [539, 23] width 20 height 11
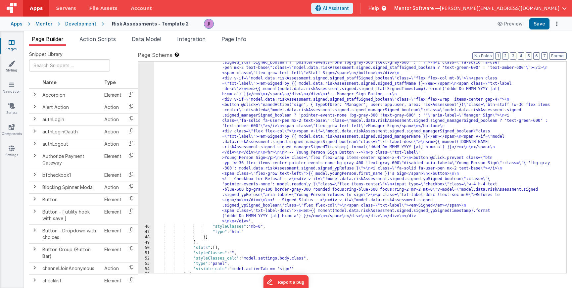
scroll to position [1724, 0]
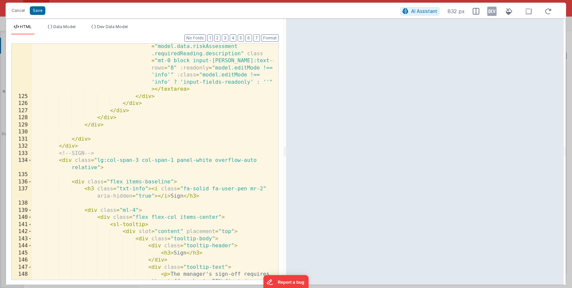
scroll to position [1548, 0]
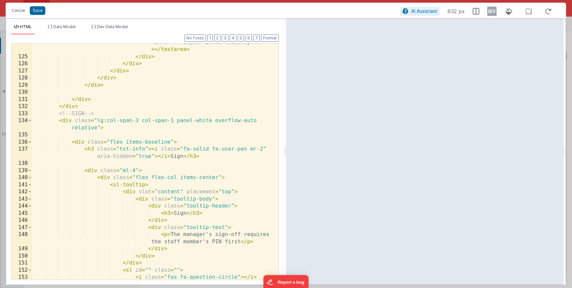
click at [90, 171] on div "< textarea :placeholder = "model.editMode === 'info' ? 'Enter any notes for req…" at bounding box center [152, 139] width 241 height 314
click at [30, 171] on span at bounding box center [30, 170] width 4 height 7
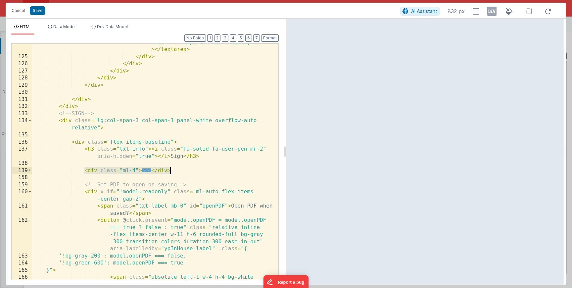
drag, startPoint x: 86, startPoint y: 170, endPoint x: 178, endPoint y: 170, distance: 91.6
click at [178, 170] on div "< textarea :placeholder = "model.editMode === 'info' ? 'Enter any notes for req…" at bounding box center [152, 149] width 241 height 335
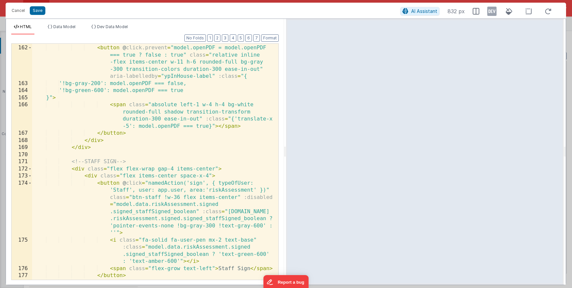
scroll to position [1917, 0]
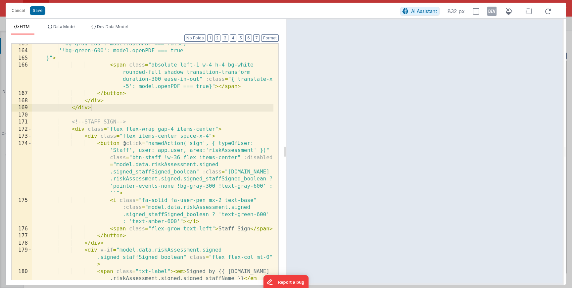
click at [96, 109] on div "'!bg-gray-200': model.openPDF === false, '!bg-green-600': model.openPDF === tru…" at bounding box center [152, 172] width 241 height 264
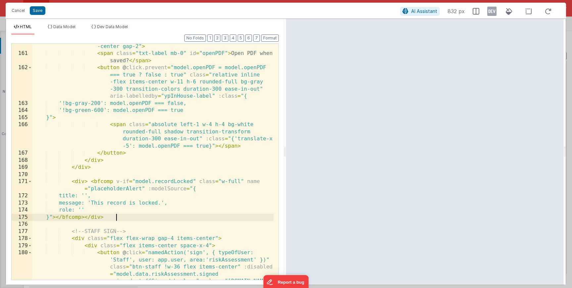
scroll to position [1837, 0]
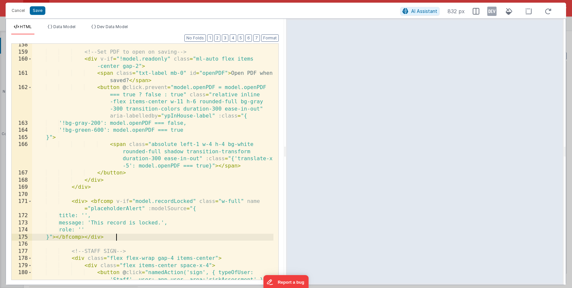
click at [55, 23] on div "HTML Data Model Dev Data Model Format 7 6 5 4 3 2 1 No Folds 158 159 160 161 16…" at bounding box center [145, 152] width 278 height 266
click at [65, 32] on li "Data Model" at bounding box center [61, 29] width 33 height 11
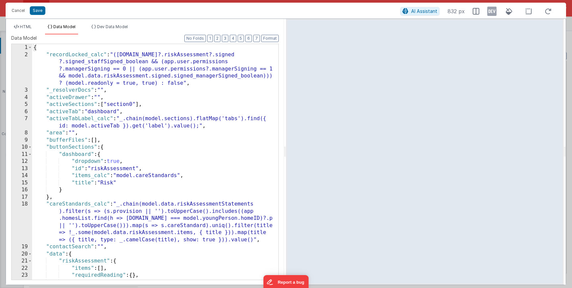
click at [140, 116] on div "{ "recordLocked_calc" : "([DOMAIN_NAME]?.riskAssessment?.signed ?.signed_staffS…" at bounding box center [152, 169] width 241 height 250
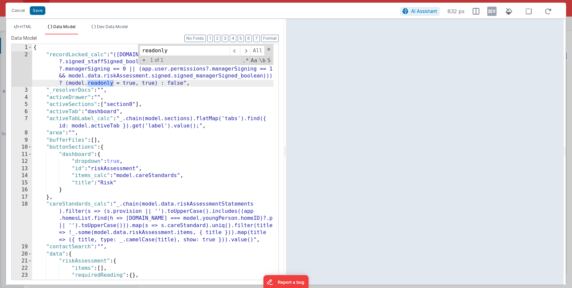
type input "readonly"
click at [121, 99] on div "{ "recordLocked_calc" : "([DOMAIN_NAME]?.riskAssessment?.signed ?.signed_staffS…" at bounding box center [152, 169] width 241 height 250
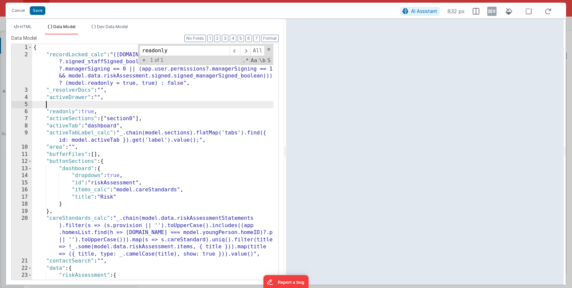
drag, startPoint x: 101, startPoint y: 105, endPoint x: 111, endPoint y: 103, distance: 10.1
click at [111, 103] on div "{ "recordLocked_calc" : "([DOMAIN_NAME]?.riskAssessment?.signed ?.signed_staffS…" at bounding box center [152, 169] width 241 height 250
drag, startPoint x: 112, startPoint y: 107, endPoint x: 114, endPoint y: 109, distance: 3.5
click at [114, 102] on div "{ "recordLocked_calc" : "([DOMAIN_NAME]?.riskAssessment?.signed ?.signed_staffS…" at bounding box center [152, 169] width 241 height 250
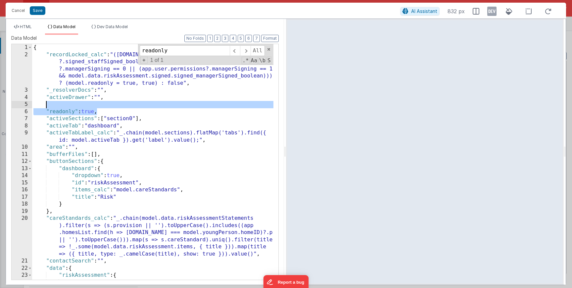
drag, startPoint x: 114, startPoint y: 109, endPoint x: 116, endPoint y: 104, distance: 6.0
click at [116, 104] on div "{ "recordLocked_calc" : "([DOMAIN_NAME]?.riskAssessment?.signed ?.signed_staffS…" at bounding box center [152, 169] width 241 height 250
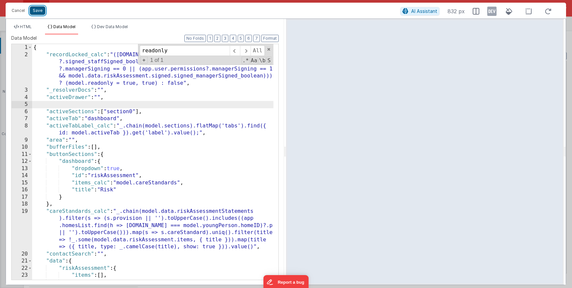
click at [38, 9] on button "Save" at bounding box center [38, 10] width 16 height 9
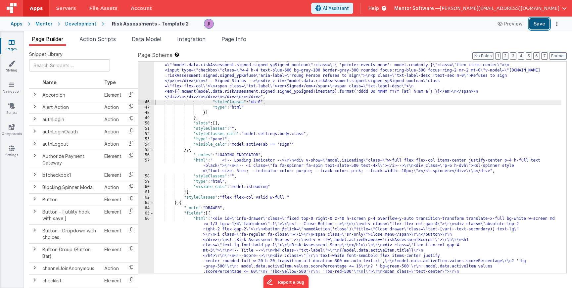
click at [538, 28] on button "Save" at bounding box center [539, 23] width 20 height 11
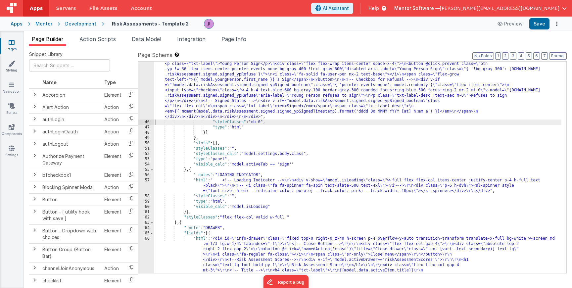
scroll to position [1705, 0]
drag, startPoint x: 209, startPoint y: 112, endPoint x: 175, endPoint y: 103, distance: 35.0
click at [209, 112] on div ""html" : "<div class= \" flex flex-col gap-4 \" style= \" height: calc(100dvh -…" at bounding box center [357, 76] width 407 height 1037
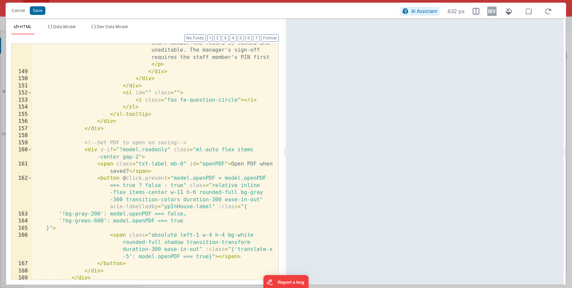
scroll to position [0, 0]
drag, startPoint x: 170, startPoint y: 150, endPoint x: 99, endPoint y: 151, distance: 70.8
click at [99, 151] on div "< p > Once the record is signed by a staff member the record is locked and uned…" at bounding box center [152, 171] width 241 height 279
click at [18, 10] on button "Cancel" at bounding box center [18, 10] width 20 height 9
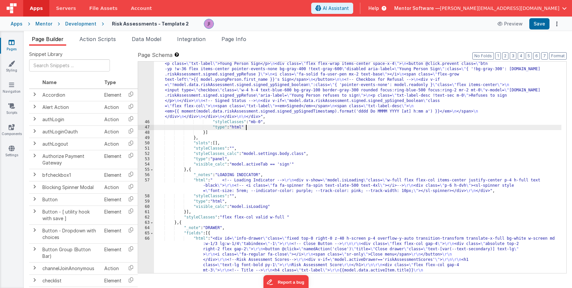
click at [344, 129] on div ""html" : "<div class= \" flex flex-col gap-4 \" style= \" height: calc(100dvh -…" at bounding box center [357, 76] width 407 height 1037
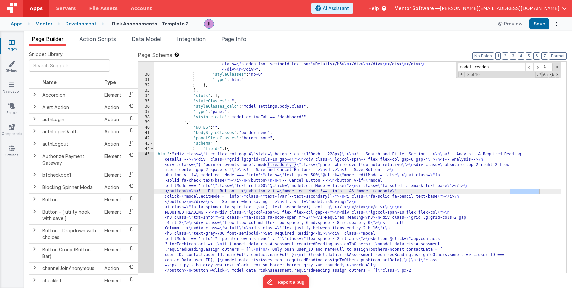
scroll to position [1471, 0]
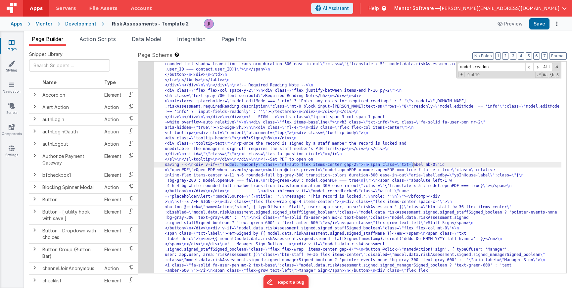
drag, startPoint x: 245, startPoint y: 164, endPoint x: 412, endPoint y: 166, distance: 166.4
click at [468, 68] on input "<div v-if=\"!model.readonly\" class=\"ml-auto flex items-center gap-2\">\n" at bounding box center [491, 67] width 67 height 8
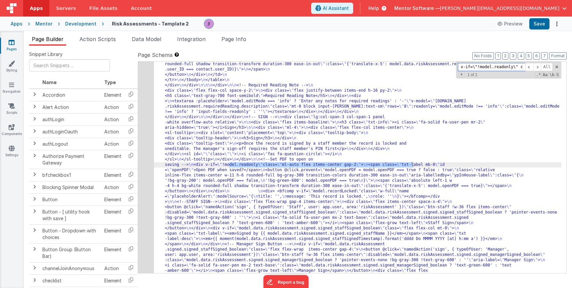
scroll to position [0, 0]
drag, startPoint x: 472, startPoint y: 67, endPoint x: 418, endPoint y: 67, distance: 54.3
click at [418, 67] on div ""html" : "<div class= \" flex flex-col gap-4 \" style= \" height: calc(100dvh -…" at bounding box center [357, 167] width 407 height 211
click at [492, 67] on input "<div v-if=\"!model.readonly\" class=\"ml-auto flex items-center gap-2\">\n" at bounding box center [491, 67] width 67 height 8
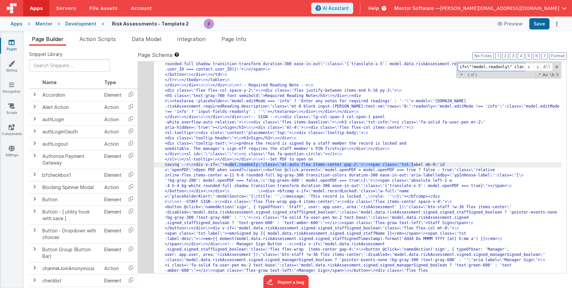
drag, startPoint x: 474, startPoint y: 68, endPoint x: 513, endPoint y: 66, distance: 39.4
click at [513, 66] on input "<div v-if=\"!model.readonly\" class=\"ml-auto flex items-center gap-2\">\n" at bounding box center [491, 67] width 67 height 8
type input "<div v-if=\"!model.readonly\" class=\"ml-auto flex items-center gap-2\">\n"
click at [463, 76] on span "+" at bounding box center [461, 74] width 6 height 5
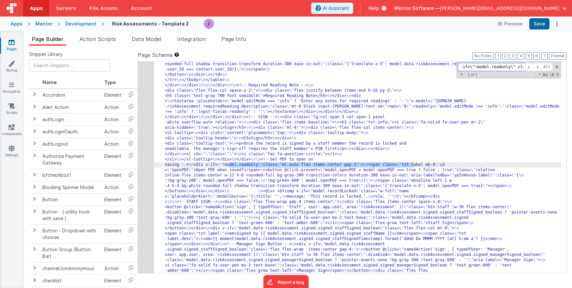
scroll to position [0, 0]
click at [480, 68] on input "<div v-if=\"!model.readonly\" class=\"ml-auto flex items-center gap-2\">\n" at bounding box center [491, 67] width 67 height 8
click at [483, 76] on input at bounding box center [491, 76] width 67 height 8
paste input "<div v-if=\"!model.readonly\" class=\"ml-auto flex items"
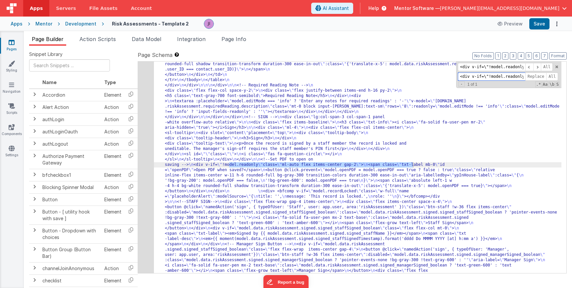
drag, startPoint x: 476, startPoint y: 76, endPoint x: 428, endPoint y: 76, distance: 48.3
click at [427, 76] on div ""html" : "<div class= \" flex flex-col gap-4 \" style= \" height: calc(100dvh -…" at bounding box center [357, 167] width 407 height 211
click at [499, 79] on input "<div v-if=\"!model.readonly\" class=\"ml-auto flex items" at bounding box center [491, 76] width 67 height 8
drag, startPoint x: 474, startPoint y: 78, endPoint x: 486, endPoint y: 77, distance: 11.9
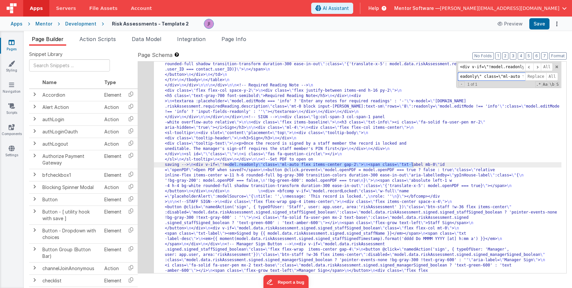
click at [486, 77] on input "<div v-if=\"!model.readonly\" class=\"ml-auto flex items" at bounding box center [491, 76] width 67 height 8
type input "<div class=\"ml-auto flex items"
click at [531, 76] on span "Replace" at bounding box center [535, 76] width 21 height 8
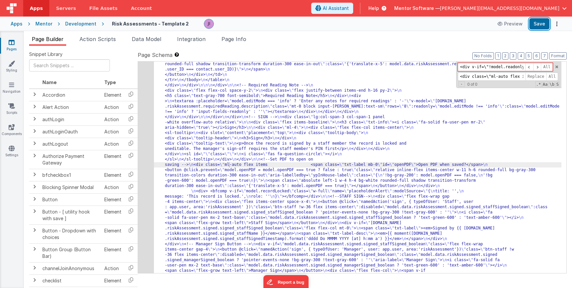
click at [541, 25] on button "Save" at bounding box center [539, 23] width 20 height 11
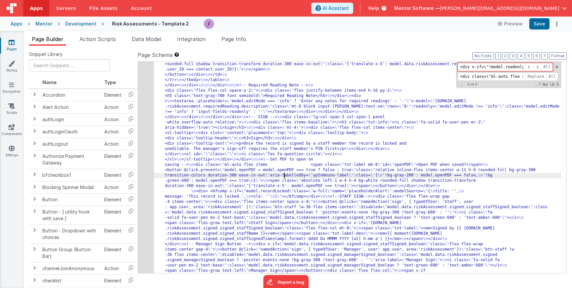
paste input
type input "<div v-if=\"!model.readonly\" class=\"ml-auto flex items"
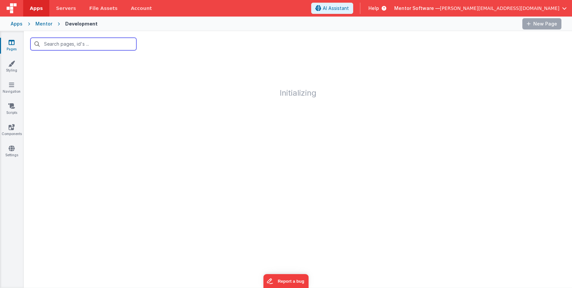
click at [100, 47] on input "text" at bounding box center [83, 44] width 106 height 13
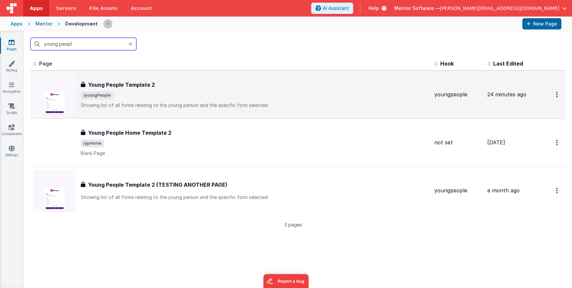
type input "young peopl"
click at [180, 105] on p "Showing list of all forms relating to the young person and the specific form se…" at bounding box center [255, 105] width 348 height 7
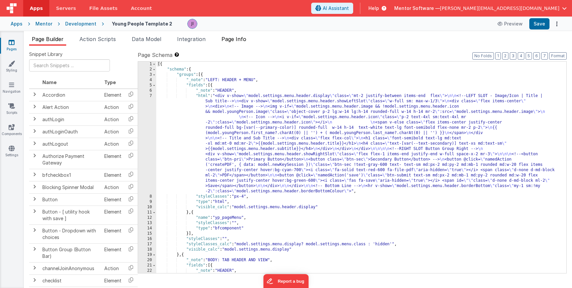
click at [239, 37] on span "Page Info" at bounding box center [233, 39] width 25 height 7
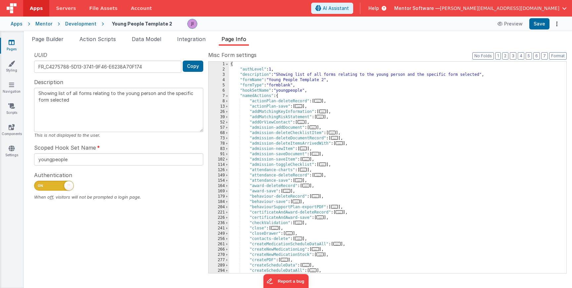
click at [109, 33] on div "Page Builder Action Scripts Data Model Integration Page Info Snippet Library Na…" at bounding box center [298, 159] width 548 height 257
click at [107, 42] on li "Action Scripts" at bounding box center [98, 40] width 42 height 11
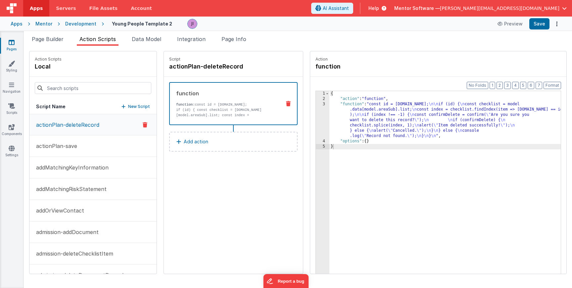
click at [80, 100] on div "Script Name New Script" at bounding box center [92, 106] width 127 height 15
click at [82, 96] on div at bounding box center [92, 88] width 127 height 22
click at [83, 92] on input at bounding box center [93, 88] width 116 height 12
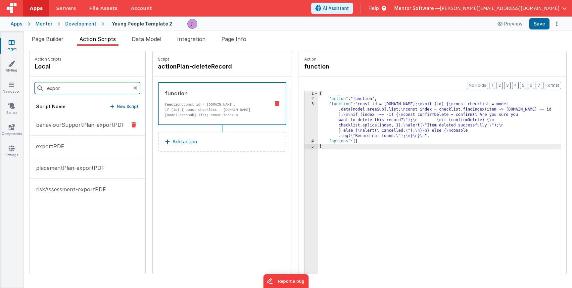
type input "expor"
click at [93, 119] on button "behaviourSupportPlan-exportPDF" at bounding box center [87, 125] width 116 height 22
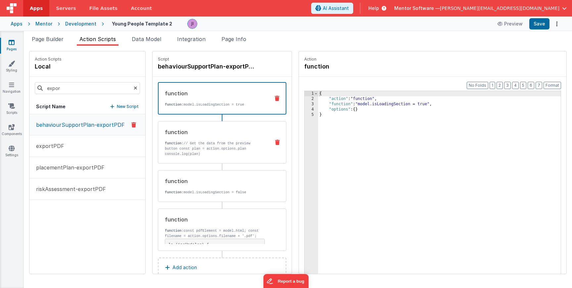
click at [224, 157] on div "function function: // Get the data from the preview button const plan = action.…" at bounding box center [222, 142] width 128 height 42
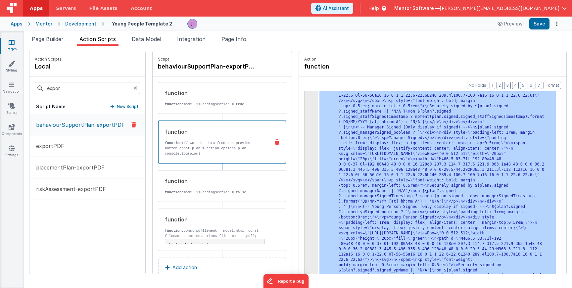
click at [306, 161] on div "3 4 5" at bounding box center [311, 133] width 14 height 727
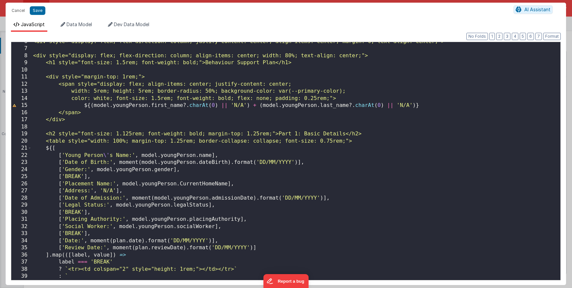
scroll to position [60, 0]
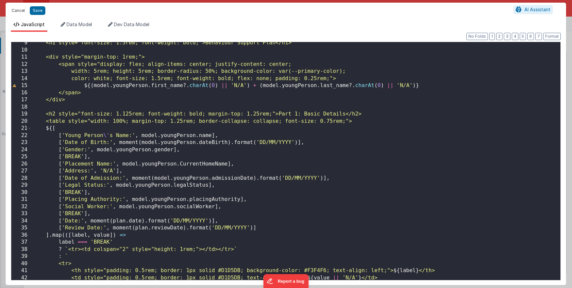
click at [18, 8] on button "Cancel" at bounding box center [18, 10] width 20 height 9
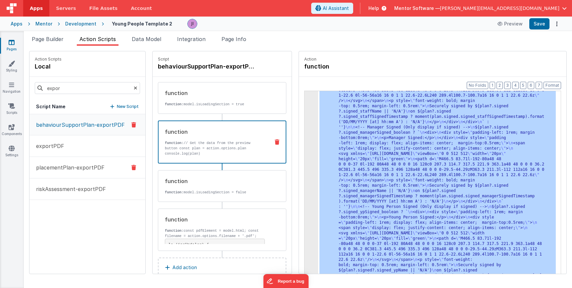
click at [88, 173] on button "placementPlan-exportPDF" at bounding box center [87, 168] width 116 height 22
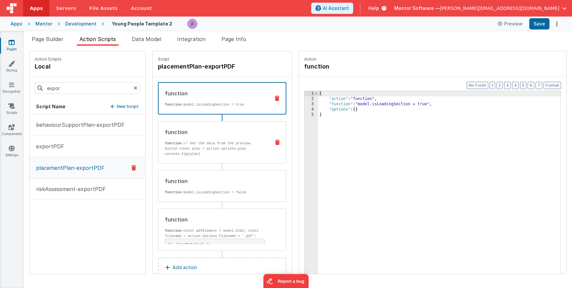
click at [218, 139] on div "function function: // Get the data from the preview button const plan = action.…" at bounding box center [211, 142] width 107 height 28
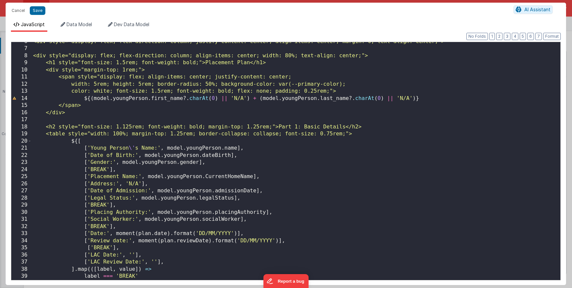
scroll to position [0, 0]
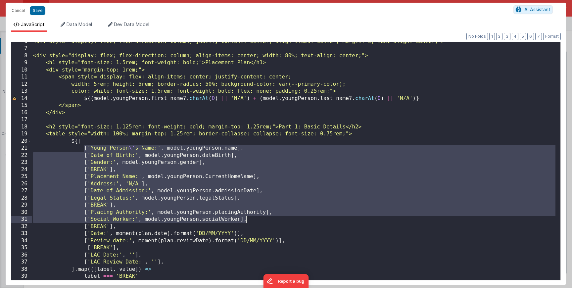
drag, startPoint x: 84, startPoint y: 149, endPoint x: 256, endPoint y: 220, distance: 186.0
click at [256, 220] on div "<div style="display: flex; flex-direction: column; justify-content: center; ali…" at bounding box center [293, 164] width 523 height 252
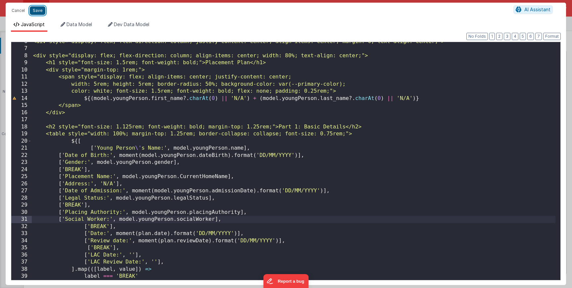
click at [37, 13] on button "Save" at bounding box center [38, 10] width 16 height 9
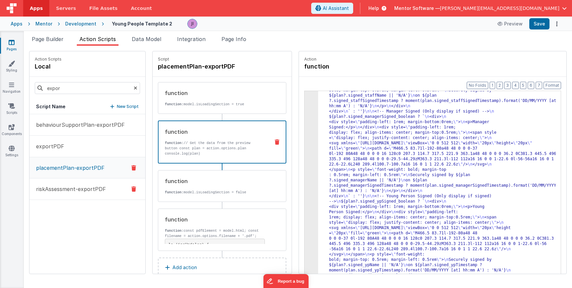
scroll to position [347, 0]
click at [91, 188] on p "riskAssessment-exportPDF" at bounding box center [69, 189] width 74 height 8
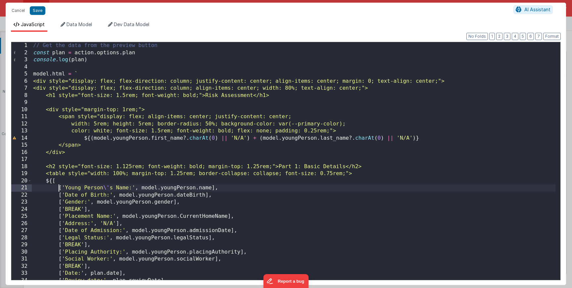
scroll to position [0, 0]
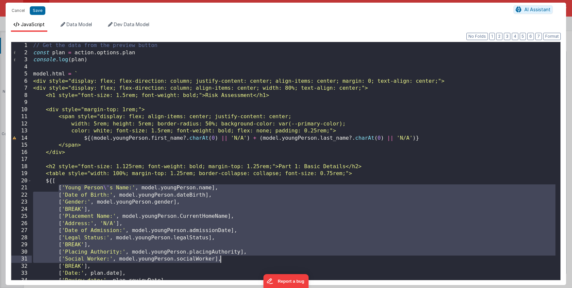
drag, startPoint x: 59, startPoint y: 188, endPoint x: 233, endPoint y: 258, distance: 187.9
click at [233, 258] on div "// Get the data from the preview button const plan = action . options . plan co…" at bounding box center [293, 168] width 523 height 252
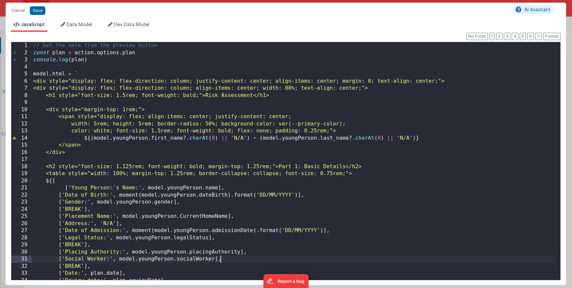
click at [65, 189] on div "// Get the data from the preview button const plan = action . options . plan co…" at bounding box center [293, 168] width 523 height 252
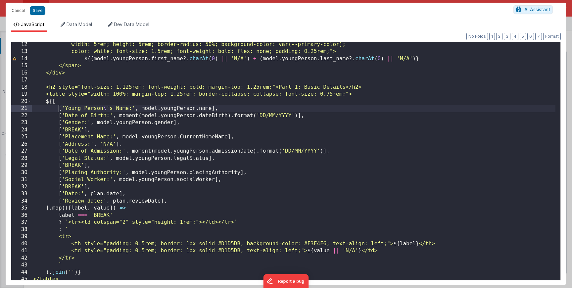
scroll to position [79, 0]
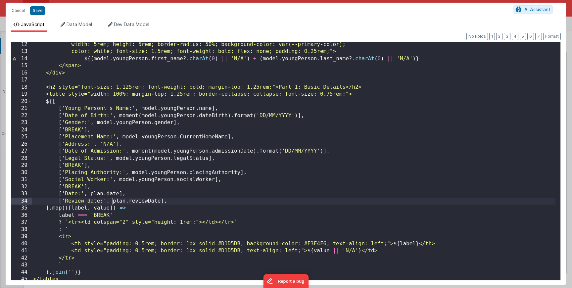
click at [112, 202] on div "width: 5rem; height: 5rem; border-radius: 50%; background-color: var(--primary-…" at bounding box center [293, 167] width 523 height 252
drag, startPoint x: 303, startPoint y: 201, endPoint x: 350, endPoint y: 201, distance: 46.3
click at [350, 201] on div "width: 5rem; height: 5rem; border-radius: 50%; background-color: var(--primary-…" at bounding box center [293, 167] width 523 height 252
drag, startPoint x: 135, startPoint y: 202, endPoint x: 234, endPoint y: 204, distance: 98.9
click at [234, 204] on div "width: 5rem; height: 5rem; border-radius: 50%; background-color: var(--primary-…" at bounding box center [293, 167] width 523 height 252
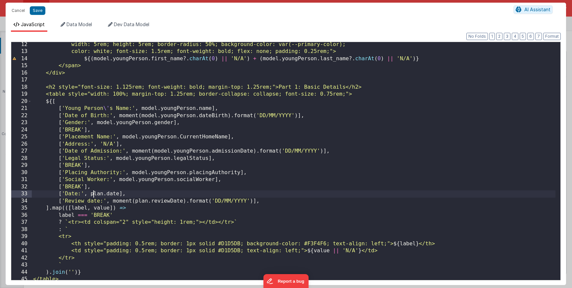
click at [92, 194] on div "width: 5rem; height: 5rem; border-radius: 50%; background-color: var(--primary-…" at bounding box center [293, 167] width 523 height 252
click at [90, 195] on div "width: 5rem; height: 5rem; border-radius: 50%; background-color: var(--primary-…" at bounding box center [293, 167] width 523 height 252
drag, startPoint x: 282, startPoint y: 196, endPoint x: 310, endPoint y: 196, distance: 28.5
click at [310, 196] on div "width: 5rem; height: 5rem; border-radius: 50%; background-color: var(--primary-…" at bounding box center [293, 167] width 523 height 252
drag, startPoint x: 113, startPoint y: 195, endPoint x: 211, endPoint y: 196, distance: 98.6
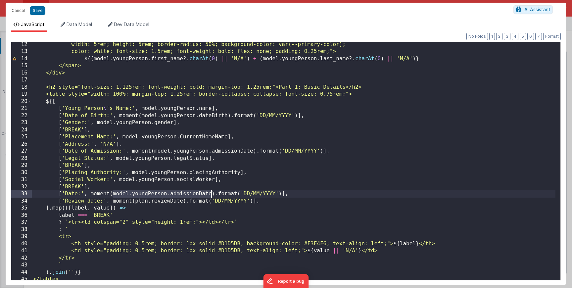
click at [211, 196] on div "width: 5rem; height: 5rem; border-radius: 50%; background-color: var(--primary-…" at bounding box center [293, 167] width 523 height 252
click at [37, 10] on button "Save" at bounding box center [38, 10] width 16 height 9
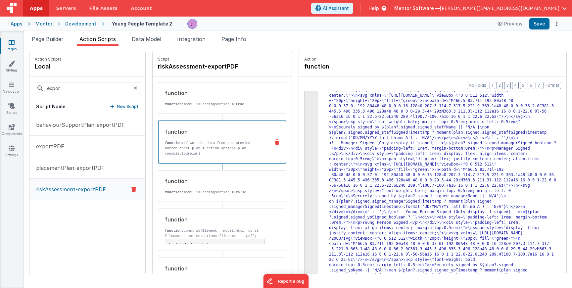
scroll to position [384, 0]
click at [75, 121] on p "behaviourSupportPlan-exportPDF" at bounding box center [78, 125] width 93 height 8
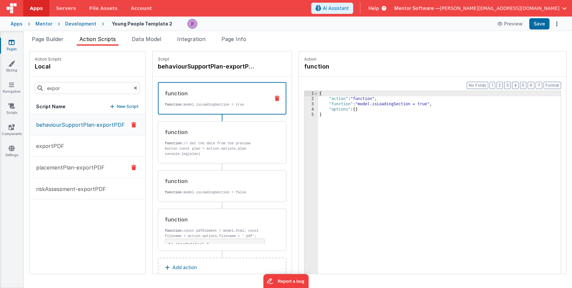
click at [99, 169] on p "placementPlan-exportPDF" at bounding box center [68, 167] width 72 height 8
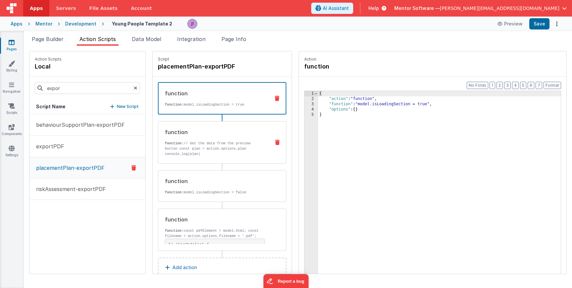
click at [171, 142] on strong "function:" at bounding box center [174, 143] width 19 height 4
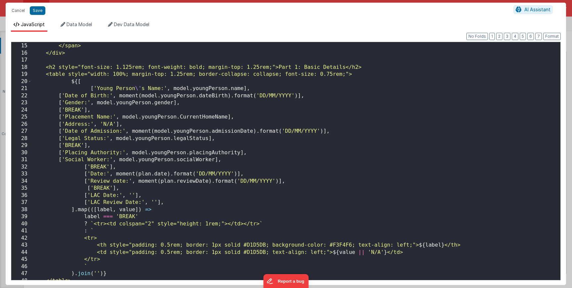
scroll to position [119, 0]
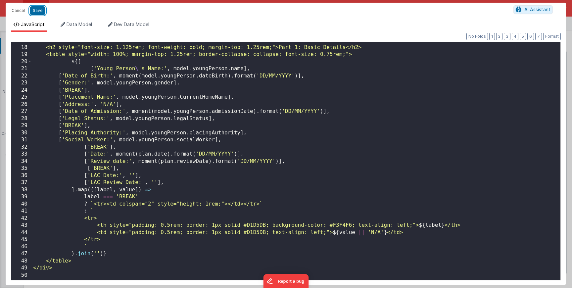
drag, startPoint x: 38, startPoint y: 13, endPoint x: 75, endPoint y: 71, distance: 68.6
click at [38, 13] on button "Save" at bounding box center [38, 10] width 16 height 9
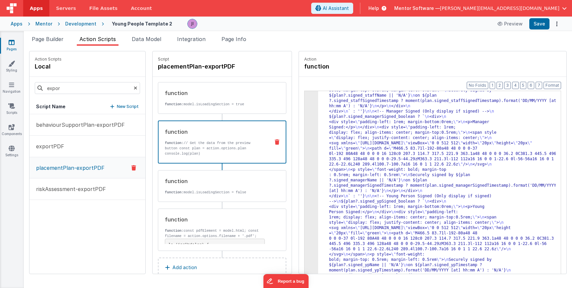
scroll to position [347, 0]
click at [79, 130] on button "behaviourSupportPlan-exportPDF" at bounding box center [87, 125] width 116 height 22
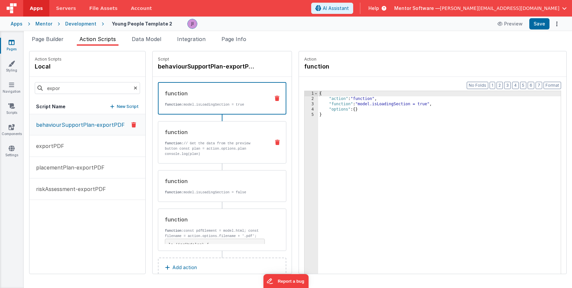
click at [222, 156] on p "function: // Get the data from the preview button const plan = action.options.p…" at bounding box center [215, 149] width 100 height 16
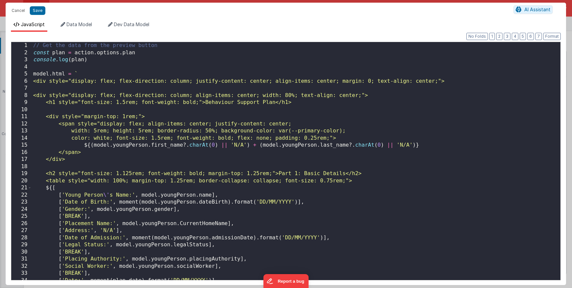
scroll to position [99, 0]
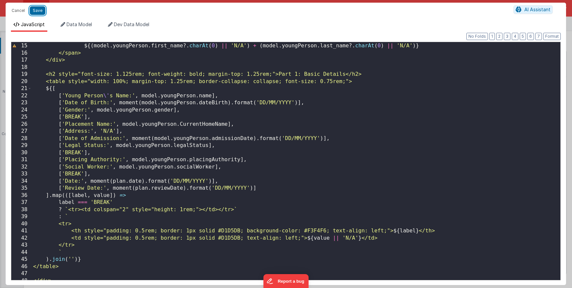
click at [42, 12] on button "Save" at bounding box center [38, 10] width 16 height 9
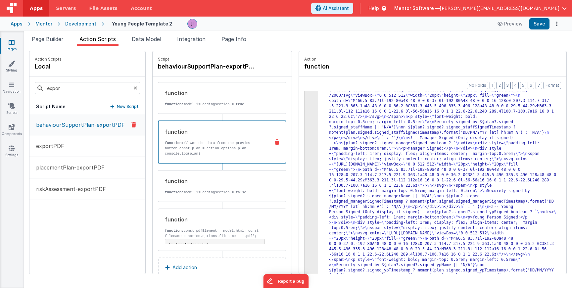
scroll to position [279, 0]
click at [539, 26] on button "Save" at bounding box center [539, 23] width 20 height 11
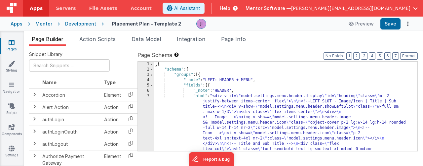
click at [14, 45] on icon at bounding box center [12, 42] width 6 height 7
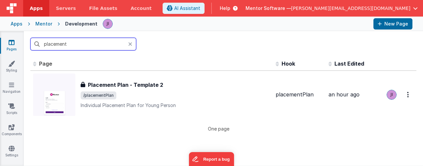
click at [65, 45] on input "placement" at bounding box center [83, 44] width 106 height 13
type input "home"
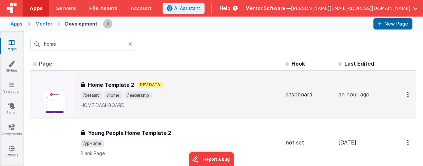
click at [223, 104] on p "HOME DASHBOARD" at bounding box center [181, 105] width 200 height 7
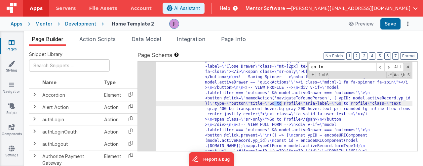
scroll to position [7855, 0]
type input "g"
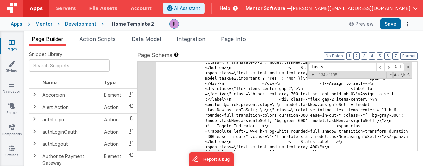
scroll to position [9066, 0]
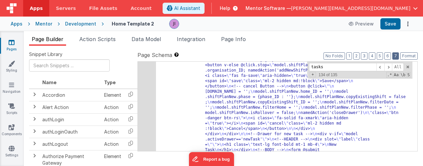
type input "tasks"
click at [396, 58] on button "7" at bounding box center [396, 55] width 7 height 7
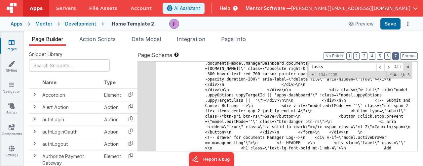
scroll to position [6745, 0]
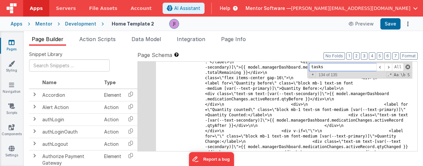
click at [408, 67] on span at bounding box center [408, 67] width 5 height 5
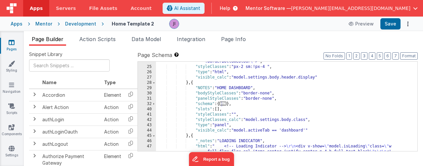
scroll to position [1469, 0]
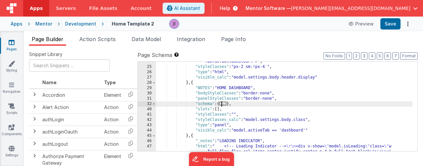
click at [226, 105] on span "..." at bounding box center [223, 104] width 7 height 4
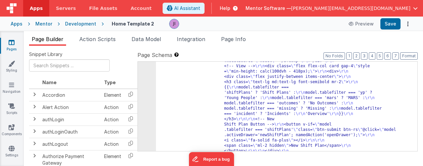
scroll to position [10750, 0]
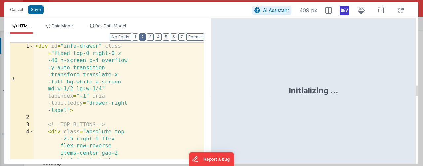
click at [145, 37] on button "2" at bounding box center [143, 36] width 6 height 7
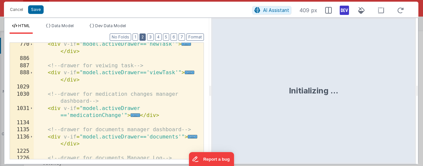
scroll to position [238, 0]
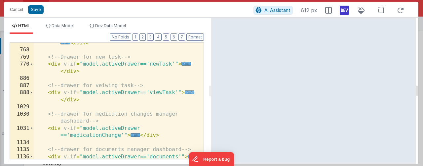
click at [187, 94] on span "..." at bounding box center [190, 92] width 10 height 4
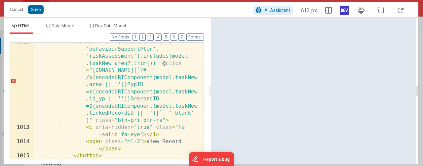
scroll to position [2104, 0]
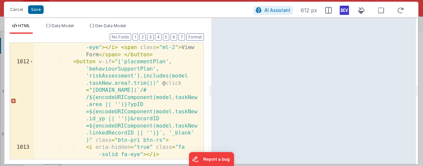
click at [129, 114] on div "< button v-if = "model.taskNew.area =='forms'" @ click = "app.typeOfForm =model…" at bounding box center [116, 81] width 165 height 216
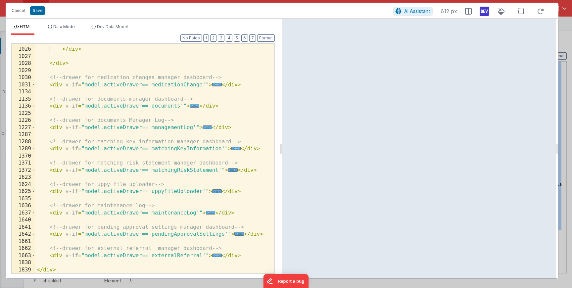
scroll to position [1699, 0]
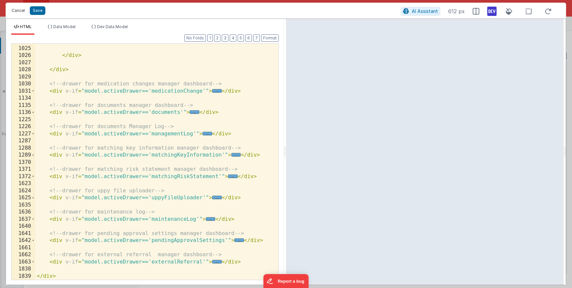
click at [18, 12] on button "Cancel" at bounding box center [18, 10] width 20 height 9
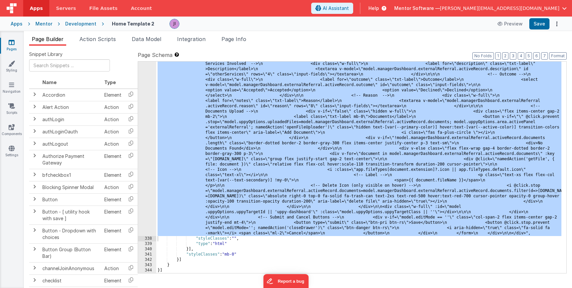
click at [39, 24] on div "Mentor" at bounding box center [43, 24] width 17 height 7
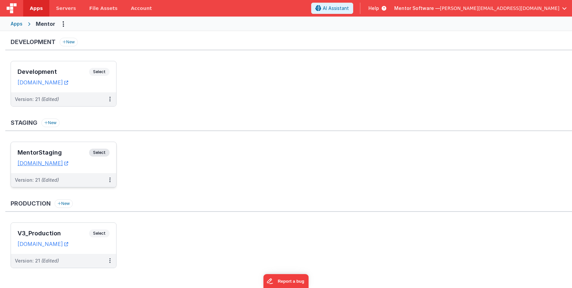
click at [99, 153] on span "Select" at bounding box center [99, 153] width 21 height 8
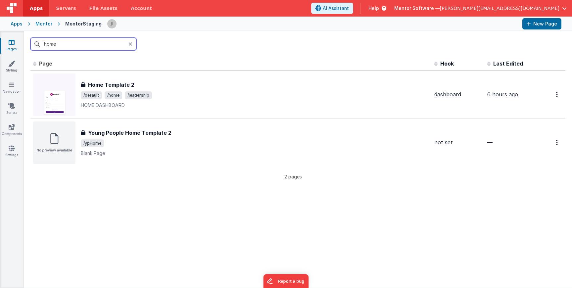
click at [96, 44] on input "home" at bounding box center [83, 44] width 106 height 13
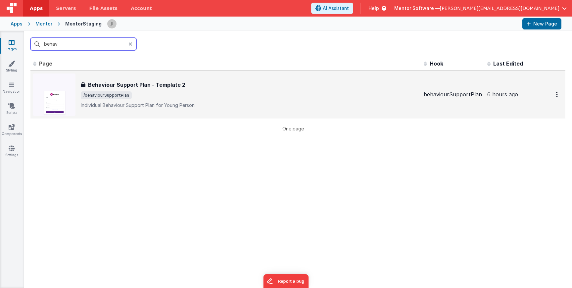
type input "behav"
click at [222, 93] on span "/behaviourSupportPlan" at bounding box center [249, 95] width 337 height 8
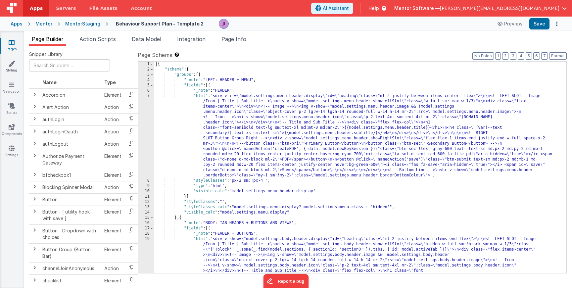
click at [9, 47] on link "Pages" at bounding box center [12, 45] width 24 height 13
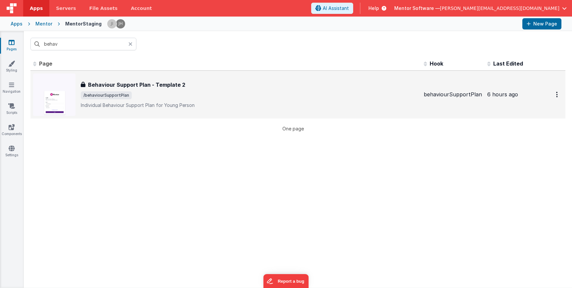
click at [236, 92] on span "/behaviourSupportPlan" at bounding box center [249, 95] width 337 height 8
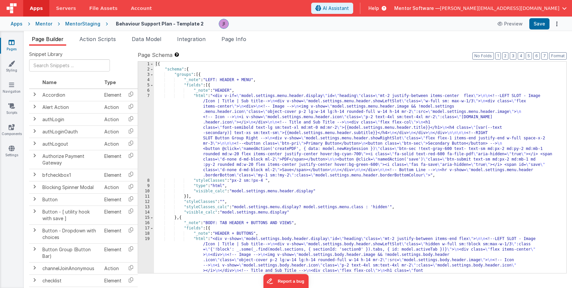
click at [215, 122] on div "[{ "schema" : { "groups" : [{ "_note" : "LEFT: HEADER + MENU" , "fields" : [{ "…" at bounding box center [357, 257] width 407 height 391
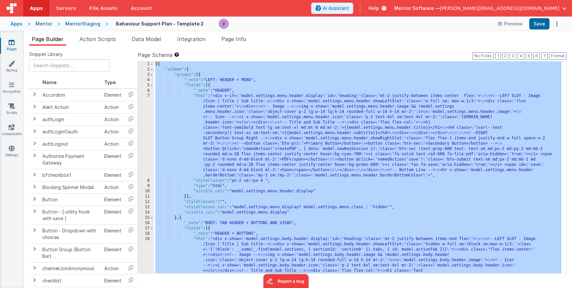
scroll to position [1631, 0]
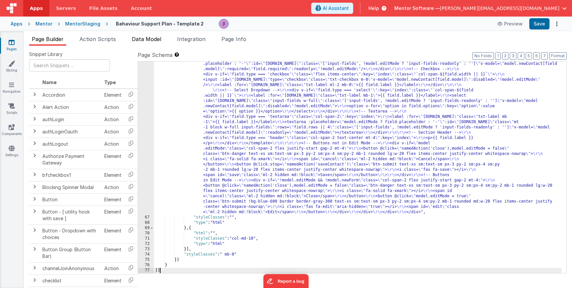
click at [156, 43] on li "Data Model" at bounding box center [146, 40] width 35 height 11
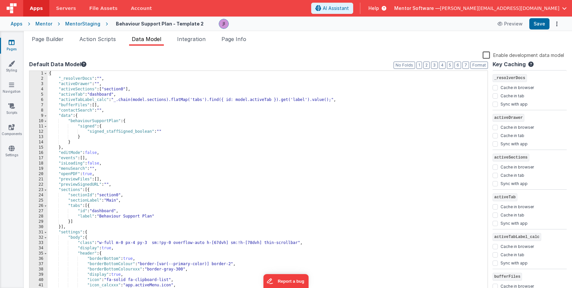
click at [220, 116] on div "{ "_resolverDocs" : "" , "activeDrawer" : "" , "activeSections" : [ "section0" …" at bounding box center [265, 187] width 435 height 233
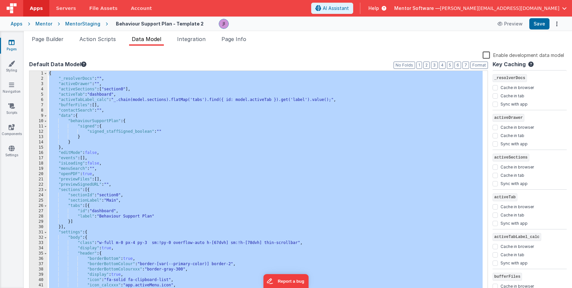
checkbox input "false"
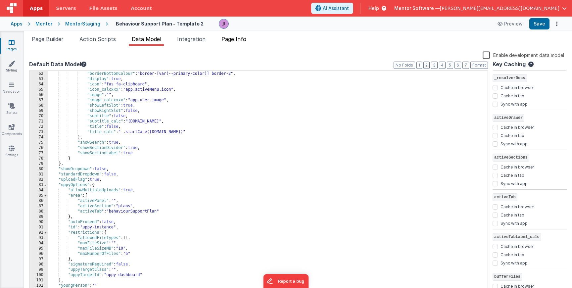
click at [244, 39] on span "Page Info" at bounding box center [233, 39] width 25 height 7
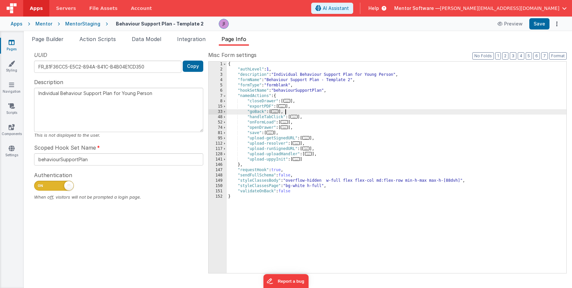
click at [288, 114] on div "{ "authLevel" : 1 , "description" : "Individual Behaviour Support Plan for Youn…" at bounding box center [396, 173] width 339 height 222
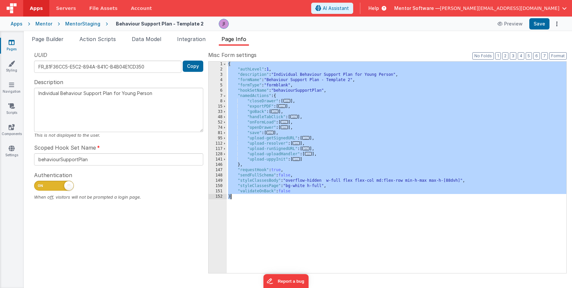
scroll to position [1339, 0]
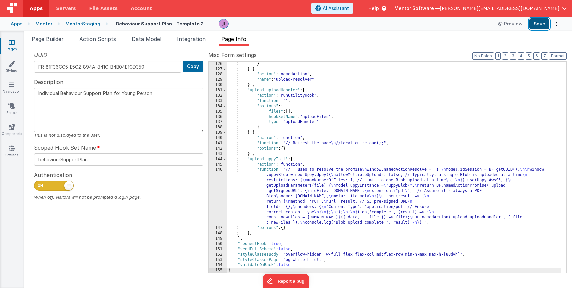
click at [423, 26] on button "Save" at bounding box center [539, 23] width 20 height 11
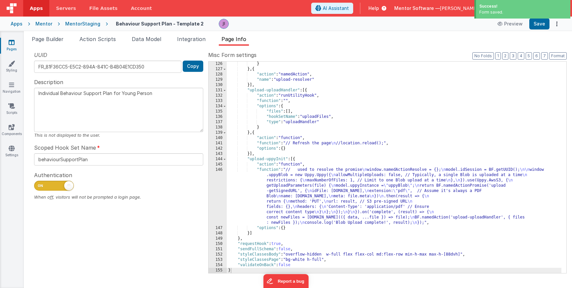
click at [13, 45] on icon at bounding box center [12, 42] width 6 height 7
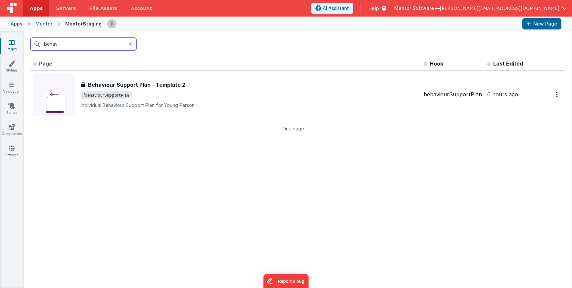
click at [85, 45] on input "behav" at bounding box center [83, 44] width 106 height 13
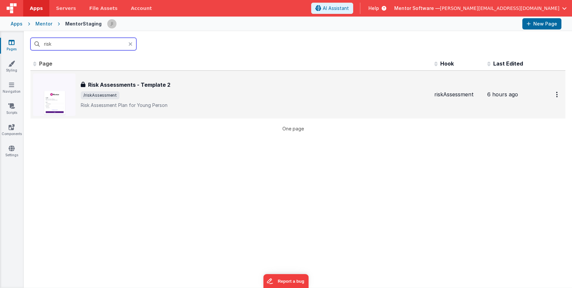
type input "risk"
click at [222, 100] on div "Risk Assessments - Template 2 Risk Assessments - Template 2 /riskAssessment Ris…" at bounding box center [255, 95] width 348 height 28
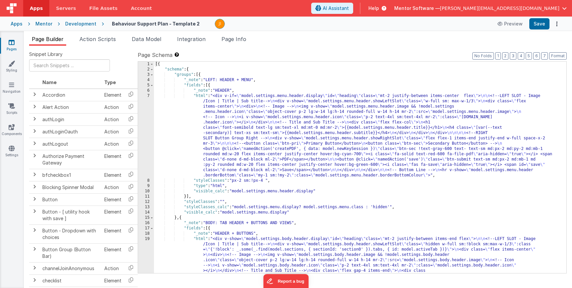
click at [17, 42] on link "Pages" at bounding box center [12, 45] width 24 height 13
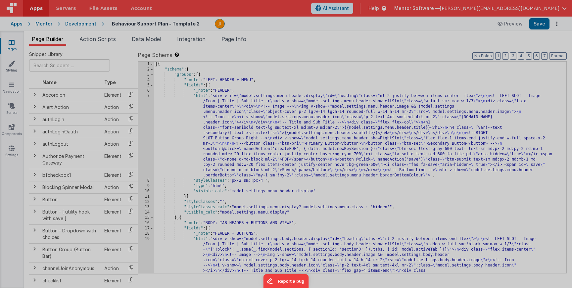
click at [186, 0] on div at bounding box center [286, 0] width 572 height 0
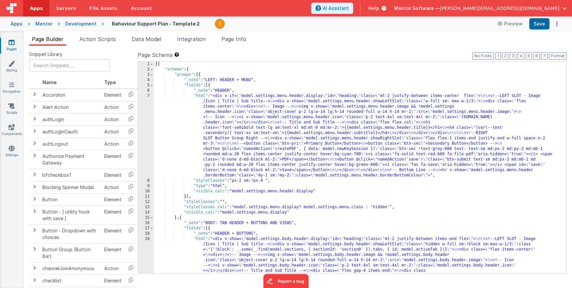
click at [18, 41] on link "Pages" at bounding box center [12, 45] width 24 height 13
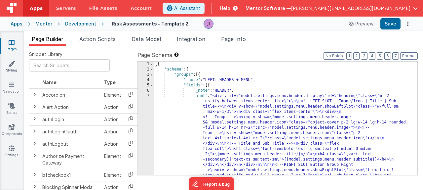
click at [275, 133] on div "[{ "schema" : { "groups" : [{ "_note" : "LEFT: HEADER + MENU" , "fields" : [{ "…" at bounding box center [283, 193] width 259 height 262
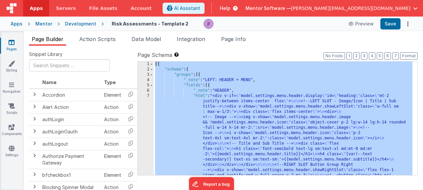
click at [298, 126] on div "[{ "schema" : { "groups" : [{ "_note" : "LEFT: HEADER + MENU" , "fields" : [{ "…" at bounding box center [283, 193] width 259 height 262
click at [152, 37] on span "Data Model" at bounding box center [146, 39] width 29 height 7
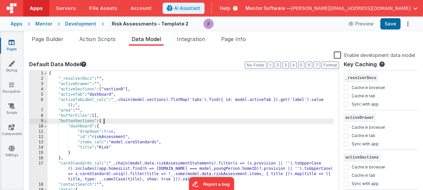
click at [198, 121] on div "{ "_resolverDocs" : "" , "activeDrawer" : "" , "activeSections" : [ "section0" …" at bounding box center [191, 138] width 286 height 135
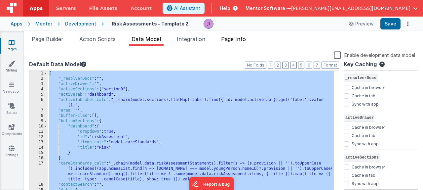
click at [240, 40] on span "Page Info" at bounding box center [233, 39] width 25 height 7
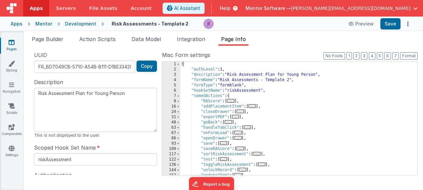
click at [254, 117] on div "{ "authLevel" : 1 , "description" : "Risk Assessment Plan for Young Person" , "…" at bounding box center [297, 124] width 232 height 124
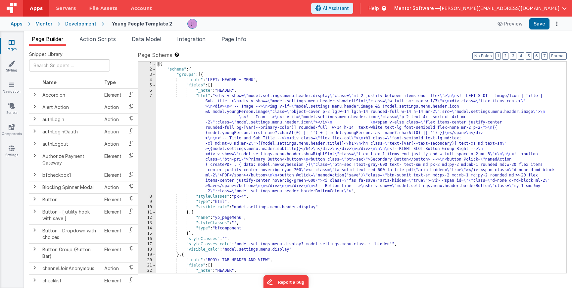
click at [108, 44] on li "Action Scripts" at bounding box center [98, 40] width 42 height 11
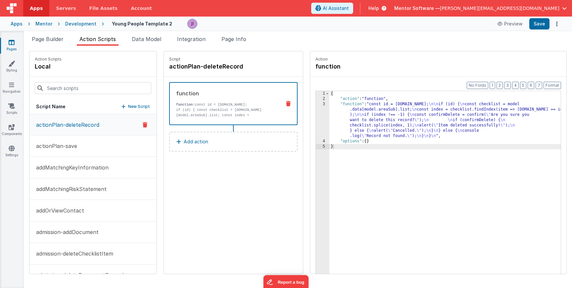
click at [98, 94] on div at bounding box center [92, 88] width 127 height 22
click at [97, 92] on input at bounding box center [93, 88] width 116 height 12
type input "f"
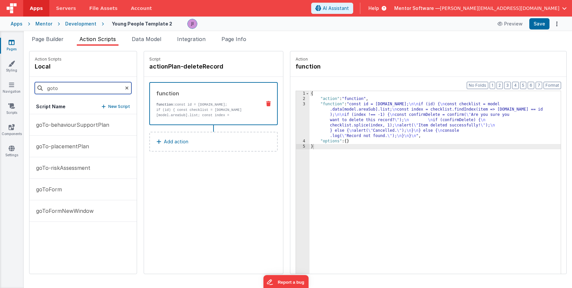
type input "goto"
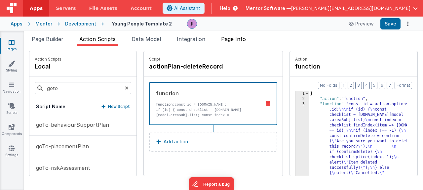
click at [235, 40] on span "Page Info" at bounding box center [233, 39] width 25 height 7
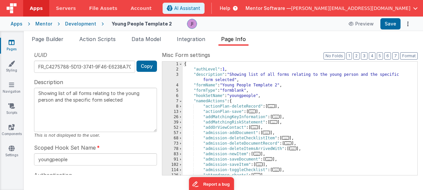
click at [294, 106] on div "{ "authLevel" : 1 , "description" : "Showing list of all forms relating to the …" at bounding box center [298, 124] width 230 height 124
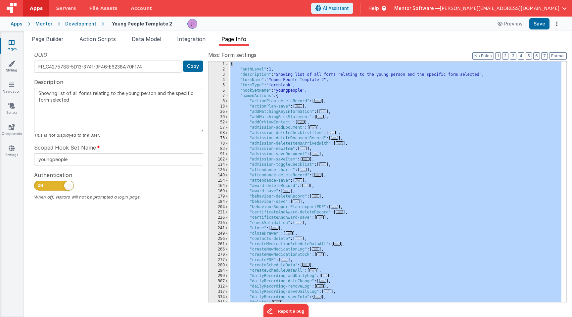
click at [17, 41] on link "Pages" at bounding box center [12, 45] width 24 height 13
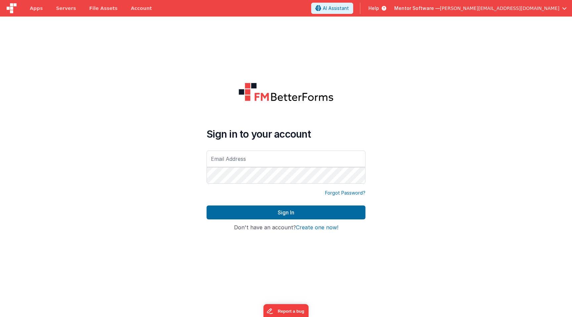
click at [58, 45] on div at bounding box center [57, 175] width 114 height 317
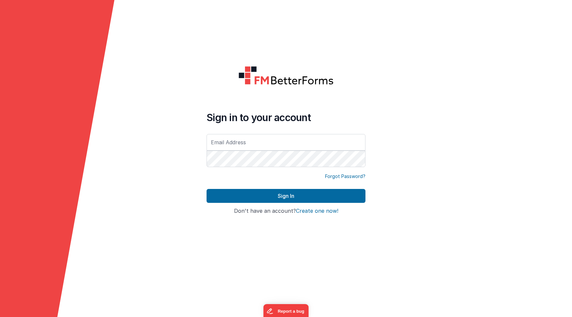
click at [58, 45] on polygon at bounding box center [57, 317] width 114 height 635
type input "[PERSON_NAME][EMAIL_ADDRESS][DOMAIN_NAME]"
click at [206, 189] on button "Sign In" at bounding box center [285, 196] width 159 height 14
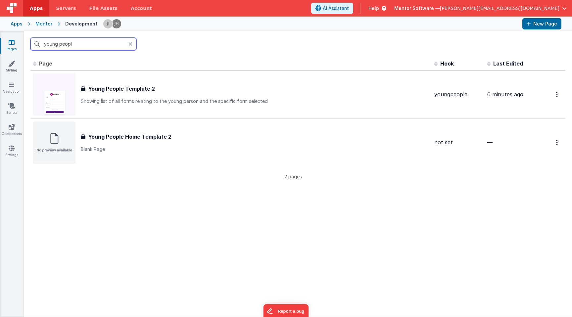
click at [106, 45] on input "young peopl" at bounding box center [83, 44] width 106 height 13
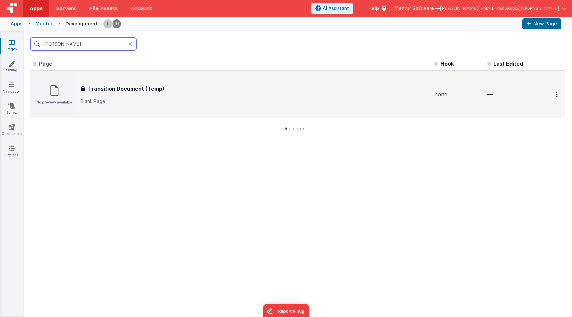
type input "tran"
click at [160, 100] on p "Blank Page" at bounding box center [255, 101] width 348 height 7
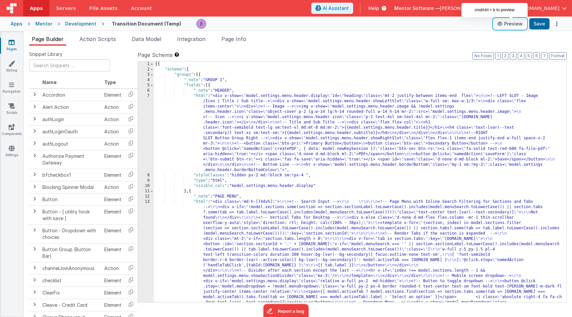
click at [513, 25] on button "Preview" at bounding box center [509, 24] width 33 height 11
click at [515, 24] on button "Preview" at bounding box center [509, 24] width 33 height 11
click at [11, 68] on link "Styling" at bounding box center [12, 66] width 24 height 13
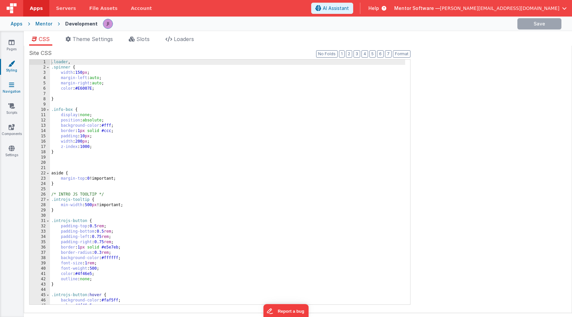
click at [12, 88] on link "Navigation" at bounding box center [12, 87] width 24 height 13
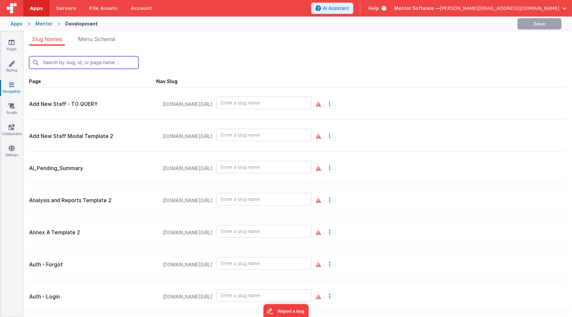
click at [79, 66] on input "text" at bounding box center [83, 62] width 109 height 13
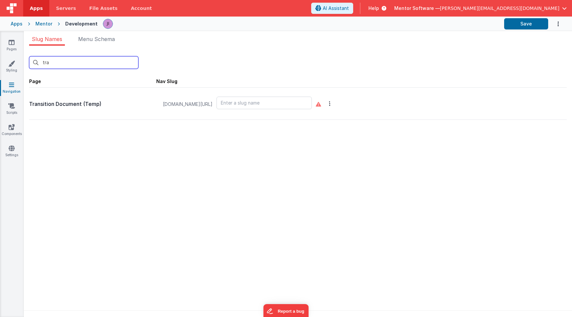
type input "tra"
click at [271, 106] on input "text" at bounding box center [263, 103] width 95 height 13
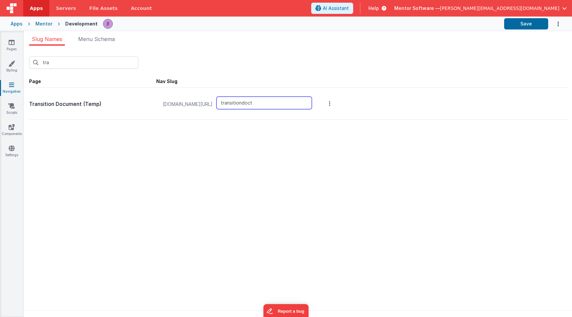
type input "transitiondoc"
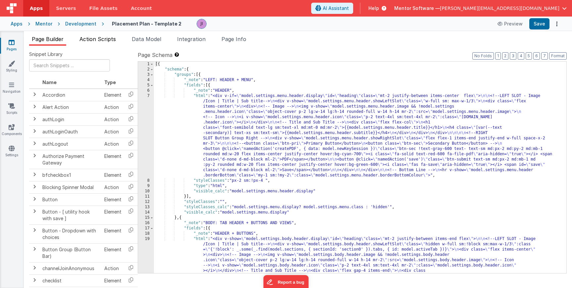
click at [107, 40] on span "Action Scripts" at bounding box center [97, 39] width 36 height 7
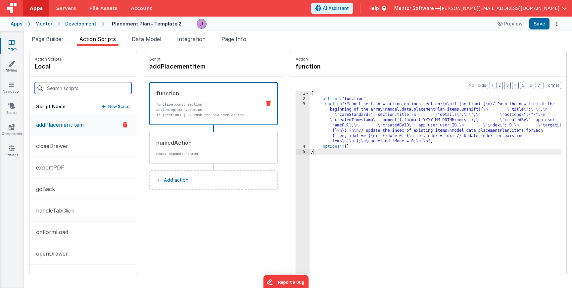
click at [82, 88] on input at bounding box center [83, 88] width 97 height 12
type input "onfo"
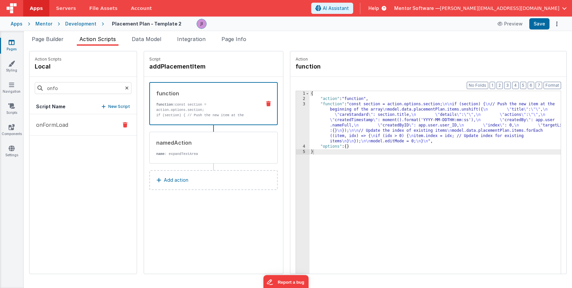
click at [54, 123] on p "onFormLoad" at bounding box center [50, 125] width 36 height 8
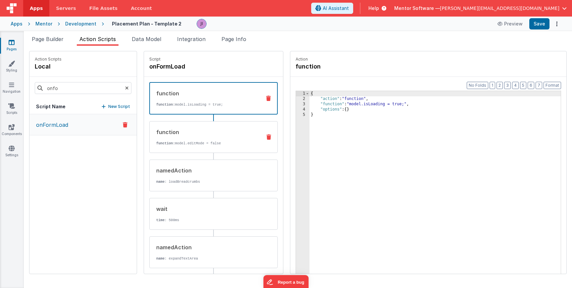
click at [220, 128] on div "function" at bounding box center [206, 132] width 100 height 8
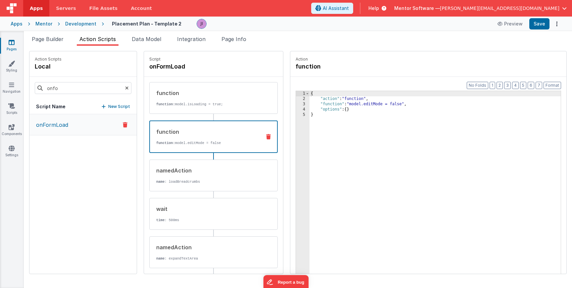
drag, startPoint x: 214, startPoint y: 168, endPoint x: 206, endPoint y: 195, distance: 28.3
click at [214, 168] on div "namedAction" at bounding box center [206, 170] width 100 height 8
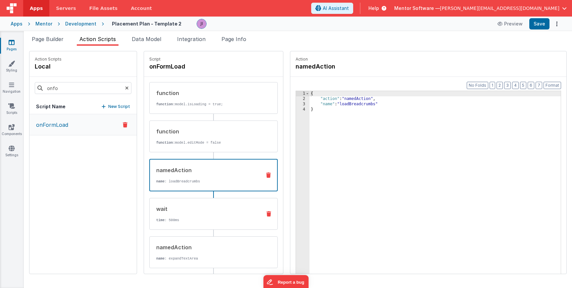
click at [195, 223] on div "wait time : 500ms" at bounding box center [213, 214] width 128 height 32
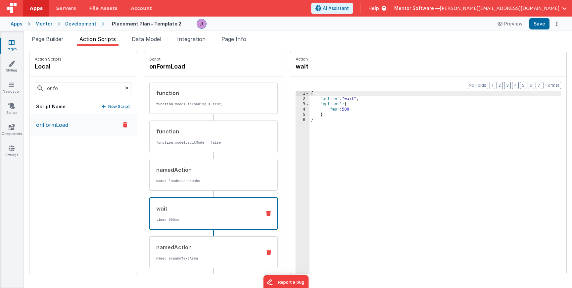
click at [194, 251] on div "namedAction name : expandTextArea" at bounding box center [203, 252] width 107 height 18
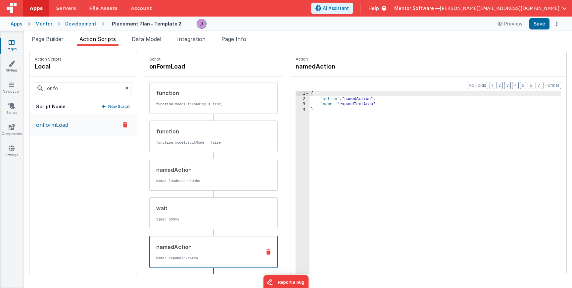
scroll to position [19, 0]
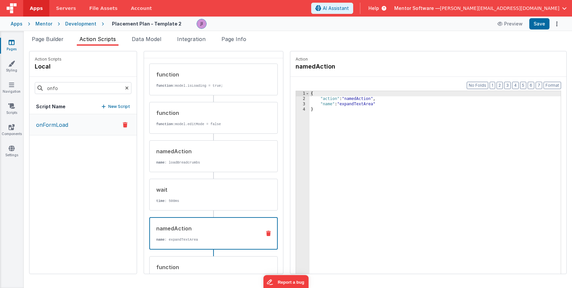
click at [125, 89] on icon at bounding box center [127, 88] width 4 height 22
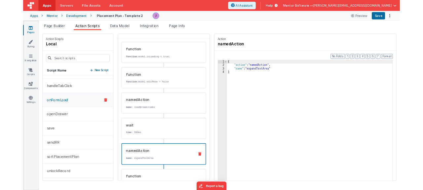
scroll to position [233, 0]
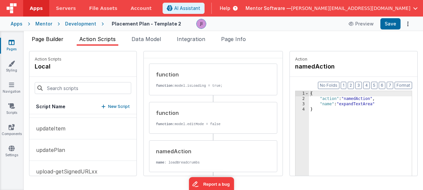
click at [53, 41] on span "Page Builder" at bounding box center [48, 39] width 32 height 7
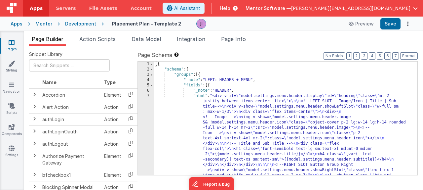
click at [186, 95] on div "[{ "schema" : { "groups" : [{ "_note" : "LEFT: HEADER + MENU" , "fields" : [{ "…" at bounding box center [283, 193] width 259 height 262
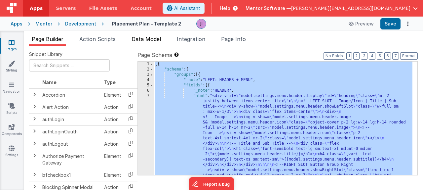
click at [153, 42] on li "Data Model" at bounding box center [146, 40] width 35 height 11
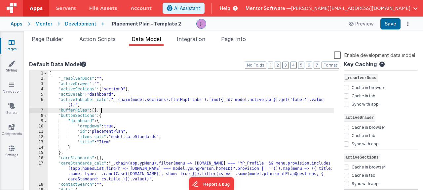
click at [191, 108] on div "{ "_resolverDocs" : "" , "activeDrawer" : "" , "activeSections" : [ "section0" …" at bounding box center [191, 138] width 286 height 135
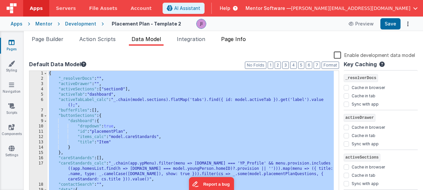
click at [243, 40] on span "Page Info" at bounding box center [233, 39] width 25 height 7
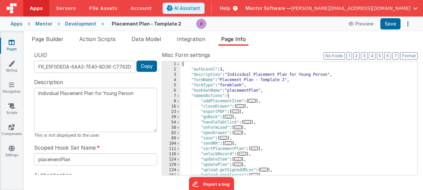
click at [244, 97] on div "{ "authLevel" : 1 , "description" : "Individual Placement Plan for Young Person…" at bounding box center [297, 124] width 232 height 124
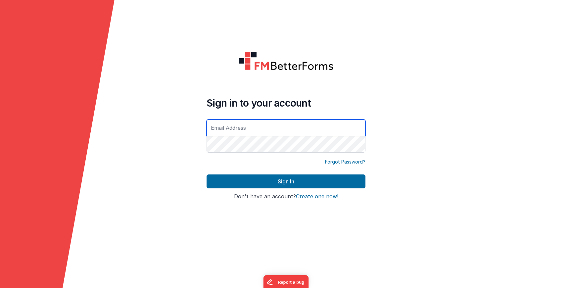
click at [252, 124] on input "text" at bounding box center [285, 127] width 159 height 17
click at [243, 125] on input "text" at bounding box center [285, 127] width 159 height 17
type input "[PERSON_NAME][EMAIL_ADDRESS][DOMAIN_NAME]"
click at [206, 174] on button "Sign In" at bounding box center [285, 181] width 159 height 14
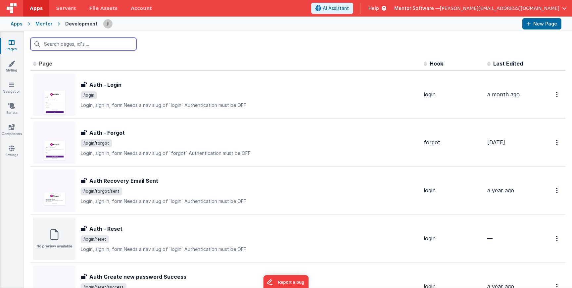
click at [114, 41] on input "text" at bounding box center [83, 44] width 106 height 13
click at [107, 49] on input "text" at bounding box center [83, 44] width 106 height 13
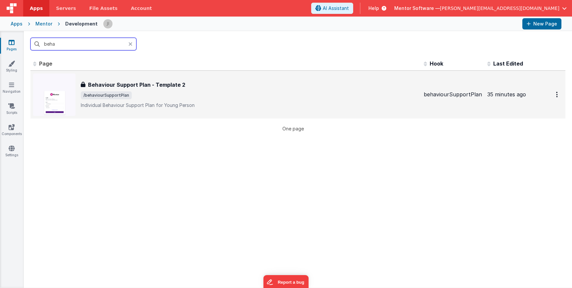
type input "beha"
click at [201, 88] on div "Behaviour Support Plan - Template 2" at bounding box center [249, 85] width 337 height 8
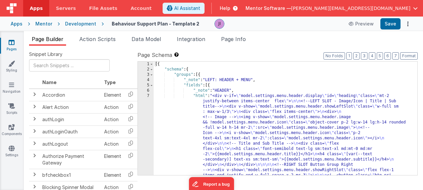
click at [252, 111] on div "[{ "schema" : { "groups" : [{ "_note" : "LEFT: HEADER + MENU" , "fields" : [{ "…" at bounding box center [283, 193] width 259 height 262
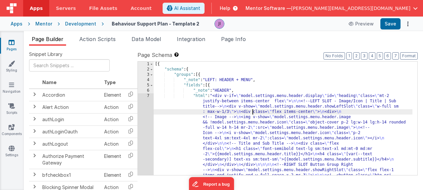
click at [278, 125] on div "[{ "schema" : { "groups" : [{ "_note" : "LEFT: HEADER + MENU" , "fields" : [{ "…" at bounding box center [283, 193] width 259 height 262
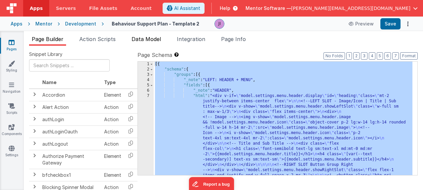
click at [142, 40] on span "Data Model" at bounding box center [146, 39] width 29 height 7
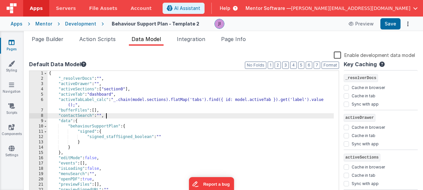
click at [186, 114] on div "{ "_resolverDocs" : "" , "activeDrawer" : "" , "activeSections" : [ "section0" …" at bounding box center [191, 144] width 286 height 146
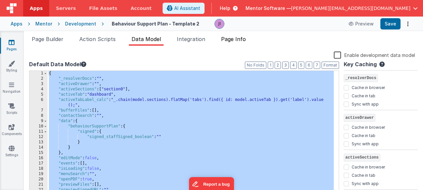
click at [234, 40] on span "Page Info" at bounding box center [233, 39] width 25 height 7
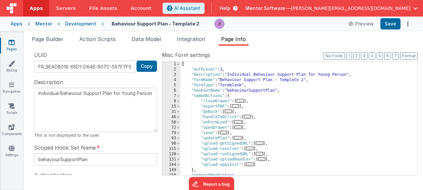
click at [246, 111] on div "{ "authLevel" : 1 , "description" : "Individual Behaviour Support Plan for Youn…" at bounding box center [297, 124] width 232 height 124
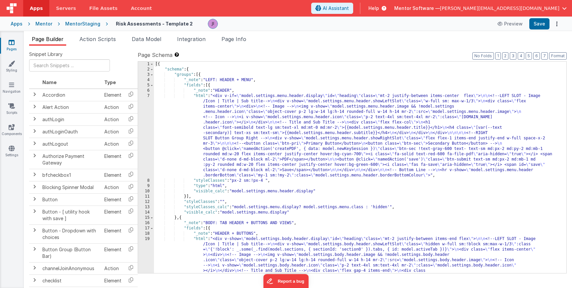
click at [281, 174] on div "[{ "schema" : { "groups" : [{ "_note" : "LEFT: HEADER + MENU" , "fields" : [{ "…" at bounding box center [357, 284] width 407 height 444
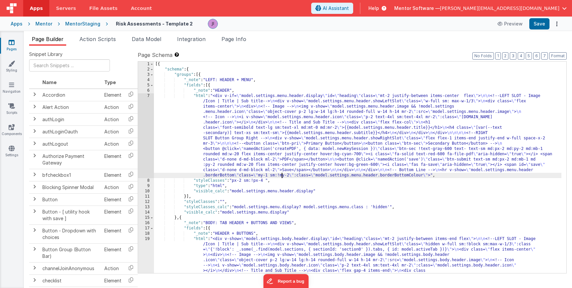
click at [267, 111] on div "[{ "schema" : { "groups" : [{ "_note" : "LEFT: HEADER + MENU" , "fields" : [{ "…" at bounding box center [357, 284] width 407 height 444
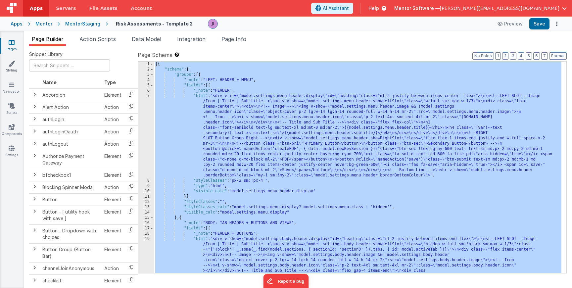
scroll to position [2091, 0]
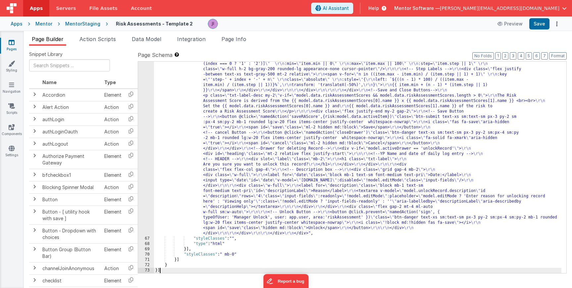
click at [227, 107] on div ""html" : "<div id= \" info-drawer \" class= \" fixed top-0 right-0 z-40 h-scree…" at bounding box center [357, 211] width 407 height 481
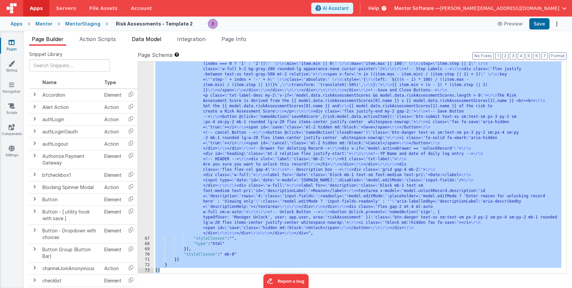
click at [139, 39] on span "Data Model" at bounding box center [146, 39] width 29 height 7
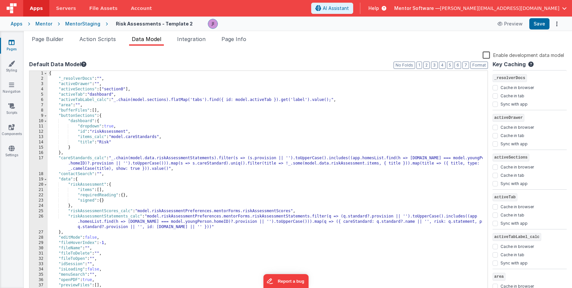
click at [212, 123] on div "{ "_resolverDocs" : "" , "activeDrawer" : "" , "activeSections" : [ "section0" …" at bounding box center [265, 187] width 435 height 233
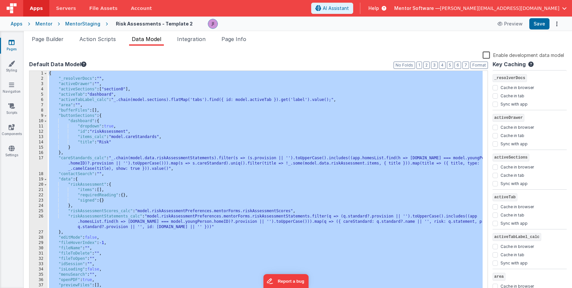
scroll to position [455, 0]
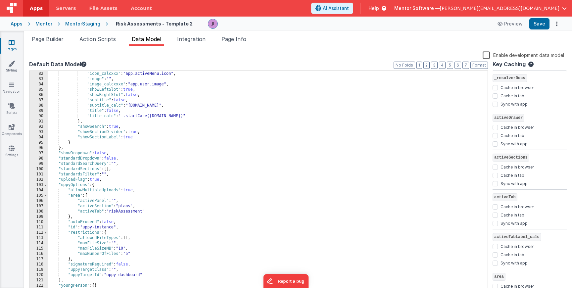
click at [237, 44] on li "Page Info" at bounding box center [234, 40] width 30 height 11
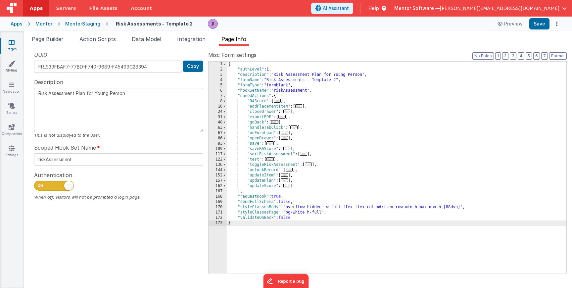
click at [286, 131] on span "..." at bounding box center [284, 133] width 7 height 4
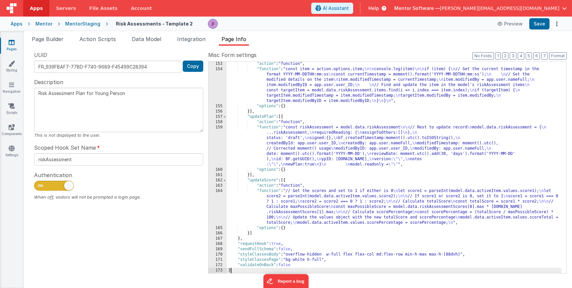
scroll to position [1615, 0]
click at [542, 27] on button "Save" at bounding box center [539, 23] width 20 height 11
click at [16, 44] on link "Pages" at bounding box center [12, 45] width 24 height 13
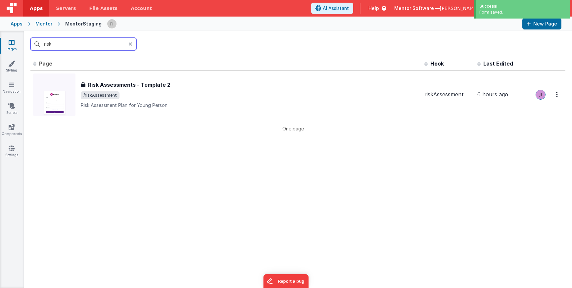
click at [68, 48] on input "risk" at bounding box center [83, 44] width 106 height 13
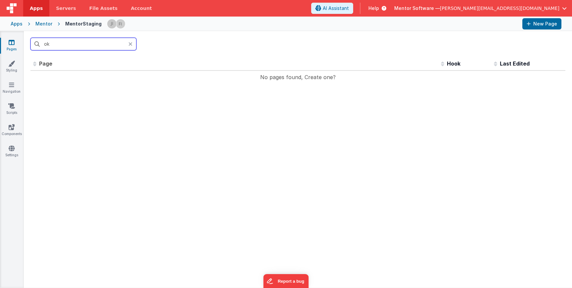
type input "o"
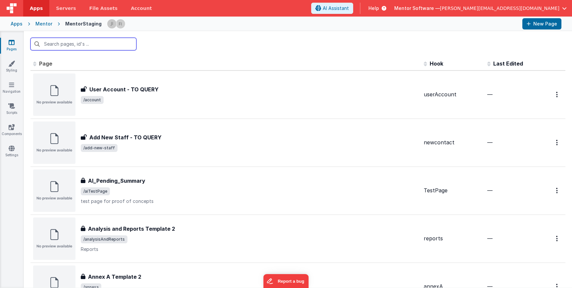
type input "l"
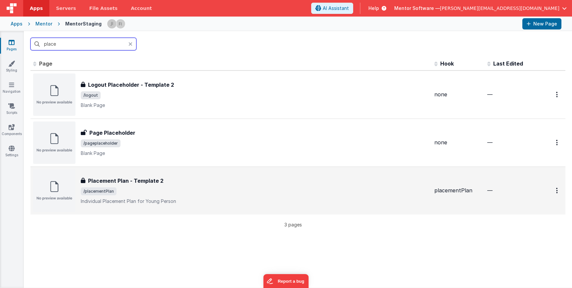
type input "place"
click at [175, 186] on div "Placement Plan - Template 2 Placement Plan - Template 2 /placementPlan Individu…" at bounding box center [255, 191] width 348 height 28
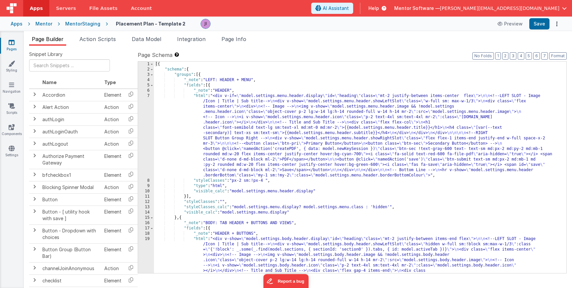
click at [219, 120] on div "[{ "schema" : { "groups" : [{ "_note" : "LEFT: HEADER + MENU" , "fields" : [{ "…" at bounding box center [357, 287] width 407 height 450
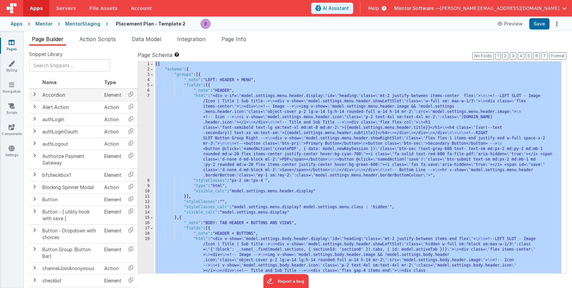
scroll to position [2186, 0]
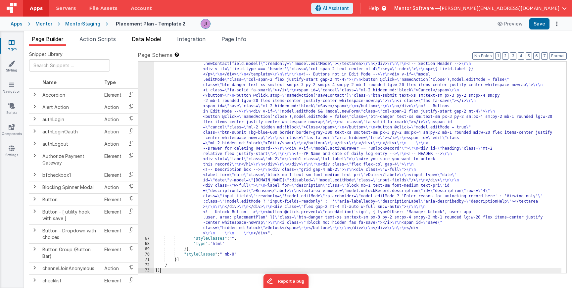
click at [157, 39] on span "Data Model" at bounding box center [146, 39] width 29 height 7
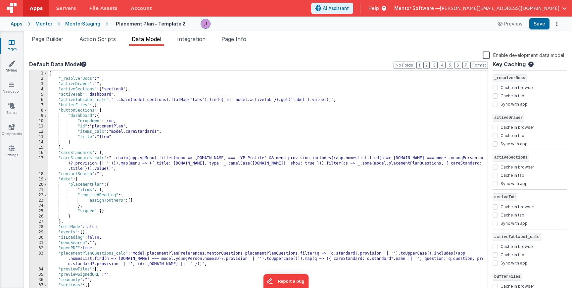
click at [199, 112] on div "{ "_resolverDocs" : "" , "activeDrawer" : "" , "activeSections" : [ "section0" …" at bounding box center [265, 187] width 435 height 233
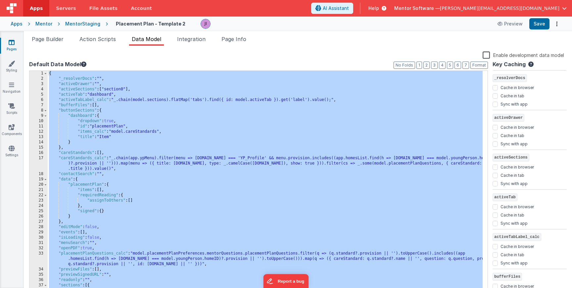
checkbox input "false"
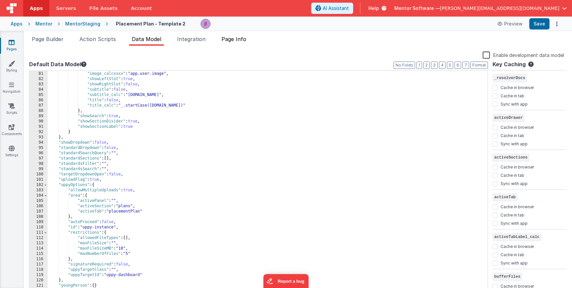
click at [241, 43] on li "Page Info" at bounding box center [234, 40] width 30 height 11
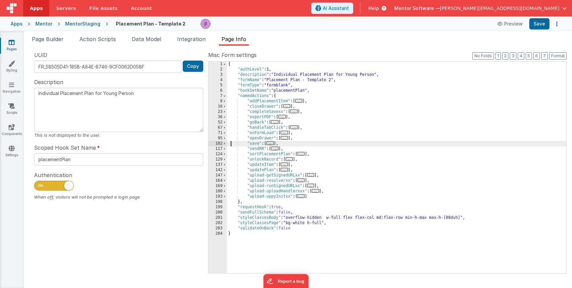
click at [231, 143] on div "{ "authLevel" : 1 , "description" : "Individual Placement Plan for Young Person…" at bounding box center [396, 173] width 339 height 222
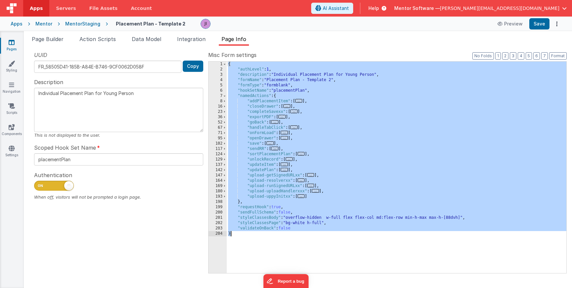
scroll to position [1869, 0]
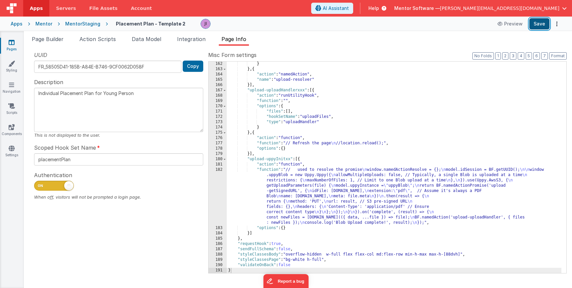
click at [544, 29] on button "Save" at bounding box center [539, 23] width 20 height 11
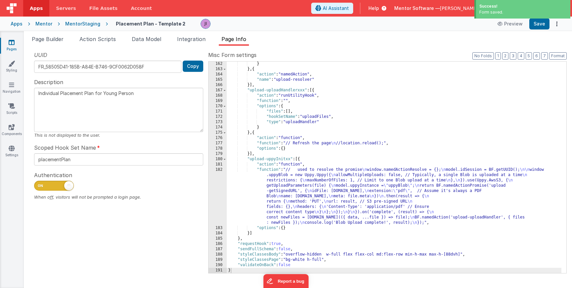
click at [24, 42] on ul "Page Builder Action Scripts Data Model Integration Page Info" at bounding box center [298, 40] width 548 height 11
click at [9, 43] on icon at bounding box center [12, 42] width 6 height 7
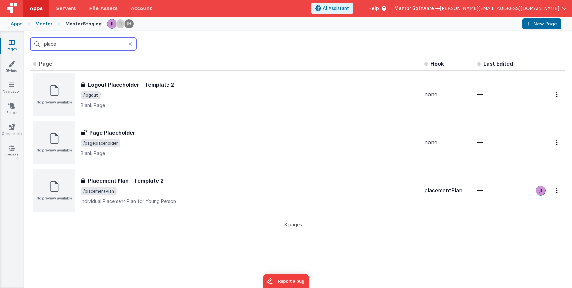
click at [66, 50] on input "place" at bounding box center [83, 44] width 106 height 13
click at [66, 49] on input "place" at bounding box center [83, 44] width 106 height 13
type input "p"
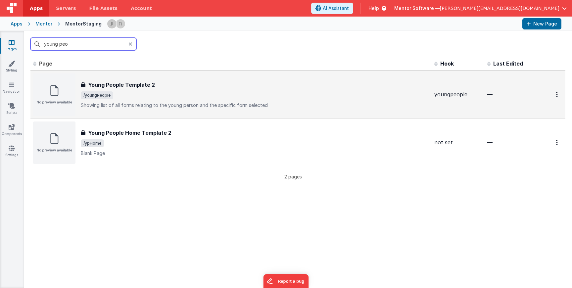
type input "young peo"
click at [183, 99] on span "/youngPeople" at bounding box center [255, 95] width 348 height 8
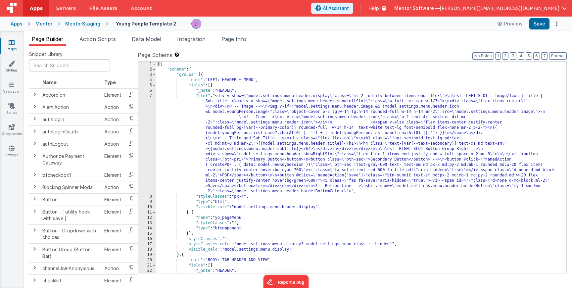
click at [234, 46] on div "Snippet Library Name Type Accordion Element Alert Action Action authLogin Actio…" at bounding box center [298, 172] width 548 height 253
click at [235, 42] on li "Page Info" at bounding box center [234, 40] width 30 height 11
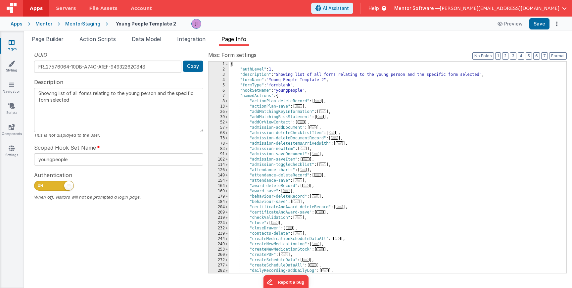
click at [320, 134] on div "{ "authLevel" : 1 , "description" : "Showing list of all forms relating to the …" at bounding box center [395, 173] width 332 height 222
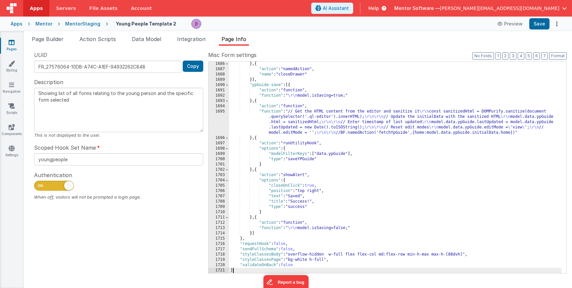
scroll to position [10628, 0]
click at [545, 23] on button "Save" at bounding box center [539, 23] width 20 height 11
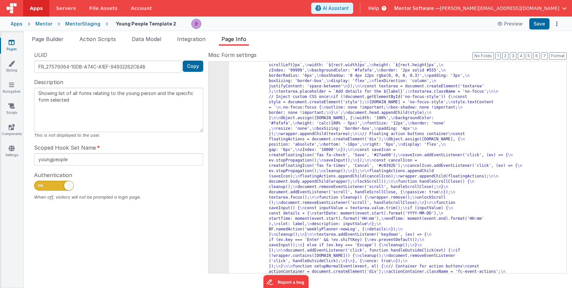
scroll to position [10236, 0]
click at [514, 55] on button "3" at bounding box center [512, 55] width 7 height 7
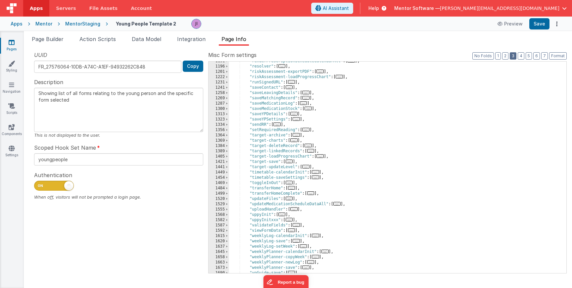
scroll to position [590, 0]
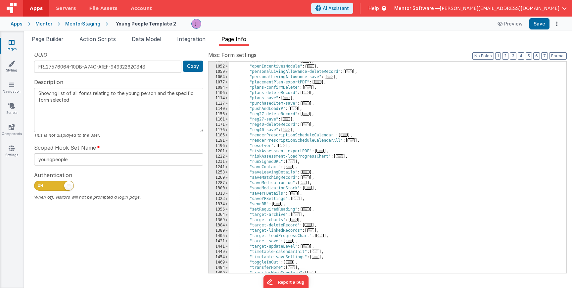
click at [321, 82] on span "..." at bounding box center [317, 82] width 7 height 4
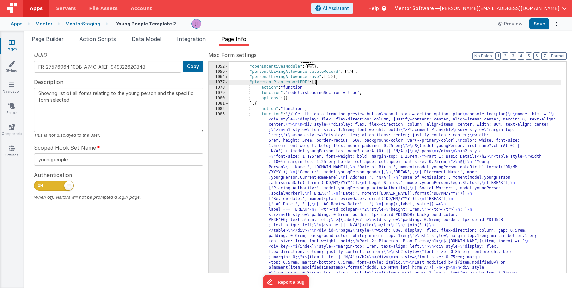
scroll to position [630, 0]
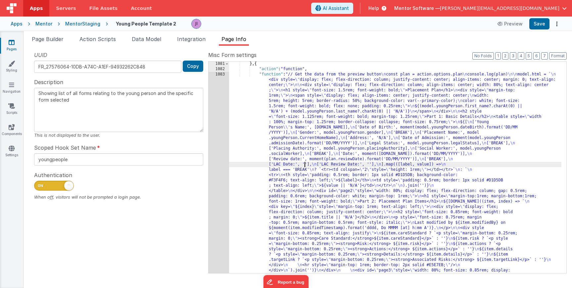
click at [226, 157] on div "1083" at bounding box center [218, 278] width 21 height 413
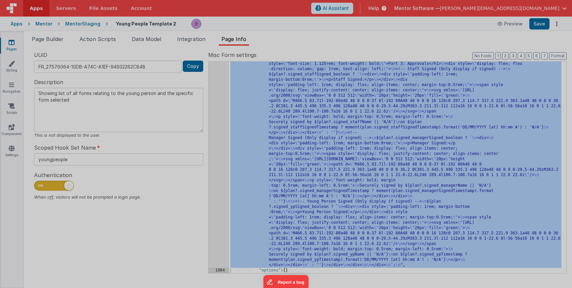
scroll to position [847, 0]
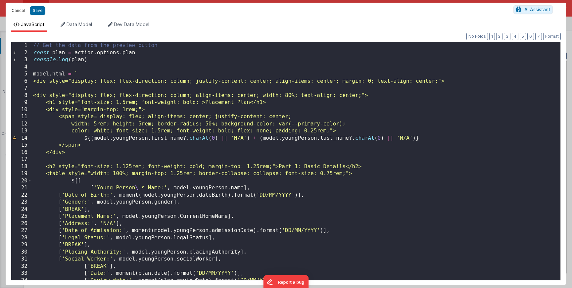
click at [24, 12] on button "Cancel" at bounding box center [18, 10] width 20 height 9
